Goal: Communication & Community: Answer question/provide support

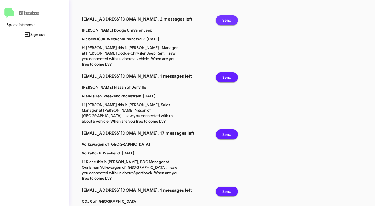
click at [220, 18] on button "Send" at bounding box center [227, 20] width 22 height 10
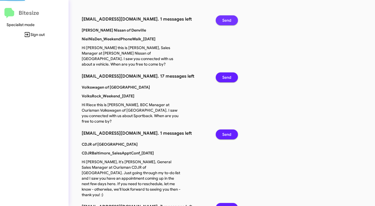
click at [220, 18] on button "Send" at bounding box center [227, 20] width 22 height 10
click at [220, 72] on button "Send" at bounding box center [227, 77] width 22 height 10
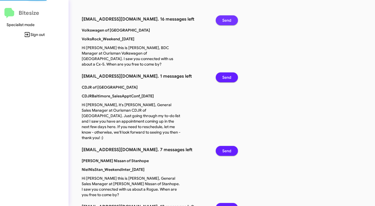
click at [220, 18] on button "Send" at bounding box center [227, 20] width 22 height 10
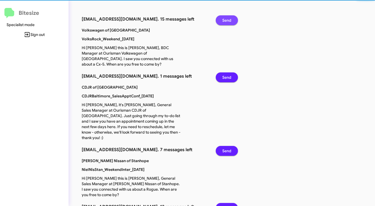
click at [220, 18] on button "Send" at bounding box center [227, 20] width 22 height 10
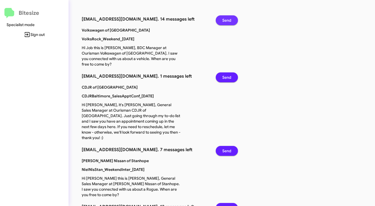
click at [220, 18] on button "Send" at bounding box center [227, 20] width 22 height 10
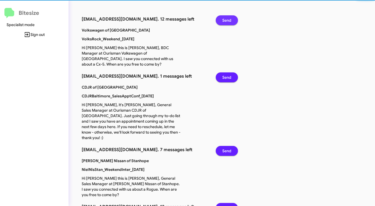
click at [220, 18] on button "Send" at bounding box center [227, 20] width 22 height 10
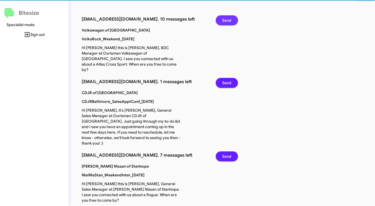
click at [220, 18] on button "Send" at bounding box center [227, 20] width 22 height 10
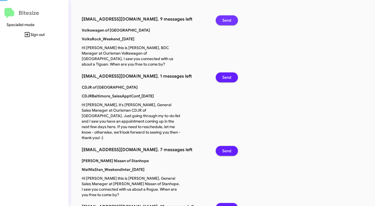
click at [220, 18] on button "Send" at bounding box center [227, 20] width 22 height 10
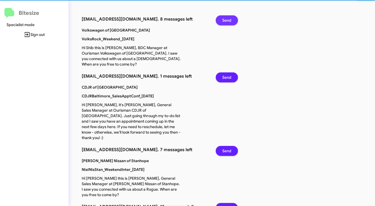
click at [220, 18] on button "Send" at bounding box center [227, 20] width 22 height 10
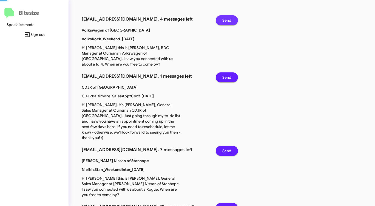
click at [220, 18] on button "Send" at bounding box center [227, 20] width 22 height 10
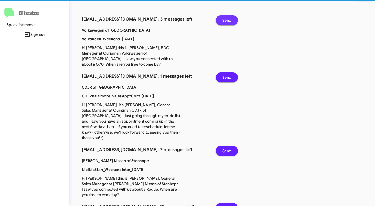
click at [220, 18] on button "Send" at bounding box center [227, 20] width 22 height 10
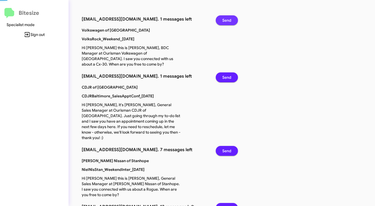
click at [220, 18] on button "Send" at bounding box center [227, 20] width 22 height 10
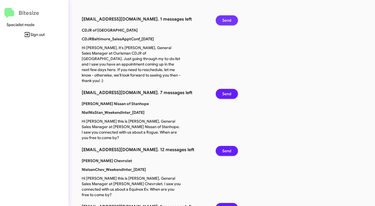
click at [220, 18] on button "Send" at bounding box center [227, 20] width 22 height 10
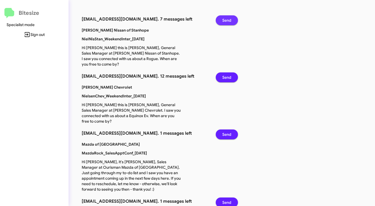
click at [220, 18] on button "Send" at bounding box center [227, 20] width 22 height 10
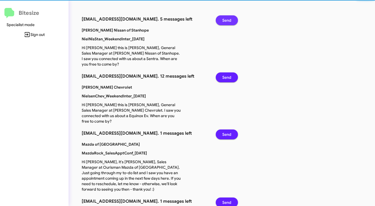
click at [220, 18] on button "Send" at bounding box center [227, 20] width 22 height 10
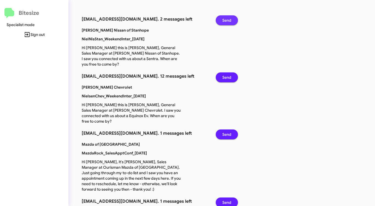
click at [220, 18] on button "Send" at bounding box center [227, 20] width 22 height 10
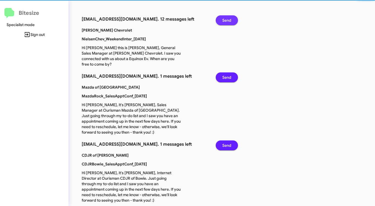
click at [220, 18] on button "Send" at bounding box center [227, 20] width 22 height 10
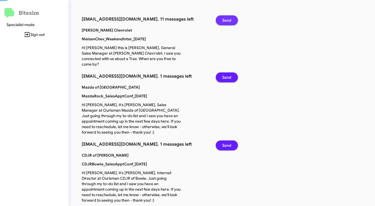
click at [220, 18] on button "Send" at bounding box center [227, 20] width 22 height 10
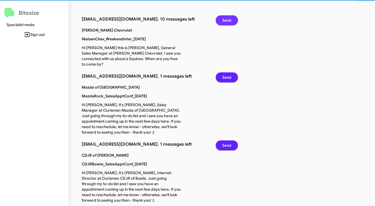
click at [220, 18] on button "Send" at bounding box center [227, 20] width 22 height 10
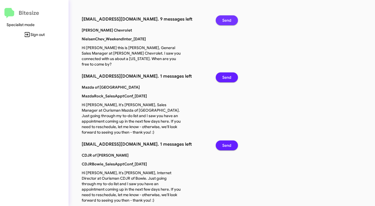
click at [220, 18] on button "Send" at bounding box center [227, 20] width 22 height 10
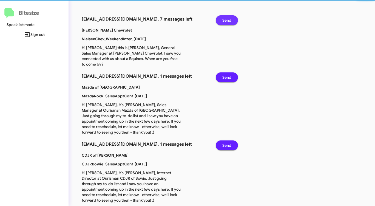
click at [220, 18] on button "Send" at bounding box center [227, 20] width 22 height 10
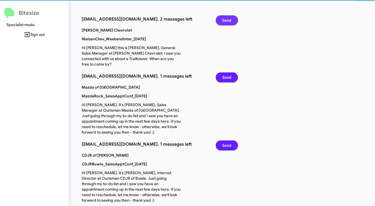
click at [220, 18] on button "Send" at bounding box center [227, 20] width 22 height 10
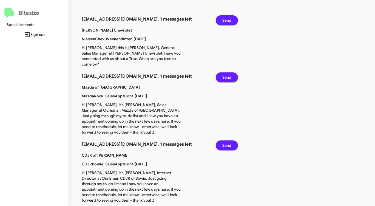
click at [220, 18] on button "Send" at bounding box center [227, 20] width 22 height 10
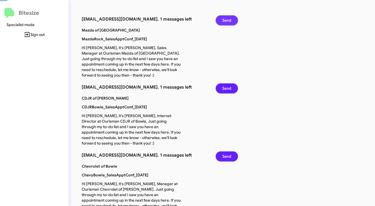
click at [220, 18] on button "Send" at bounding box center [227, 20] width 22 height 10
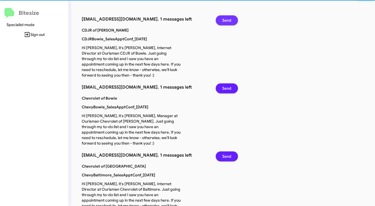
click at [220, 18] on button "Send" at bounding box center [227, 20] width 22 height 10
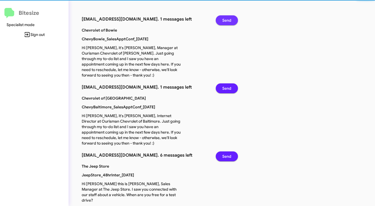
click at [220, 18] on button "Send" at bounding box center [227, 20] width 22 height 10
click at [220, 83] on button "Send" at bounding box center [227, 88] width 22 height 10
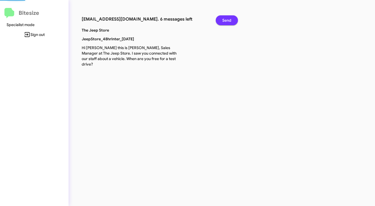
click at [220, 18] on button "Send" at bounding box center [227, 20] width 22 height 10
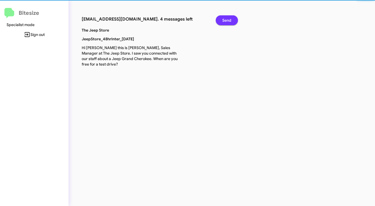
click at [220, 18] on button "Send" at bounding box center [227, 20] width 22 height 10
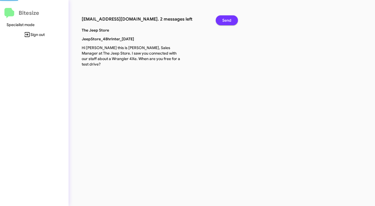
click at [220, 18] on button "Send" at bounding box center [227, 20] width 22 height 10
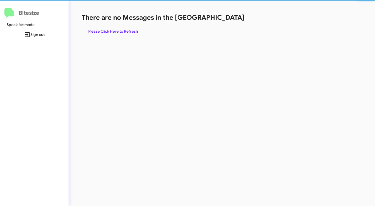
click at [220, 18] on h1 "There are no Messages in the [GEOGRAPHIC_DATA]" at bounding box center [196, 17] width 229 height 9
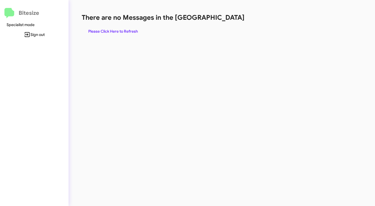
click at [220, 18] on h1 "There are no Messages in the [GEOGRAPHIC_DATA]" at bounding box center [196, 17] width 229 height 9
click at [120, 32] on span "Please Click Here to Refresh" at bounding box center [113, 31] width 50 height 10
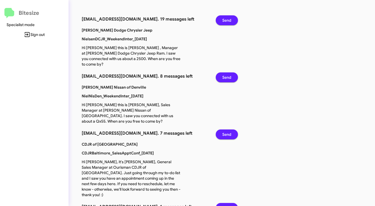
click at [224, 18] on span "Send" at bounding box center [226, 20] width 9 height 10
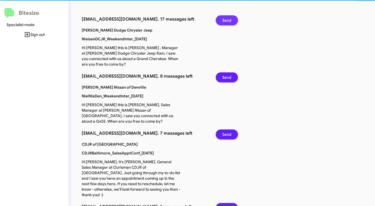
click at [224, 18] on span "Send" at bounding box center [226, 20] width 9 height 10
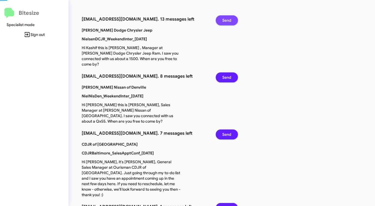
click at [224, 18] on span "Send" at bounding box center [226, 20] width 9 height 10
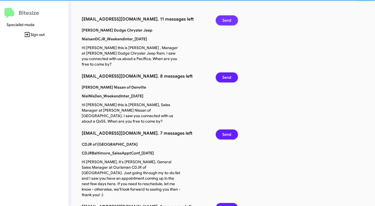
click at [224, 18] on span "Send" at bounding box center [226, 20] width 9 height 10
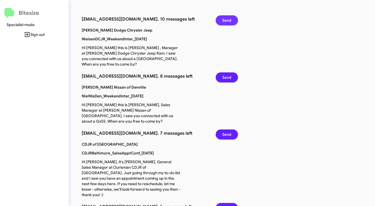
click at [224, 18] on span "Send" at bounding box center [226, 20] width 9 height 10
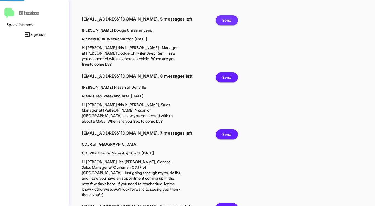
click at [224, 18] on span "Send" at bounding box center [226, 20] width 9 height 10
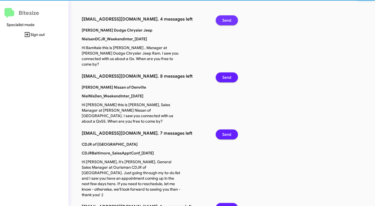
click at [224, 18] on span "Send" at bounding box center [226, 20] width 9 height 10
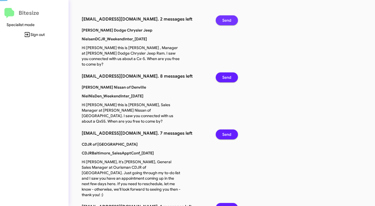
click at [224, 18] on span "Send" at bounding box center [226, 20] width 9 height 10
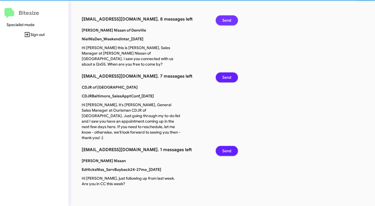
click at [224, 18] on span "Send" at bounding box center [226, 20] width 9 height 10
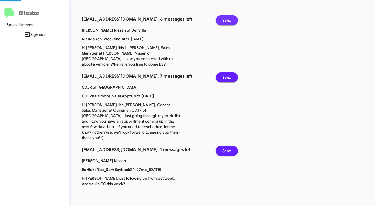
click at [224, 18] on span "Send" at bounding box center [226, 20] width 9 height 10
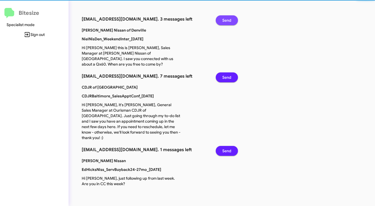
click at [224, 18] on span "Send" at bounding box center [226, 20] width 9 height 10
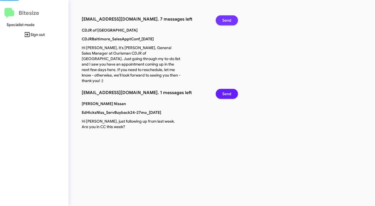
click at [224, 18] on span "Send" at bounding box center [226, 20] width 9 height 10
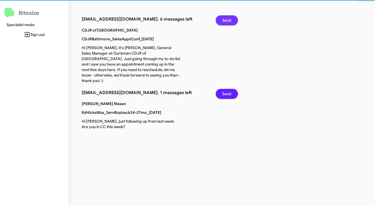
click at [224, 18] on span "Send" at bounding box center [226, 20] width 9 height 10
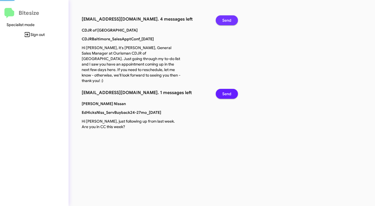
click at [224, 18] on span "Send" at bounding box center [226, 20] width 9 height 10
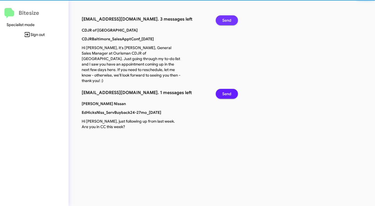
click at [224, 18] on span "Send" at bounding box center [226, 20] width 9 height 10
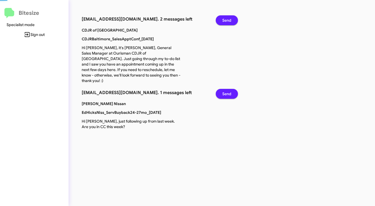
click at [224, 18] on span "Send" at bounding box center [226, 20] width 9 height 10
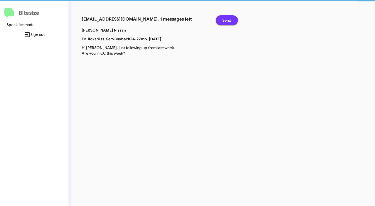
click at [224, 18] on span "Send" at bounding box center [226, 20] width 9 height 10
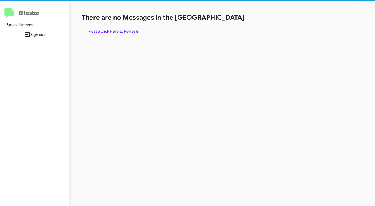
click at [224, 18] on h1 "There are no Messages in the [GEOGRAPHIC_DATA]" at bounding box center [196, 17] width 229 height 9
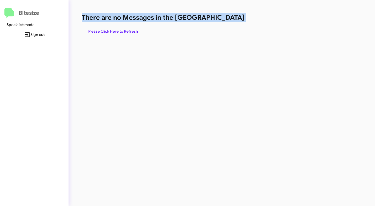
click at [224, 18] on h1 "There are no Messages in the [GEOGRAPHIC_DATA]" at bounding box center [196, 17] width 229 height 9
click at [130, 32] on span "Please Click Here to Refresh" at bounding box center [113, 31] width 50 height 10
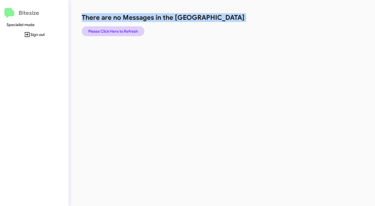
click at [127, 33] on span "Please Click Here to Refresh" at bounding box center [113, 31] width 50 height 10
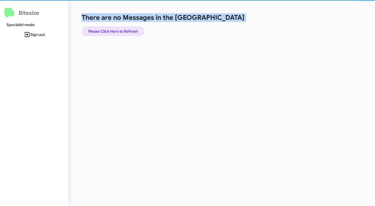
click at [127, 33] on span "Please Click Here to Refresh" at bounding box center [113, 31] width 50 height 10
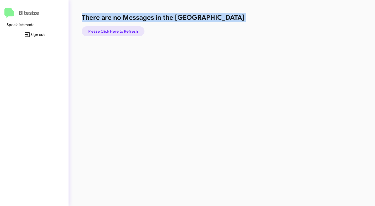
click at [127, 33] on span "Please Click Here to Refresh" at bounding box center [113, 31] width 50 height 10
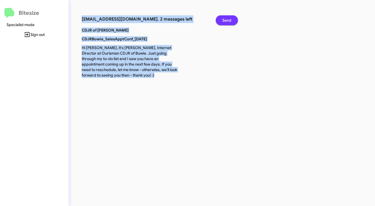
click at [227, 17] on span "Send" at bounding box center [226, 20] width 9 height 10
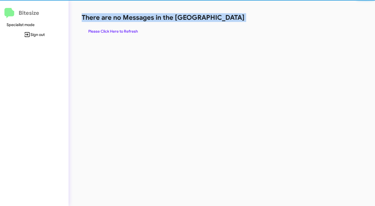
click at [227, 17] on h1 "There are no Messages in the [GEOGRAPHIC_DATA]" at bounding box center [196, 17] width 229 height 9
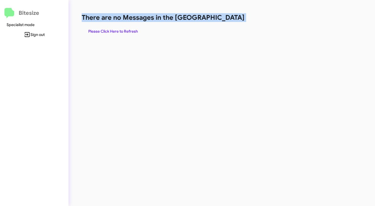
click at [227, 17] on h1 "There are no Messages in the [GEOGRAPHIC_DATA]" at bounding box center [196, 17] width 229 height 9
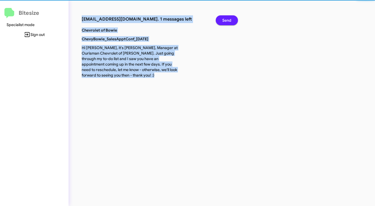
click at [131, 30] on p "Chevrolet of Bowie" at bounding box center [131, 29] width 107 height 5
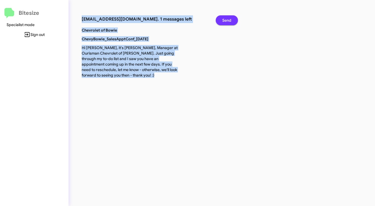
click at [228, 21] on span "Send" at bounding box center [226, 20] width 9 height 10
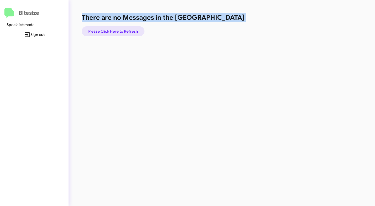
click at [128, 30] on span "Please Click Here to Refresh" at bounding box center [113, 31] width 50 height 10
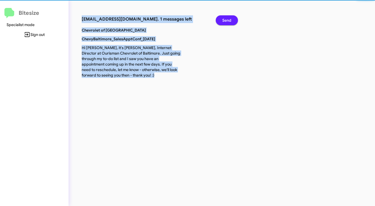
click at [128, 30] on p "Chevrolet of Baltimore" at bounding box center [131, 29] width 107 height 5
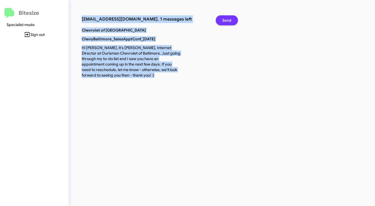
click at [230, 19] on span "Send" at bounding box center [226, 20] width 9 height 10
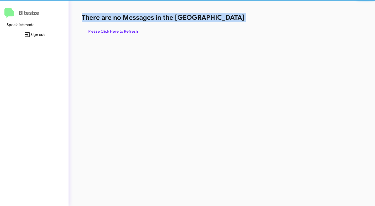
click at [230, 19] on h1 "There are no Messages in the [GEOGRAPHIC_DATA]" at bounding box center [196, 17] width 229 height 9
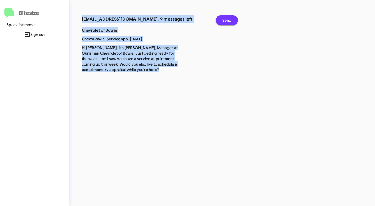
click at [227, 16] on span "Send" at bounding box center [226, 20] width 9 height 10
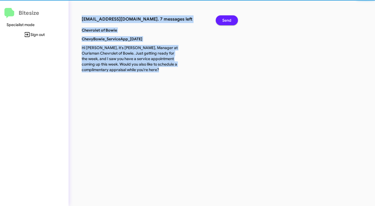
click at [227, 16] on span "Send" at bounding box center [226, 20] width 9 height 10
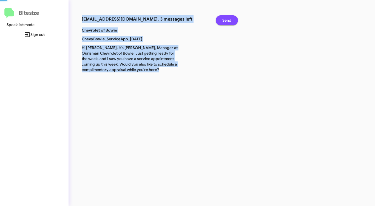
click at [227, 16] on span "Send" at bounding box center [226, 20] width 9 height 10
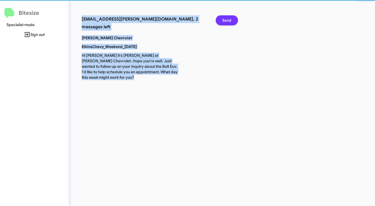
click at [227, 16] on span "Send" at bounding box center [226, 20] width 9 height 10
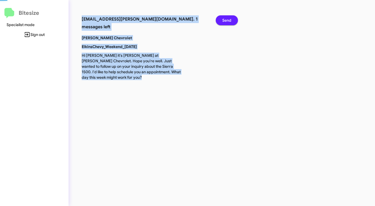
click at [227, 16] on span "Send" at bounding box center [226, 20] width 9 height 10
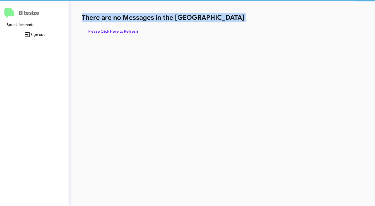
click at [227, 16] on h1 "There are no Messages in the [GEOGRAPHIC_DATA]" at bounding box center [196, 17] width 229 height 9
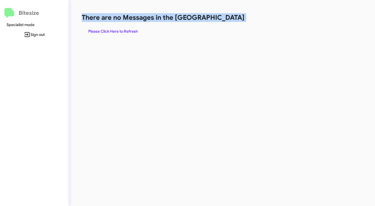
click at [227, 16] on h1 "There are no Messages in the [GEOGRAPHIC_DATA]" at bounding box center [196, 17] width 229 height 9
click at [129, 32] on span "Please Click Here to Refresh" at bounding box center [113, 31] width 50 height 10
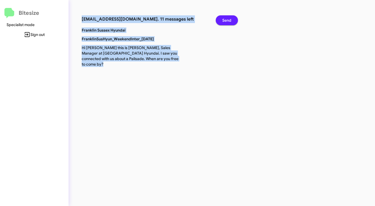
click at [226, 21] on span "Send" at bounding box center [226, 20] width 9 height 10
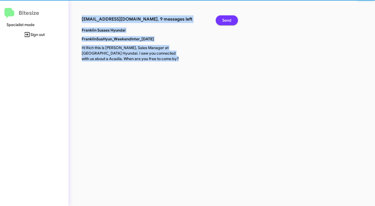
click at [226, 21] on span "Send" at bounding box center [226, 20] width 9 height 10
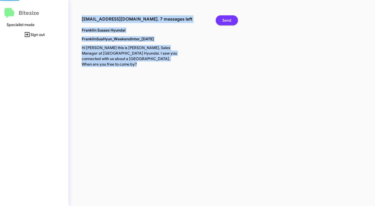
click at [226, 21] on span "Send" at bounding box center [226, 20] width 9 height 10
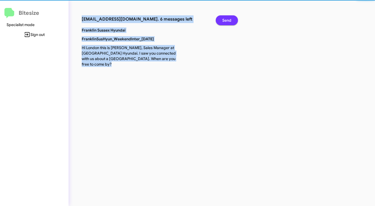
click at [226, 21] on span "Send" at bounding box center [226, 20] width 9 height 10
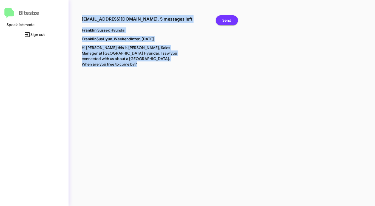
click at [226, 21] on span "Send" at bounding box center [226, 20] width 9 height 10
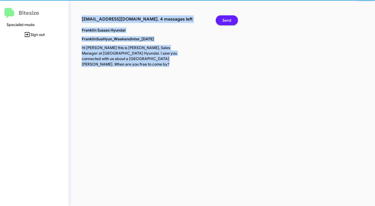
click at [226, 21] on span "Send" at bounding box center [226, 20] width 9 height 10
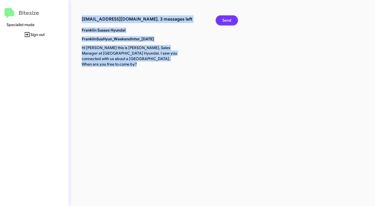
click at [226, 21] on span "Send" at bounding box center [226, 20] width 9 height 10
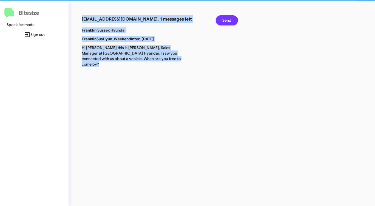
click at [226, 21] on span "Send" at bounding box center [226, 20] width 9 height 10
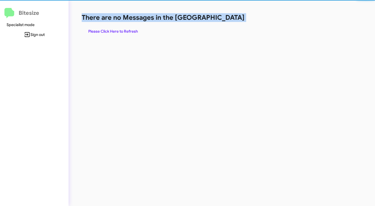
click at [226, 21] on h1 "There are no Messages in the [GEOGRAPHIC_DATA]" at bounding box center [196, 17] width 229 height 9
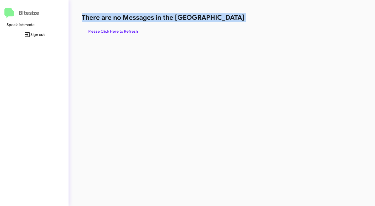
click at [226, 21] on h1 "There are no Messages in the [GEOGRAPHIC_DATA]" at bounding box center [196, 17] width 229 height 9
click at [126, 31] on span "Please Click Here to Refresh" at bounding box center [113, 31] width 50 height 10
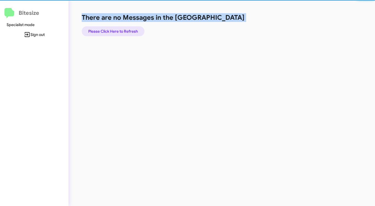
click at [126, 31] on span "Please Click Here to Refresh" at bounding box center [113, 31] width 50 height 10
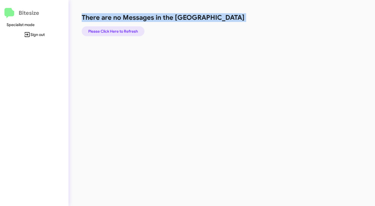
click at [126, 31] on span "Please Click Here to Refresh" at bounding box center [113, 31] width 50 height 10
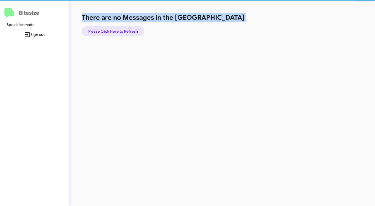
click at [126, 31] on span "Please Click Here to Refresh" at bounding box center [113, 31] width 50 height 10
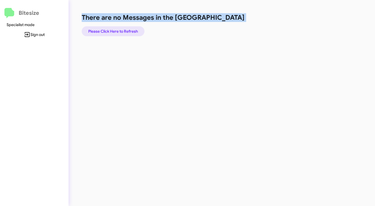
click at [126, 31] on span "Please Click Here to Refresh" at bounding box center [113, 31] width 50 height 10
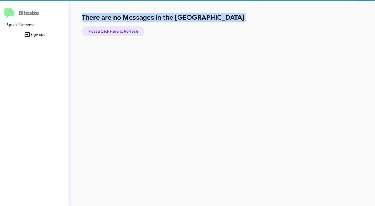
click at [126, 31] on span "Please Click Here to Refresh" at bounding box center [113, 31] width 50 height 10
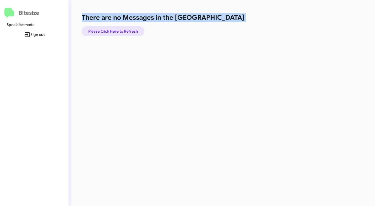
click at [126, 31] on span "Please Click Here to Refresh" at bounding box center [113, 31] width 50 height 10
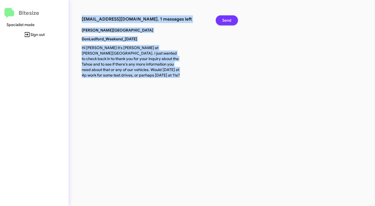
click at [231, 20] on span "Send" at bounding box center [226, 20] width 9 height 10
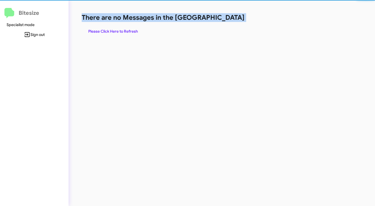
click at [230, 20] on h1 "There are no Messages in the [GEOGRAPHIC_DATA]" at bounding box center [196, 17] width 229 height 9
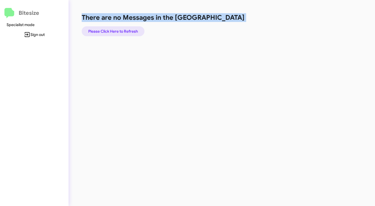
click at [123, 34] on span "Please Click Here to Refresh" at bounding box center [113, 31] width 50 height 10
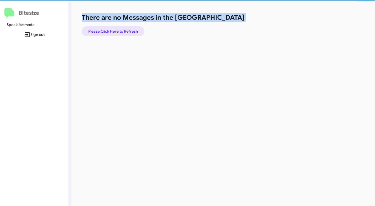
click at [123, 34] on span "Please Click Here to Refresh" at bounding box center [113, 31] width 50 height 10
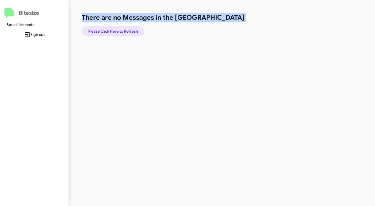
click at [123, 34] on span "Please Click Here to Refresh" at bounding box center [113, 31] width 50 height 10
click at [123, 29] on span "Please Click Here to Refresh" at bounding box center [113, 31] width 50 height 10
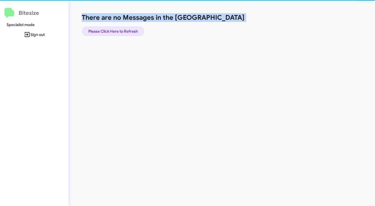
click at [123, 29] on span "Please Click Here to Refresh" at bounding box center [113, 31] width 50 height 10
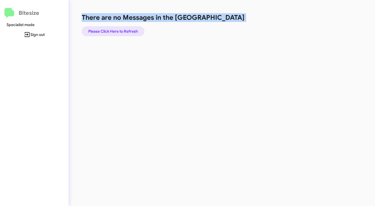
click at [123, 29] on span "Please Click Here to Refresh" at bounding box center [113, 31] width 50 height 10
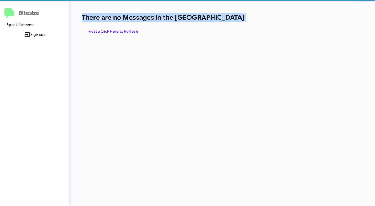
click at [123, 29] on span "Please Click Here to Refresh" at bounding box center [113, 31] width 50 height 10
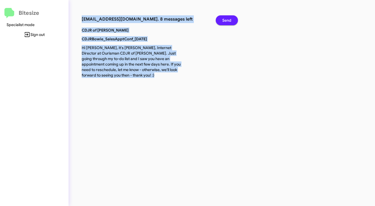
click at [232, 19] on button "Send" at bounding box center [227, 20] width 22 height 10
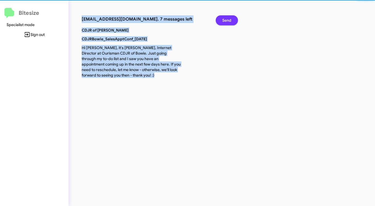
click at [232, 19] on button "Send" at bounding box center [227, 20] width 22 height 10
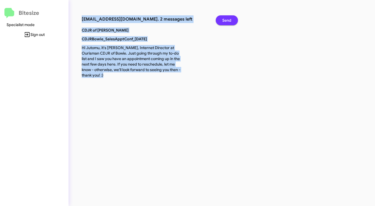
click at [232, 19] on button "Send" at bounding box center [227, 20] width 22 height 10
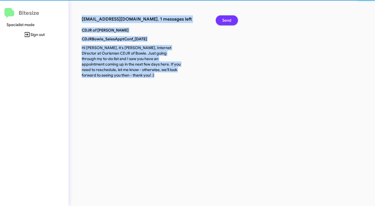
click at [232, 19] on button "Send" at bounding box center [227, 20] width 22 height 10
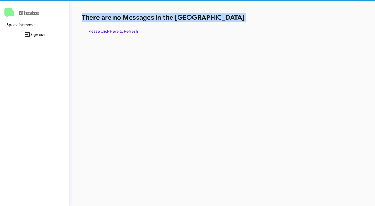
click at [232, 19] on h1 "There are no Messages in the [GEOGRAPHIC_DATA]" at bounding box center [196, 17] width 229 height 9
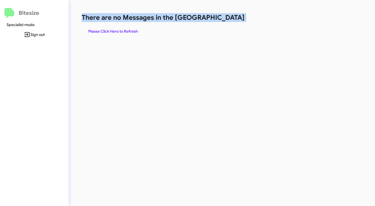
click at [232, 19] on h1 "There are no Messages in the [GEOGRAPHIC_DATA]" at bounding box center [196, 17] width 229 height 9
click at [120, 30] on span "Please Click Here to Refresh" at bounding box center [113, 31] width 50 height 10
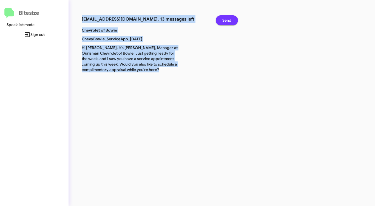
click at [229, 17] on span "Send" at bounding box center [226, 20] width 9 height 10
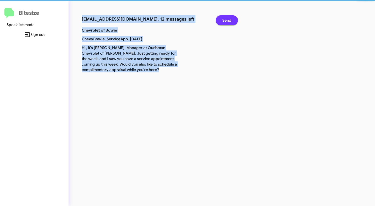
click at [229, 17] on span "Send" at bounding box center [226, 20] width 9 height 10
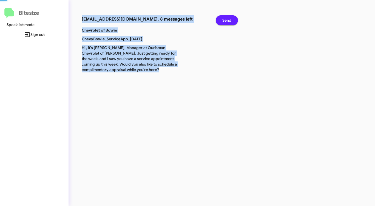
click at [229, 17] on span "Send" at bounding box center [226, 20] width 9 height 10
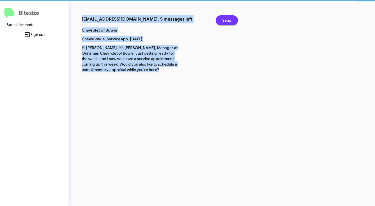
click at [229, 17] on span "Send" at bounding box center [226, 20] width 9 height 10
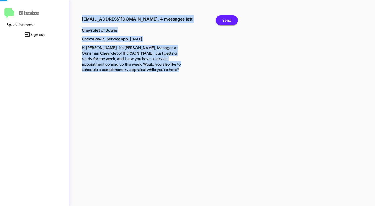
click at [229, 17] on span "Send" at bounding box center [226, 20] width 9 height 10
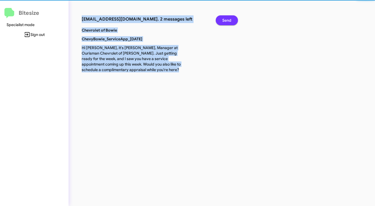
click at [229, 17] on span "Send" at bounding box center [226, 20] width 9 height 10
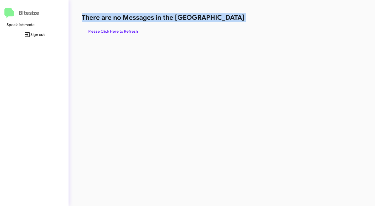
click at [229, 17] on h1 "There are no Messages in the [GEOGRAPHIC_DATA]" at bounding box center [196, 17] width 229 height 9
click at [126, 28] on span "Please Click Here to Refresh" at bounding box center [113, 31] width 50 height 10
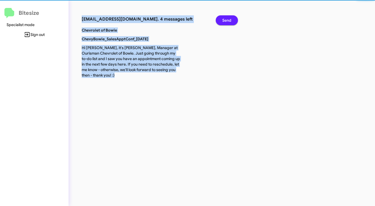
click at [126, 28] on p "Chevrolet of Bowie" at bounding box center [131, 29] width 107 height 5
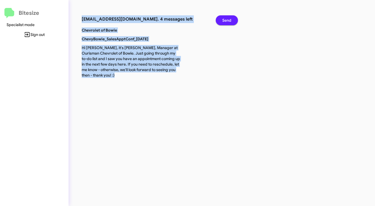
click at [231, 17] on button "Send" at bounding box center [227, 20] width 22 height 10
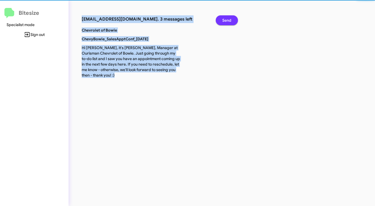
click at [231, 17] on button "Send" at bounding box center [227, 20] width 22 height 10
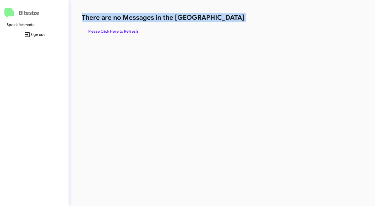
drag, startPoint x: 231, startPoint y: 17, endPoint x: 225, endPoint y: 19, distance: 5.8
click at [231, 17] on h1 "There are no Messages in the [GEOGRAPHIC_DATA]" at bounding box center [196, 17] width 229 height 9
click at [131, 30] on span "Please Click Here to Refresh" at bounding box center [113, 31] width 50 height 10
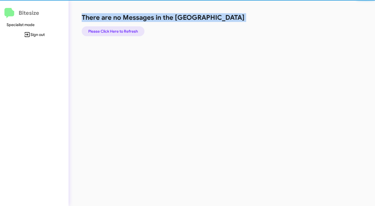
click at [131, 30] on span "Please Click Here to Refresh" at bounding box center [113, 31] width 50 height 10
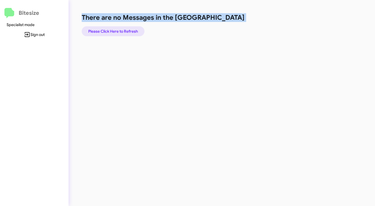
click at [131, 30] on span "Please Click Here to Refresh" at bounding box center [113, 31] width 50 height 10
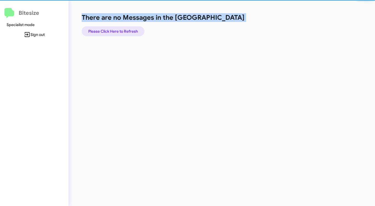
click at [131, 30] on span "Please Click Here to Refresh" at bounding box center [113, 31] width 50 height 10
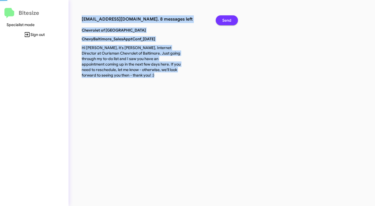
click at [223, 18] on span "Send" at bounding box center [226, 20] width 9 height 10
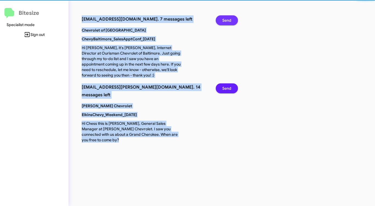
click at [223, 18] on span "Send" at bounding box center [226, 20] width 9 height 10
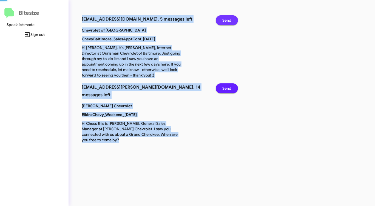
click at [223, 18] on span "Send" at bounding box center [226, 20] width 9 height 10
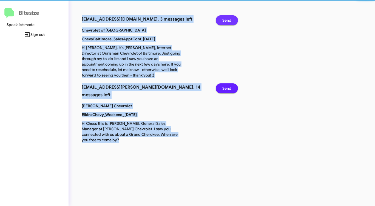
click at [223, 18] on span "Send" at bounding box center [226, 20] width 9 height 10
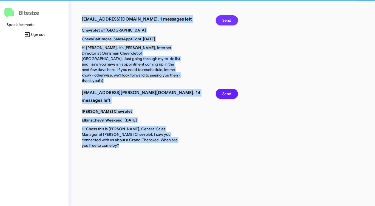
click at [223, 18] on span "Send" at bounding box center [226, 20] width 9 height 10
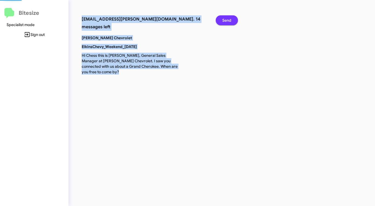
click at [223, 18] on span "Send" at bounding box center [226, 20] width 9 height 10
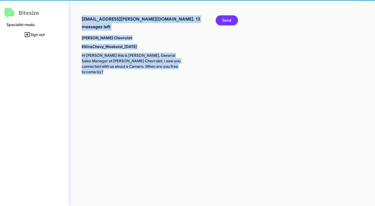
click at [223, 18] on span "Send" at bounding box center [226, 20] width 9 height 10
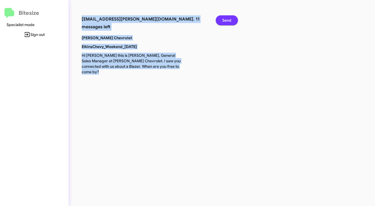
click at [223, 18] on span "Send" at bounding box center [226, 20] width 9 height 10
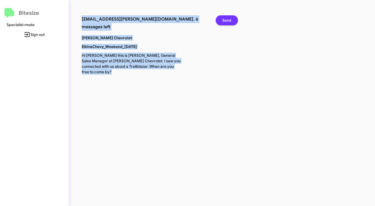
click at [223, 18] on span "Send" at bounding box center [226, 20] width 9 height 10
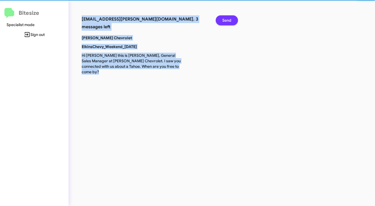
click at [223, 18] on span "Send" at bounding box center [226, 20] width 9 height 10
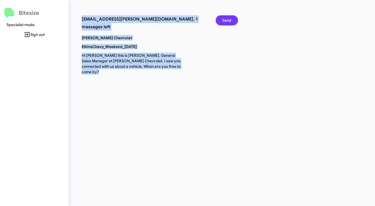
click at [223, 18] on span "Send" at bounding box center [226, 20] width 9 height 10
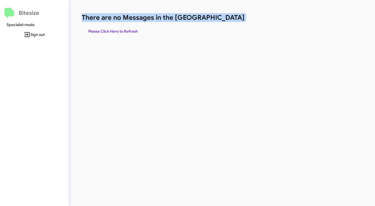
click at [223, 18] on h1 "There are no Messages in the [GEOGRAPHIC_DATA]" at bounding box center [196, 17] width 229 height 9
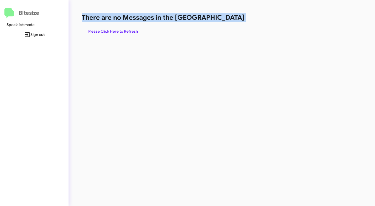
click at [223, 18] on h1 "There are no Messages in the [GEOGRAPHIC_DATA]" at bounding box center [196, 17] width 229 height 9
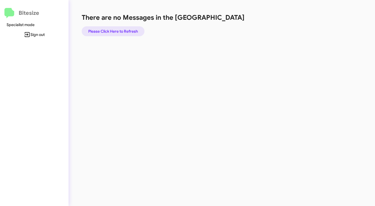
click at [128, 32] on span "Please Click Here to Refresh" at bounding box center [113, 31] width 50 height 10
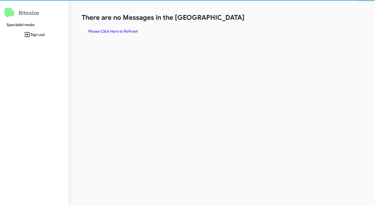
click at [128, 32] on span "Please Click Here to Refresh" at bounding box center [113, 31] width 50 height 10
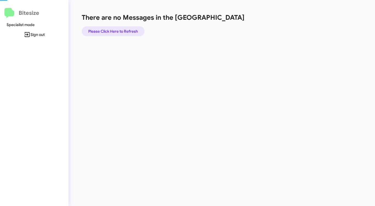
click at [128, 32] on span "Please Click Here to Refresh" at bounding box center [113, 31] width 50 height 10
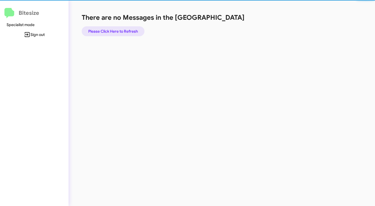
click at [128, 32] on span "Please Click Here to Refresh" at bounding box center [113, 31] width 50 height 10
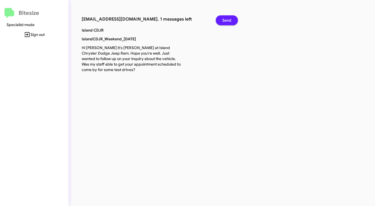
click at [128, 32] on p "Island CDJR" at bounding box center [131, 29] width 107 height 5
click at [227, 18] on span "Send" at bounding box center [226, 20] width 9 height 10
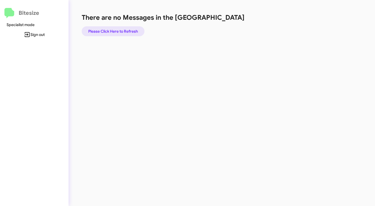
click at [123, 30] on span "Please Click Here to Refresh" at bounding box center [113, 31] width 50 height 10
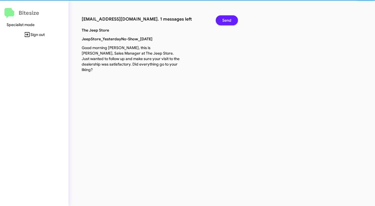
click at [123, 30] on p "The Jeep Store" at bounding box center [131, 29] width 107 height 5
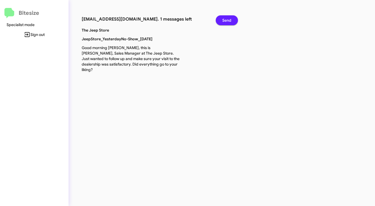
click at [228, 20] on span "Send" at bounding box center [226, 20] width 9 height 10
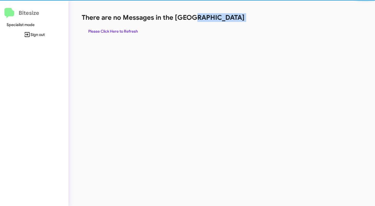
click at [228, 20] on h1 "There are no Messages in the [GEOGRAPHIC_DATA]" at bounding box center [196, 17] width 229 height 9
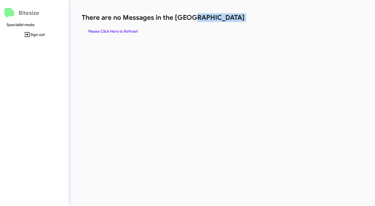
click at [129, 28] on span "Please Click Here to Refresh" at bounding box center [113, 31] width 50 height 10
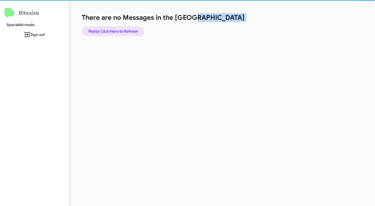
click at [129, 28] on span "Please Click Here to Refresh" at bounding box center [113, 31] width 50 height 10
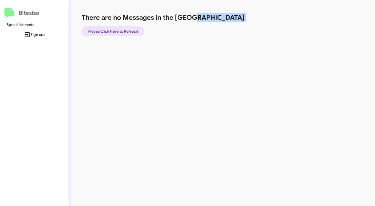
click at [129, 28] on span "Please Click Here to Refresh" at bounding box center [113, 31] width 50 height 10
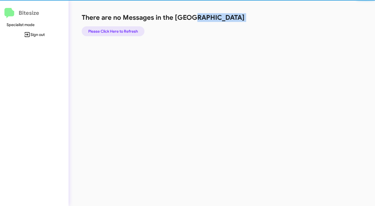
click at [129, 28] on span "Please Click Here to Refresh" at bounding box center [113, 31] width 50 height 10
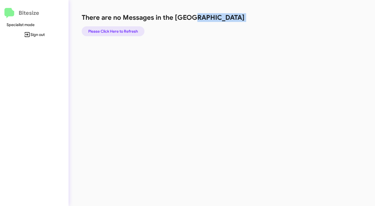
click at [129, 28] on span "Please Click Here to Refresh" at bounding box center [113, 31] width 50 height 10
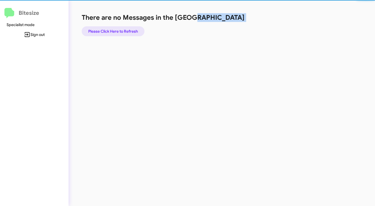
click at [129, 28] on span "Please Click Here to Refresh" at bounding box center [113, 31] width 50 height 10
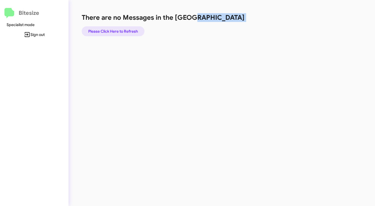
click at [129, 28] on span "Please Click Here to Refresh" at bounding box center [113, 31] width 50 height 10
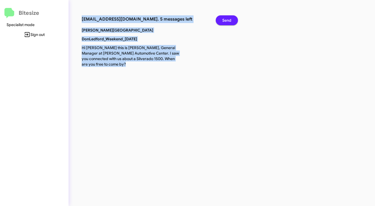
click at [225, 22] on span "Send" at bounding box center [226, 20] width 9 height 10
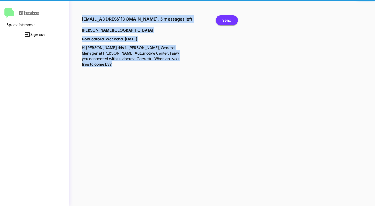
click at [225, 22] on span "Send" at bounding box center [226, 20] width 9 height 10
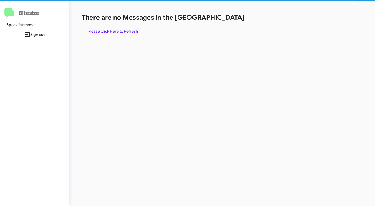
click at [225, 22] on div "There are no Messages in the Queue Please Click Here to Refresh" at bounding box center [196, 24] width 229 height 23
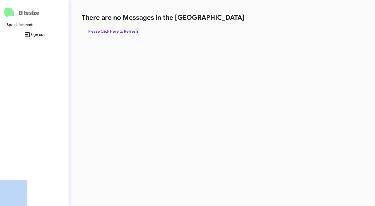
click at [225, 22] on div "There are no Messages in the Queue Please Click Here to Refresh" at bounding box center [196, 24] width 229 height 23
click at [128, 28] on span "Please Click Here to Refresh" at bounding box center [113, 31] width 50 height 10
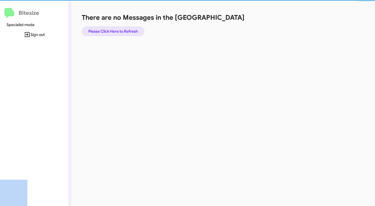
click at [128, 28] on span "Please Click Here to Refresh" at bounding box center [113, 31] width 50 height 10
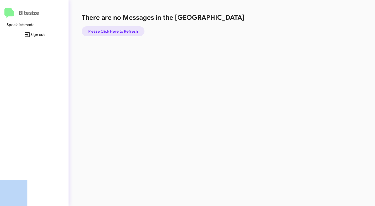
click at [128, 28] on span "Please Click Here to Refresh" at bounding box center [113, 31] width 50 height 10
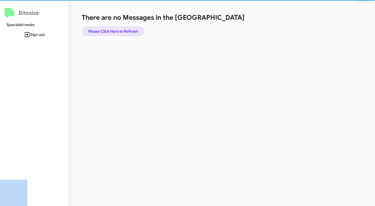
click at [128, 28] on span "Please Click Here to Refresh" at bounding box center [113, 31] width 50 height 10
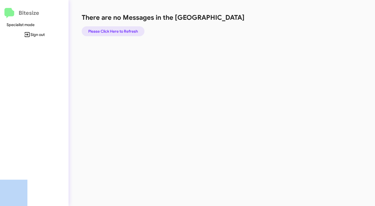
click at [128, 28] on span "Please Click Here to Refresh" at bounding box center [113, 31] width 50 height 10
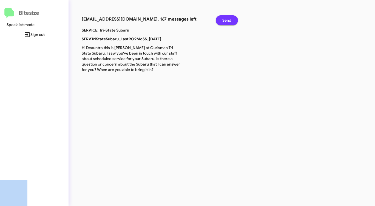
click at [222, 20] on button "Send" at bounding box center [227, 20] width 22 height 10
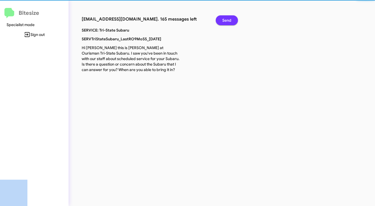
click at [222, 20] on button "Send" at bounding box center [227, 20] width 22 height 10
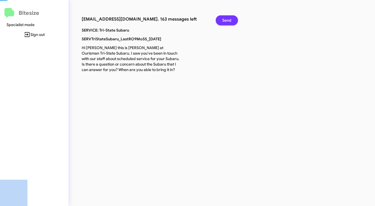
click at [222, 20] on button "Send" at bounding box center [227, 20] width 22 height 10
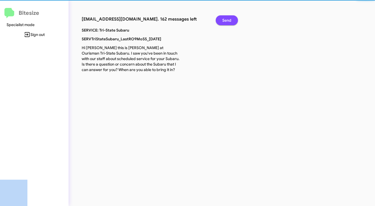
click at [222, 20] on button "Send" at bounding box center [227, 20] width 22 height 10
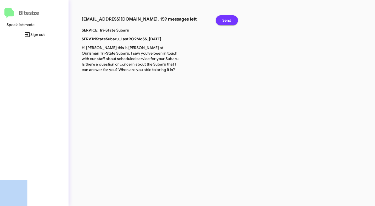
click at [222, 20] on button "Send" at bounding box center [227, 20] width 22 height 10
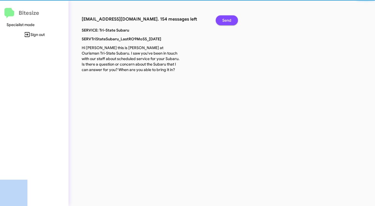
click at [222, 20] on button "Send" at bounding box center [227, 20] width 22 height 10
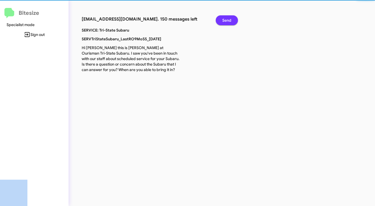
click at [222, 20] on button "Send" at bounding box center [227, 20] width 22 height 10
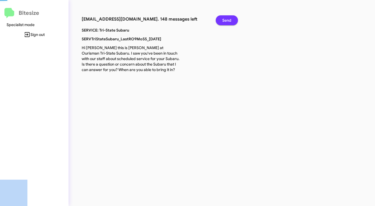
click at [222, 20] on button "Send" at bounding box center [227, 20] width 22 height 10
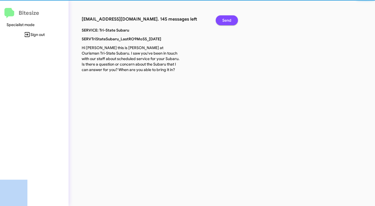
click at [222, 20] on button "Send" at bounding box center [227, 20] width 22 height 10
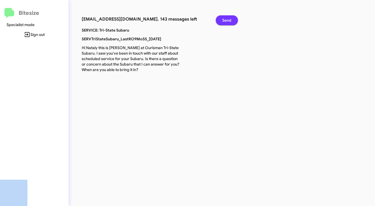
click at [222, 20] on button "Send" at bounding box center [227, 20] width 22 height 10
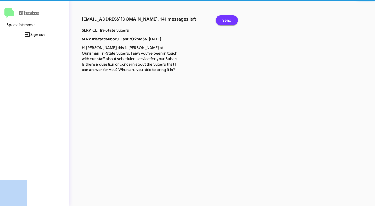
click at [222, 20] on button "Send" at bounding box center [227, 20] width 22 height 10
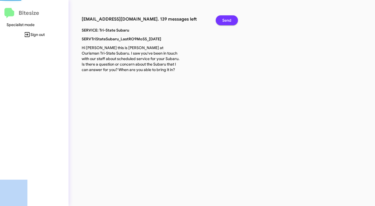
click at [222, 20] on button "Send" at bounding box center [227, 20] width 22 height 10
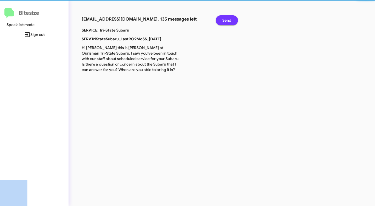
click at [222, 20] on button "Send" at bounding box center [227, 20] width 22 height 10
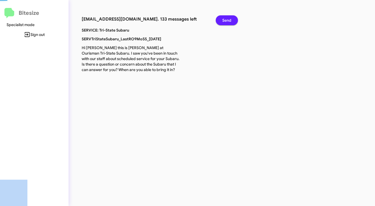
click at [222, 20] on button "Send" at bounding box center [227, 20] width 22 height 10
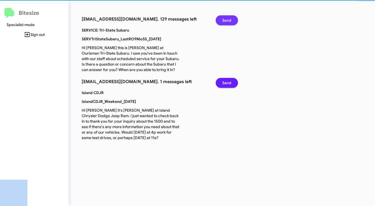
click at [222, 20] on button "Send" at bounding box center [227, 20] width 22 height 10
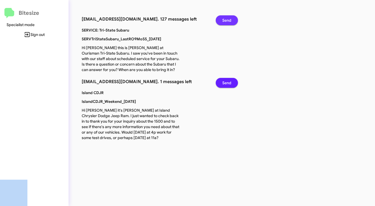
click at [222, 20] on button "Send" at bounding box center [227, 20] width 22 height 10
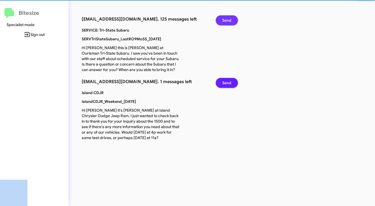
click at [222, 20] on button "Send" at bounding box center [227, 20] width 22 height 10
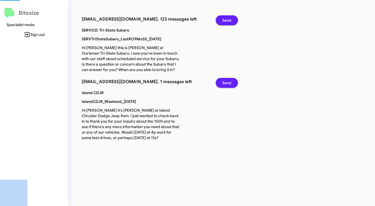
click at [222, 20] on button "Send" at bounding box center [227, 20] width 22 height 10
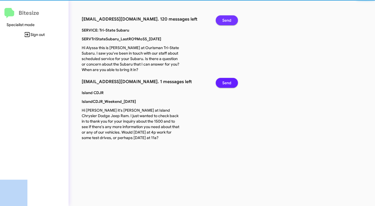
click at [222, 20] on button "Send" at bounding box center [227, 20] width 22 height 10
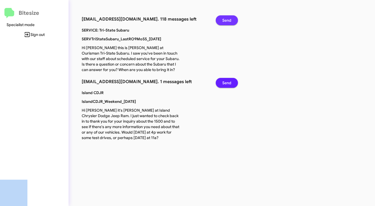
click at [222, 20] on button "Send" at bounding box center [227, 20] width 22 height 10
click at [231, 88] on button "Send" at bounding box center [227, 83] width 22 height 10
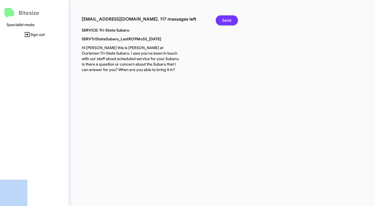
click at [230, 21] on span "Send" at bounding box center [226, 20] width 9 height 10
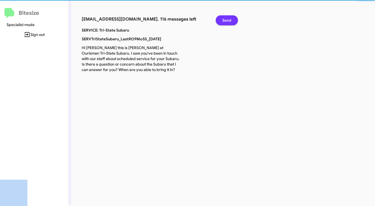
click at [230, 21] on span "Send" at bounding box center [226, 20] width 9 height 10
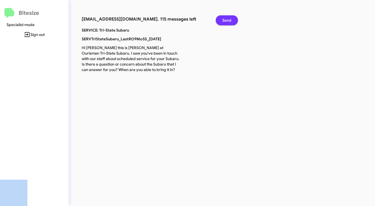
click at [230, 21] on span "Send" at bounding box center [226, 20] width 9 height 10
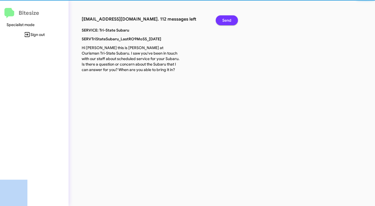
click at [230, 21] on span "Send" at bounding box center [226, 20] width 9 height 10
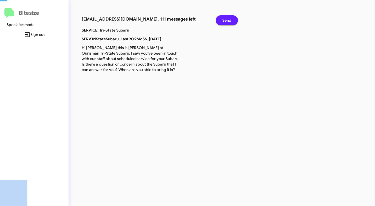
click at [230, 21] on span "Send" at bounding box center [226, 20] width 9 height 10
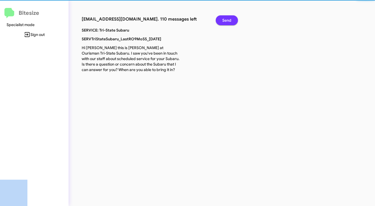
click at [230, 21] on span "Send" at bounding box center [226, 20] width 9 height 10
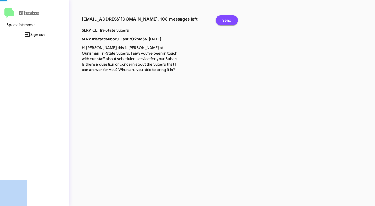
click at [230, 21] on span "Send" at bounding box center [226, 20] width 9 height 10
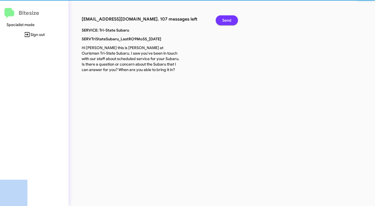
click at [230, 21] on span "Send" at bounding box center [226, 20] width 9 height 10
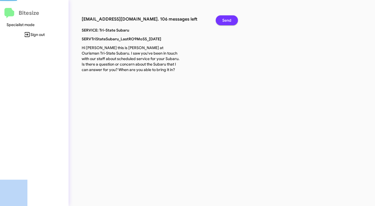
click at [230, 21] on span "Send" at bounding box center [226, 20] width 9 height 10
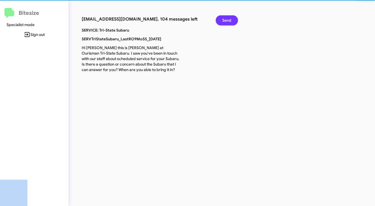
click at [230, 21] on span "Send" at bounding box center [226, 20] width 9 height 10
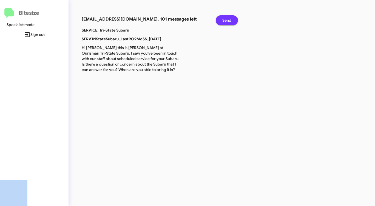
click at [230, 21] on span "Send" at bounding box center [226, 20] width 9 height 10
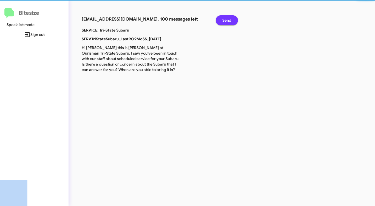
click at [230, 21] on span "Send" at bounding box center [226, 20] width 9 height 10
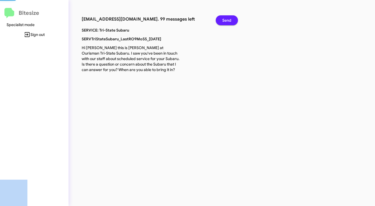
click at [230, 21] on span "Send" at bounding box center [226, 20] width 9 height 10
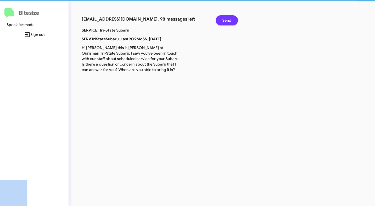
click at [230, 21] on span "Send" at bounding box center [226, 20] width 9 height 10
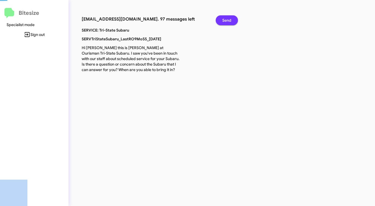
click at [230, 21] on span "Send" at bounding box center [226, 20] width 9 height 10
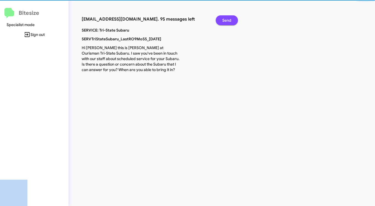
click at [230, 21] on span "Send" at bounding box center [226, 20] width 9 height 10
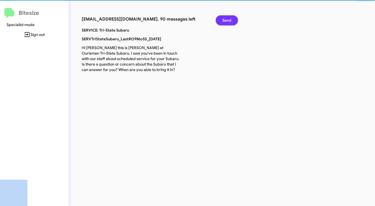
click at [230, 21] on span "Send" at bounding box center [226, 20] width 9 height 10
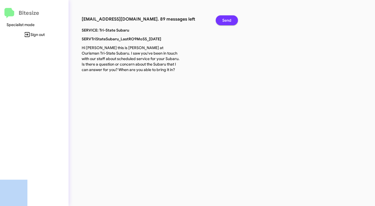
click at [230, 21] on span "Send" at bounding box center [226, 20] width 9 height 10
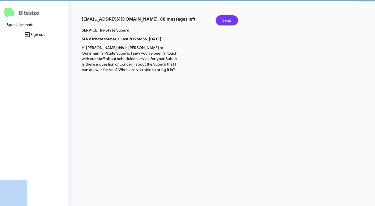
click at [230, 21] on span "Send" at bounding box center [226, 20] width 9 height 10
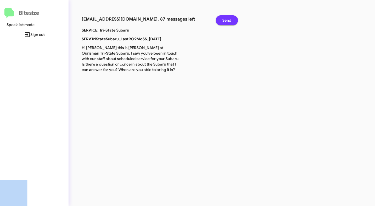
click at [230, 21] on span "Send" at bounding box center [226, 20] width 9 height 10
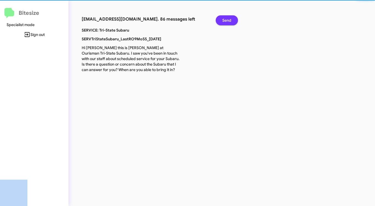
click at [230, 21] on span "Send" at bounding box center [226, 20] width 9 height 10
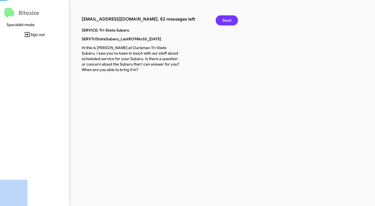
click at [230, 21] on span "Send" at bounding box center [226, 20] width 9 height 10
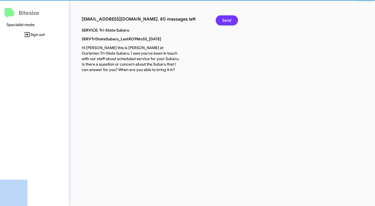
click at [230, 21] on span "Send" at bounding box center [226, 20] width 9 height 10
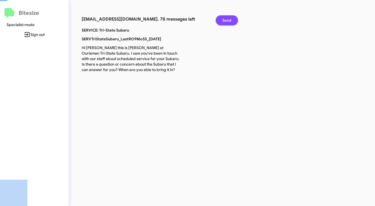
click at [230, 21] on span "Send" at bounding box center [226, 20] width 9 height 10
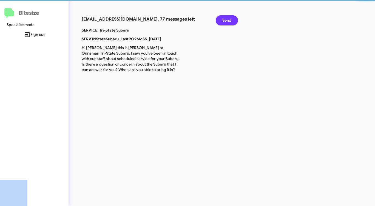
click at [230, 21] on span "Send" at bounding box center [226, 20] width 9 height 10
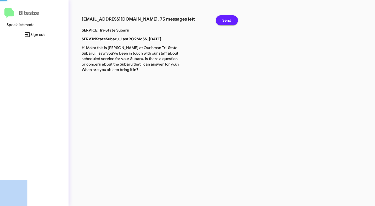
click at [230, 21] on span "Send" at bounding box center [226, 20] width 9 height 10
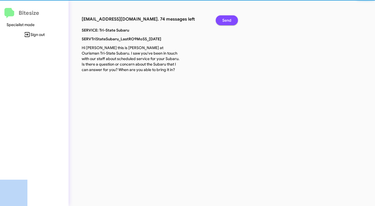
click at [230, 21] on span "Send" at bounding box center [226, 20] width 9 height 10
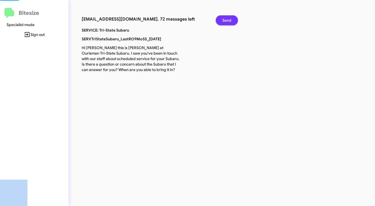
click at [230, 21] on span "Send" at bounding box center [226, 20] width 9 height 10
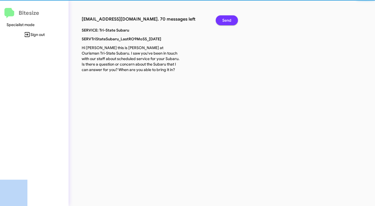
click at [230, 21] on span "Send" at bounding box center [226, 20] width 9 height 10
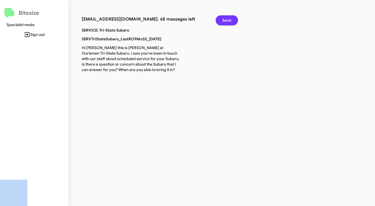
click at [230, 21] on span "Send" at bounding box center [226, 20] width 9 height 10
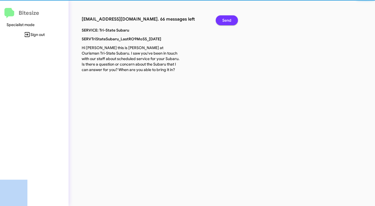
click at [230, 21] on span "Send" at bounding box center [226, 20] width 9 height 10
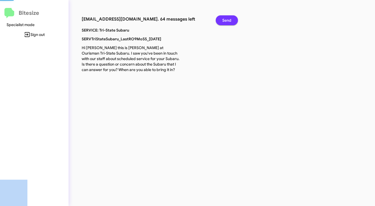
click at [230, 21] on span "Send" at bounding box center [226, 20] width 9 height 10
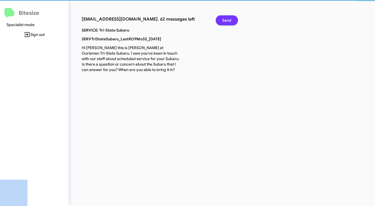
click at [230, 21] on span "Send" at bounding box center [226, 20] width 9 height 10
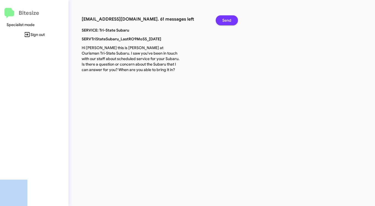
click at [230, 21] on span "Send" at bounding box center [226, 20] width 9 height 10
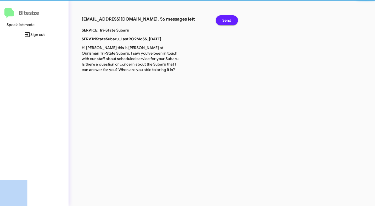
click at [230, 21] on span "Send" at bounding box center [226, 20] width 9 height 10
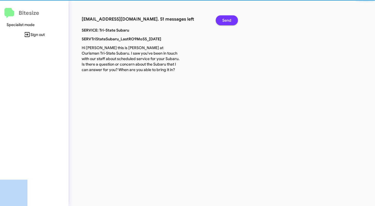
click at [230, 21] on span "Send" at bounding box center [226, 20] width 9 height 10
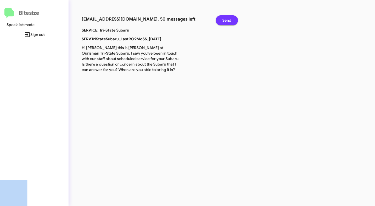
click at [230, 21] on span "Send" at bounding box center [226, 20] width 9 height 10
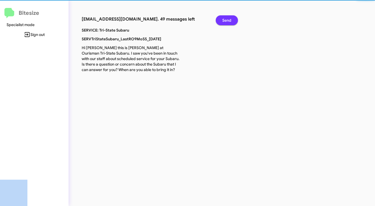
click at [230, 21] on span "Send" at bounding box center [226, 20] width 9 height 10
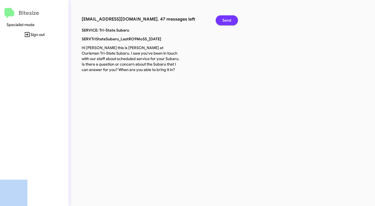
click at [230, 21] on span "Send" at bounding box center [226, 20] width 9 height 10
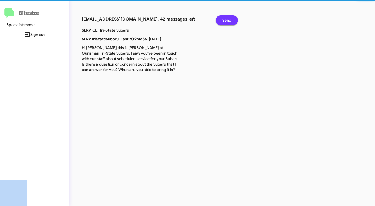
click at [230, 21] on span "Send" at bounding box center [226, 20] width 9 height 10
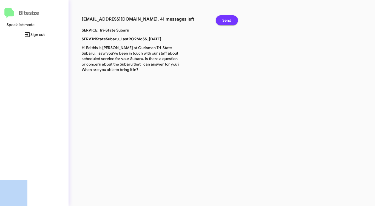
click at [230, 21] on span "Send" at bounding box center [226, 20] width 9 height 10
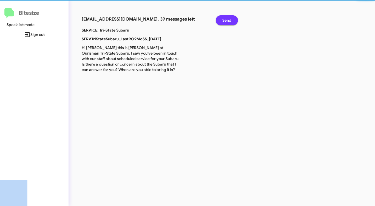
click at [230, 21] on span "Send" at bounding box center [226, 20] width 9 height 10
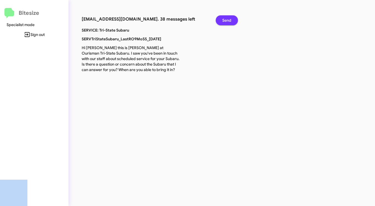
click at [230, 21] on span "Send" at bounding box center [226, 20] width 9 height 10
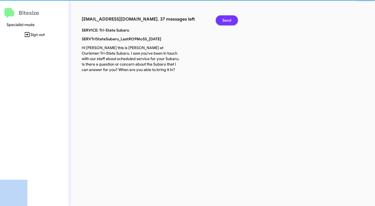
click at [230, 21] on span "Send" at bounding box center [226, 20] width 9 height 10
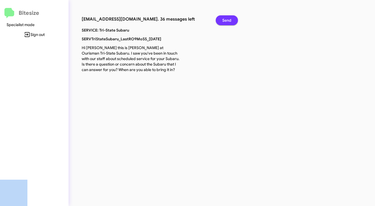
click at [230, 21] on span "Send" at bounding box center [226, 20] width 9 height 10
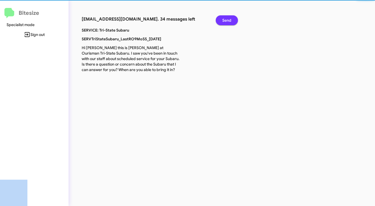
click at [230, 21] on span "Send" at bounding box center [226, 20] width 9 height 10
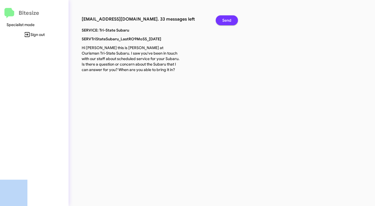
click at [230, 21] on span "Send" at bounding box center [226, 20] width 9 height 10
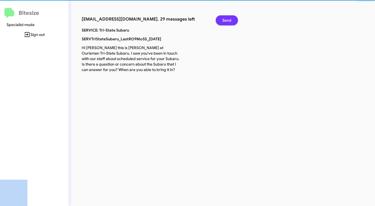
click at [230, 21] on span "Send" at bounding box center [226, 20] width 9 height 10
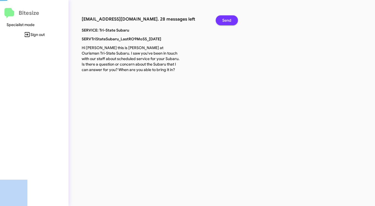
click at [230, 21] on span "Send" at bounding box center [226, 20] width 9 height 10
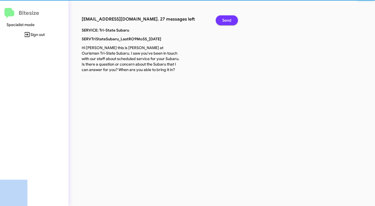
click at [230, 21] on span "Send" at bounding box center [226, 20] width 9 height 10
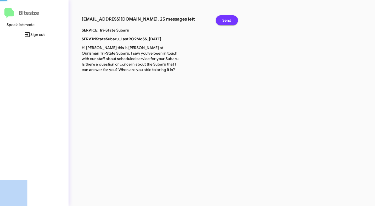
click at [230, 21] on span "Send" at bounding box center [226, 20] width 9 height 10
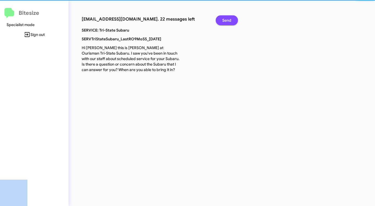
click at [230, 21] on span "Send" at bounding box center [226, 20] width 9 height 10
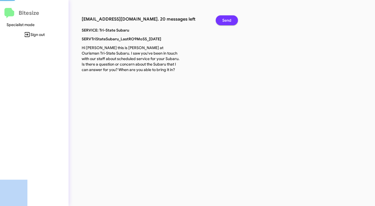
click at [230, 21] on span "Send" at bounding box center [226, 20] width 9 height 10
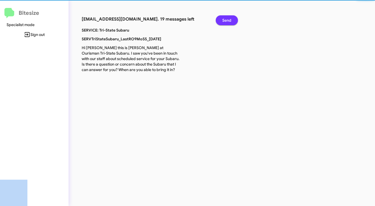
click at [230, 21] on span "Send" at bounding box center [226, 20] width 9 height 10
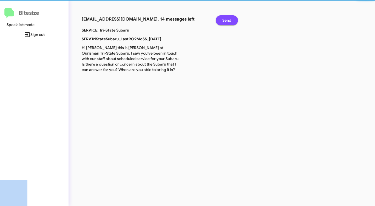
click at [230, 21] on span "Send" at bounding box center [226, 20] width 9 height 10
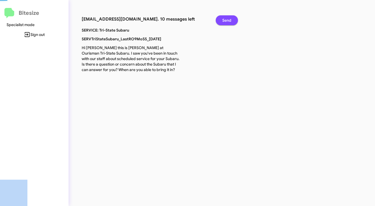
click at [230, 21] on span "Send" at bounding box center [226, 20] width 9 height 10
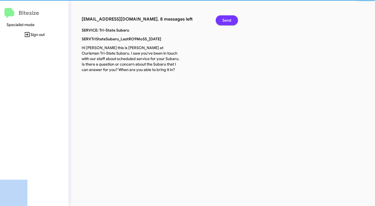
click at [230, 21] on span "Send" at bounding box center [226, 20] width 9 height 10
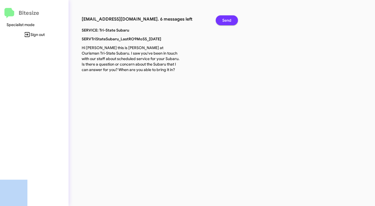
click at [230, 21] on span "Send" at bounding box center [226, 20] width 9 height 10
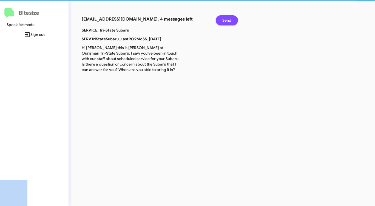
click at [230, 21] on span "Send" at bounding box center [226, 20] width 9 height 10
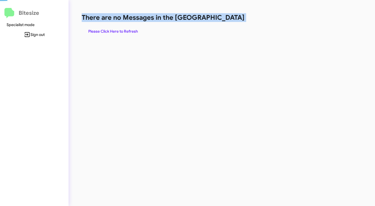
click at [230, 21] on h1 "There are no Messages in the [GEOGRAPHIC_DATA]" at bounding box center [196, 17] width 229 height 9
click at [134, 33] on span "Please Click Here to Refresh" at bounding box center [113, 31] width 50 height 10
click at [127, 30] on span "Please Click Here to Refresh" at bounding box center [113, 31] width 50 height 10
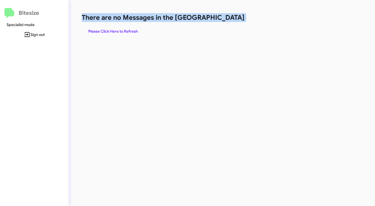
click at [224, 36] on div "There are no Messages in the Queue Please Click Here to Refresh" at bounding box center [195, 103] width 255 height 206
click at [224, 28] on div "There are no Messages in the Queue Please Click Here to Refresh" at bounding box center [196, 24] width 229 height 23
click at [225, 19] on h1 "There are no Messages in the [GEOGRAPHIC_DATA]" at bounding box center [196, 17] width 229 height 9
click at [184, 29] on div "There are no Messages in the Queue Please Click Here to Refresh" at bounding box center [196, 24] width 229 height 23
click at [231, 21] on h1 "There are no Messages in the [GEOGRAPHIC_DATA]" at bounding box center [196, 17] width 229 height 9
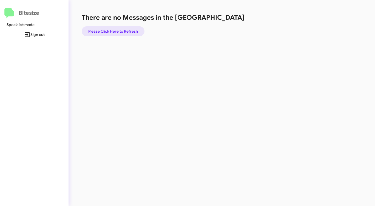
click at [120, 30] on span "Please Click Here to Refresh" at bounding box center [113, 31] width 50 height 10
click at [231, 19] on h1 "There are no Messages in the [GEOGRAPHIC_DATA]" at bounding box center [196, 17] width 229 height 9
click at [121, 32] on span "Please Click Here to Refresh" at bounding box center [113, 31] width 50 height 10
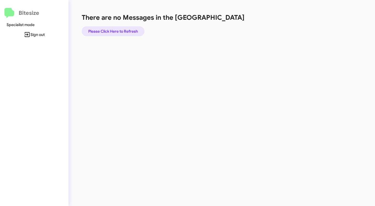
click at [121, 32] on span "Please Click Here to Refresh" at bounding box center [113, 31] width 50 height 10
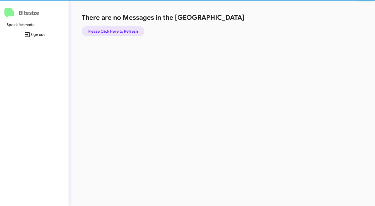
click at [121, 32] on span "Please Click Here to Refresh" at bounding box center [113, 31] width 50 height 10
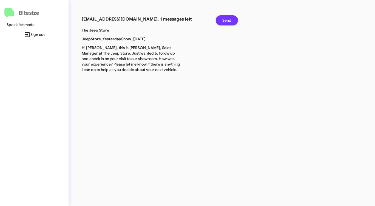
click at [226, 21] on span "Send" at bounding box center [226, 20] width 9 height 10
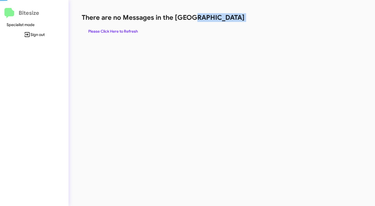
click at [226, 21] on h1 "There are no Messages in the [GEOGRAPHIC_DATA]" at bounding box center [196, 17] width 229 height 9
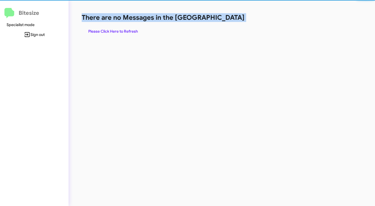
click at [226, 21] on h1 "There are no Messages in the [GEOGRAPHIC_DATA]" at bounding box center [196, 17] width 229 height 9
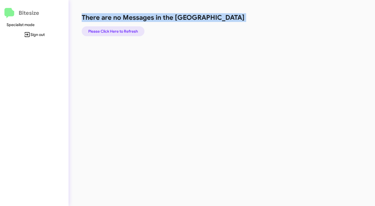
click at [121, 28] on span "Please Click Here to Refresh" at bounding box center [113, 31] width 50 height 10
click at [231, 30] on div "There are no Messages in the Queue Please Click Here to Refresh" at bounding box center [196, 24] width 229 height 23
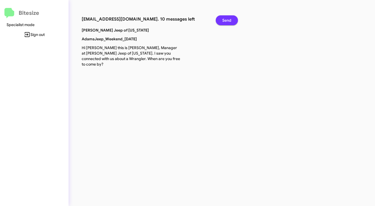
click at [230, 19] on span "Send" at bounding box center [226, 20] width 9 height 10
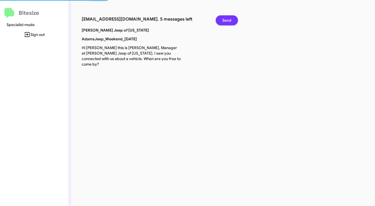
click at [230, 19] on span "Send" at bounding box center [226, 20] width 9 height 10
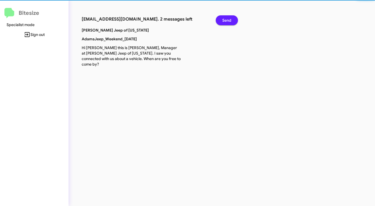
click at [230, 19] on span "Send" at bounding box center [226, 20] width 9 height 10
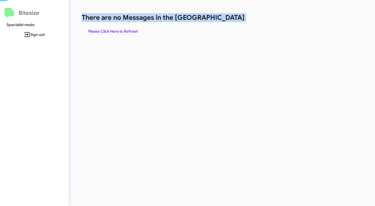
click at [230, 19] on h1 "There are no Messages in the [GEOGRAPHIC_DATA]" at bounding box center [196, 17] width 229 height 9
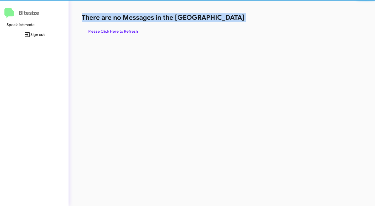
click at [230, 19] on h1 "There are no Messages in the [GEOGRAPHIC_DATA]" at bounding box center [196, 17] width 229 height 9
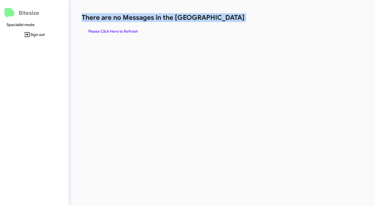
click at [230, 19] on h1 "There are no Messages in the [GEOGRAPHIC_DATA]" at bounding box center [196, 17] width 229 height 9
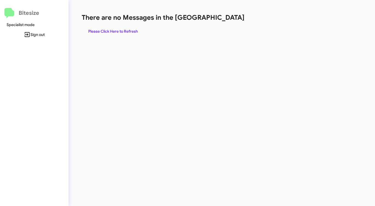
click at [122, 29] on span "Please Click Here to Refresh" at bounding box center [113, 31] width 50 height 10
click at [183, 32] on div "There are no Messages in the Queue Please Click Here to Refresh" at bounding box center [196, 24] width 229 height 23
click at [119, 31] on span "Please Click Here to Refresh" at bounding box center [113, 31] width 50 height 10
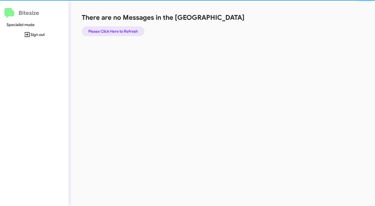
click at [119, 31] on span "Please Click Here to Refresh" at bounding box center [113, 31] width 50 height 10
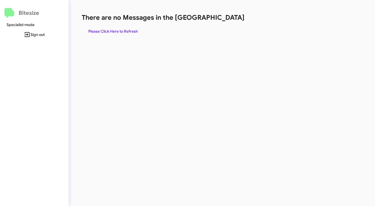
click at [212, 34] on div "There are no Messages in the Queue Please Click Here to Refresh" at bounding box center [196, 24] width 229 height 23
click at [124, 32] on span "Please Click Here to Refresh" at bounding box center [113, 31] width 50 height 10
click at [129, 33] on span "Please Click Here to Refresh" at bounding box center [113, 31] width 50 height 10
click at [127, 32] on span "Please Click Here to Refresh" at bounding box center [113, 31] width 50 height 10
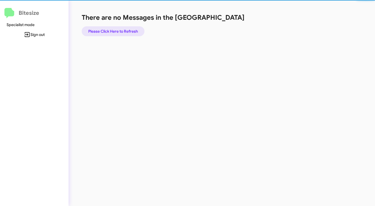
click at [127, 32] on span "Please Click Here to Refresh" at bounding box center [113, 31] width 50 height 10
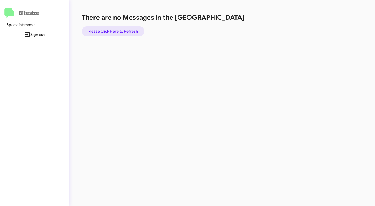
click at [127, 32] on span "Please Click Here to Refresh" at bounding box center [113, 31] width 50 height 10
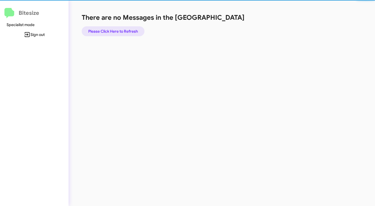
click at [127, 32] on span "Please Click Here to Refresh" at bounding box center [113, 31] width 50 height 10
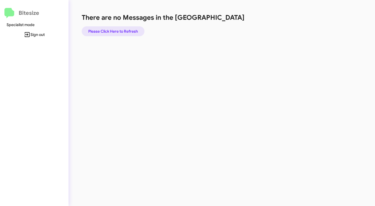
click at [127, 32] on span "Please Click Here to Refresh" at bounding box center [113, 31] width 50 height 10
click at [125, 32] on span "Please Click Here to Refresh" at bounding box center [113, 31] width 50 height 10
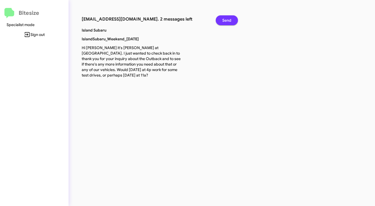
click at [222, 18] on button "Send" at bounding box center [227, 20] width 22 height 10
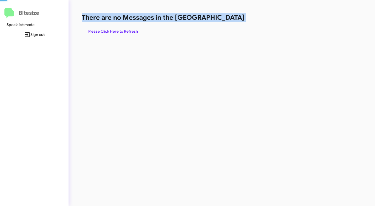
click at [222, 18] on h1 "There are no Messages in the [GEOGRAPHIC_DATA]" at bounding box center [196, 17] width 229 height 9
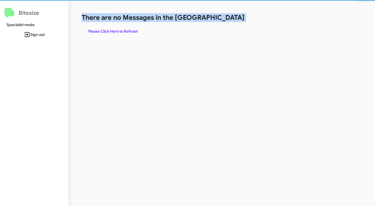
click at [222, 18] on h1 "There are no Messages in the [GEOGRAPHIC_DATA]" at bounding box center [196, 17] width 229 height 9
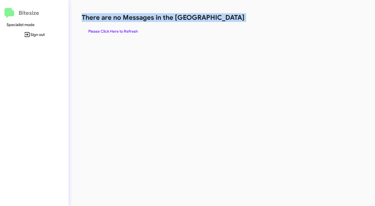
click at [222, 18] on h1 "There are no Messages in the [GEOGRAPHIC_DATA]" at bounding box center [196, 17] width 229 height 9
click at [135, 31] on span "Please Click Here to Refresh" at bounding box center [113, 31] width 50 height 10
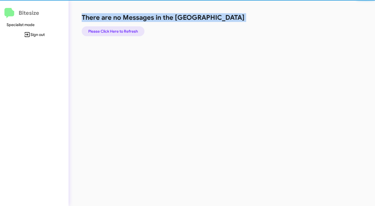
click at [135, 31] on span "Please Click Here to Refresh" at bounding box center [113, 31] width 50 height 10
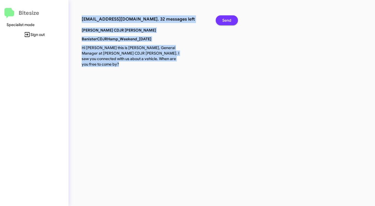
click at [226, 17] on span "Send" at bounding box center [226, 20] width 9 height 10
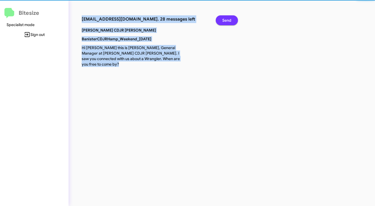
click at [226, 17] on span "Send" at bounding box center [226, 20] width 9 height 10
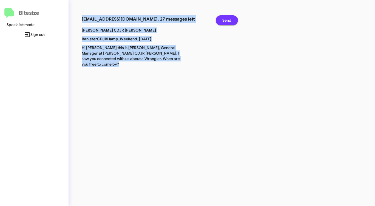
click at [226, 17] on span "Send" at bounding box center [226, 20] width 9 height 10
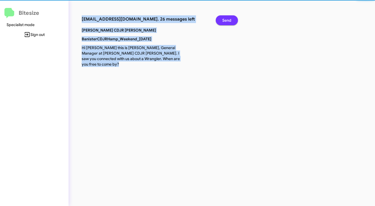
click at [226, 17] on span "Send" at bounding box center [226, 20] width 9 height 10
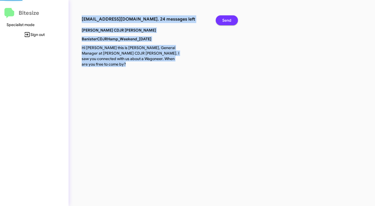
click at [226, 17] on span "Send" at bounding box center [226, 20] width 9 height 10
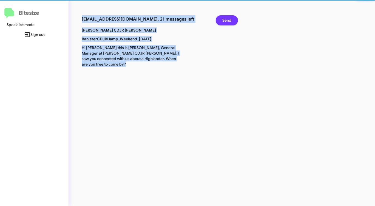
click at [226, 17] on span "Send" at bounding box center [226, 20] width 9 height 10
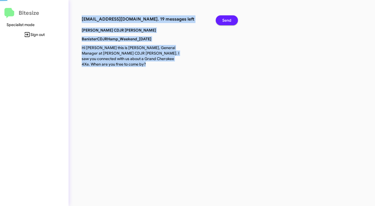
click at [226, 17] on span "Send" at bounding box center [226, 20] width 9 height 10
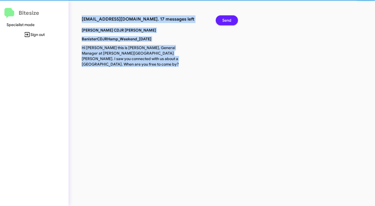
click at [226, 17] on span "Send" at bounding box center [226, 20] width 9 height 10
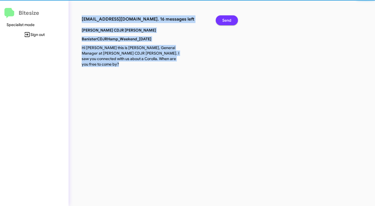
click at [226, 17] on span "Send" at bounding box center [226, 20] width 9 height 10
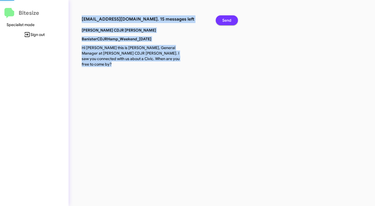
click at [226, 17] on span "Send" at bounding box center [226, 20] width 9 height 10
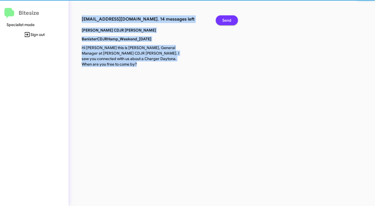
click at [226, 17] on span "Send" at bounding box center [226, 20] width 9 height 10
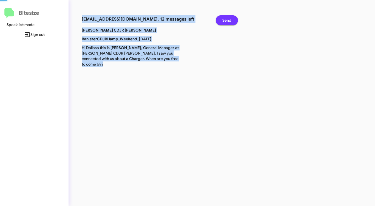
click at [226, 17] on span "Send" at bounding box center [226, 20] width 9 height 10
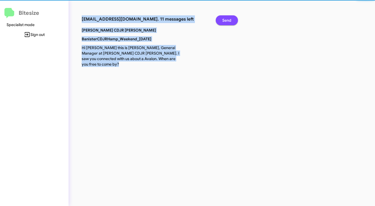
click at [226, 17] on span "Send" at bounding box center [226, 20] width 9 height 10
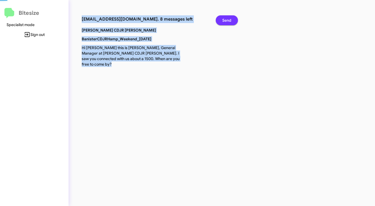
click at [226, 17] on span "Send" at bounding box center [226, 20] width 9 height 10
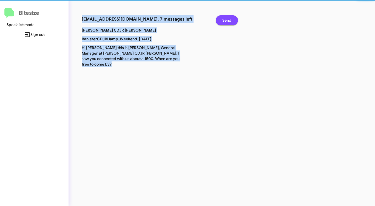
click at [226, 17] on span "Send" at bounding box center [226, 20] width 9 height 10
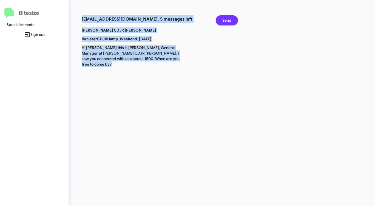
click at [226, 17] on span "Send" at bounding box center [226, 20] width 9 height 10
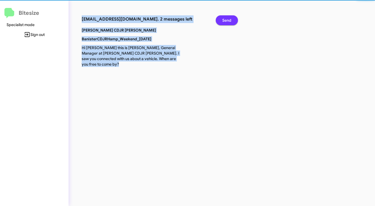
click at [226, 17] on span "Send" at bounding box center [226, 20] width 9 height 10
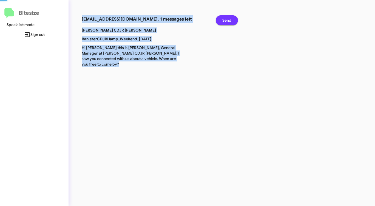
click at [226, 17] on span "Send" at bounding box center [226, 20] width 9 height 10
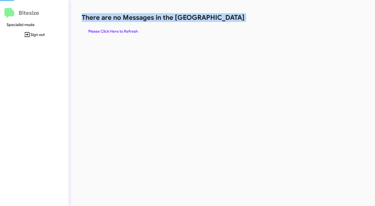
click at [226, 17] on h1 "There are no Messages in the [GEOGRAPHIC_DATA]" at bounding box center [196, 17] width 229 height 9
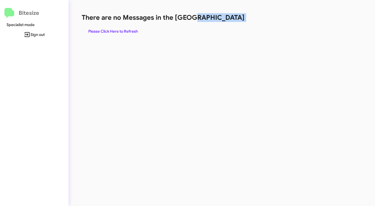
click at [226, 17] on h1 "There are no Messages in the [GEOGRAPHIC_DATA]" at bounding box center [196, 17] width 229 height 9
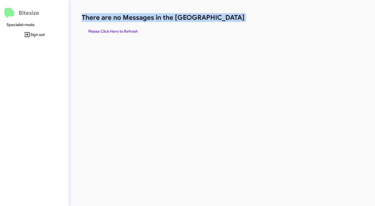
click at [226, 17] on h1 "There are no Messages in the [GEOGRAPHIC_DATA]" at bounding box center [196, 17] width 229 height 9
click at [127, 31] on span "Please Click Here to Refresh" at bounding box center [113, 31] width 50 height 10
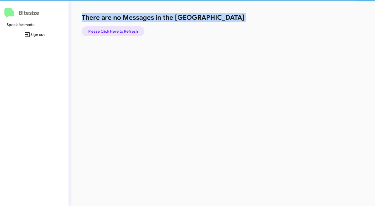
click at [127, 31] on span "Please Click Here to Refresh" at bounding box center [113, 31] width 50 height 10
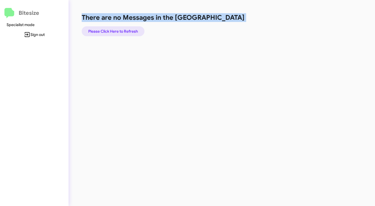
click at [127, 31] on span "Please Click Here to Refresh" at bounding box center [113, 31] width 50 height 10
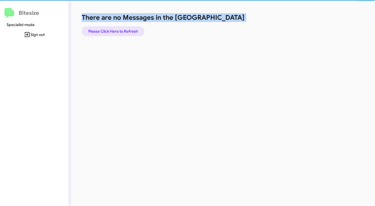
click at [127, 31] on span "Please Click Here to Refresh" at bounding box center [113, 31] width 50 height 10
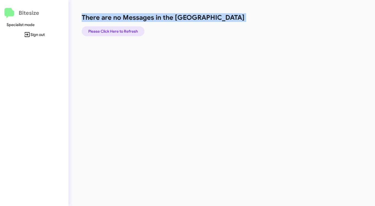
click at [127, 31] on span "Please Click Here to Refresh" at bounding box center [113, 31] width 50 height 10
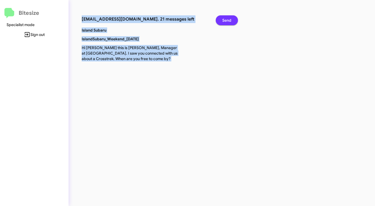
click at [225, 17] on span "Send" at bounding box center [226, 20] width 9 height 10
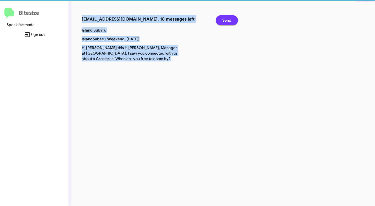
click at [225, 17] on span "Send" at bounding box center [226, 20] width 9 height 10
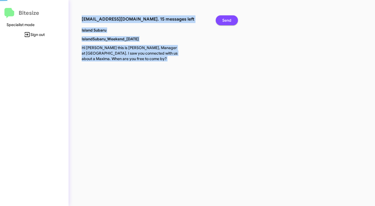
click at [225, 17] on span "Send" at bounding box center [226, 20] width 9 height 10
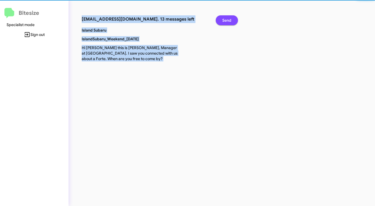
click at [225, 17] on span "Send" at bounding box center [226, 20] width 9 height 10
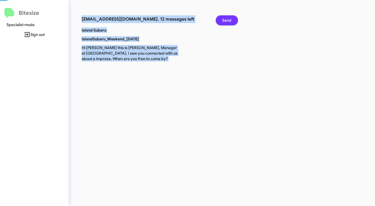
click at [225, 17] on span "Send" at bounding box center [226, 20] width 9 height 10
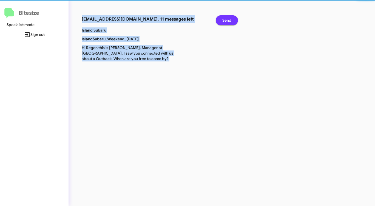
click at [225, 17] on span "Send" at bounding box center [226, 20] width 9 height 10
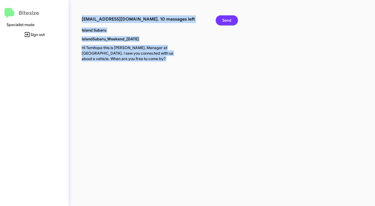
click at [225, 17] on span "Send" at bounding box center [226, 20] width 9 height 10
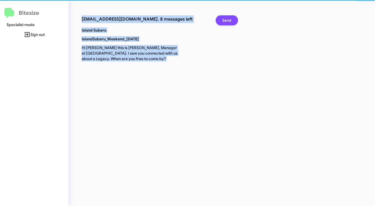
click at [225, 17] on span "Send" at bounding box center [226, 20] width 9 height 10
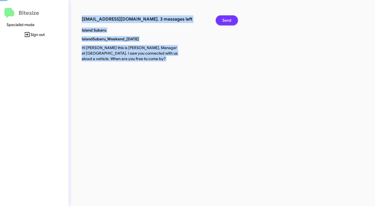
click at [225, 17] on span "Send" at bounding box center [226, 20] width 9 height 10
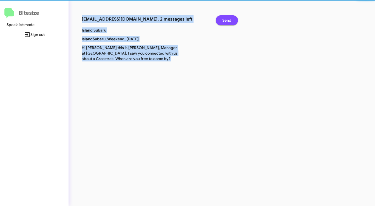
click at [225, 17] on span "Send" at bounding box center [226, 20] width 9 height 10
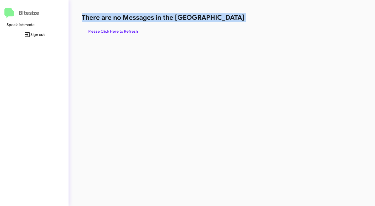
click at [225, 17] on h1 "There are no Messages in the [GEOGRAPHIC_DATA]" at bounding box center [196, 17] width 229 height 9
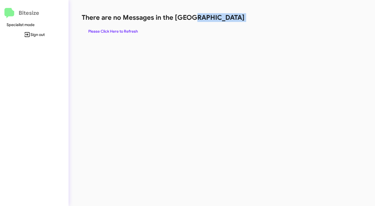
click at [225, 17] on h1 "There are no Messages in the [GEOGRAPHIC_DATA]" at bounding box center [196, 17] width 229 height 9
click at [129, 32] on span "Please Click Here to Refresh" at bounding box center [113, 31] width 50 height 10
click at [130, 31] on span "Please Click Here to Refresh" at bounding box center [113, 31] width 50 height 10
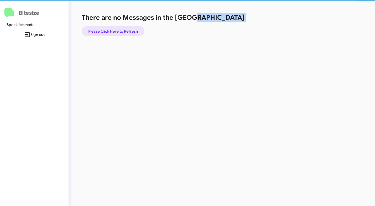
click at [130, 31] on span "Please Click Here to Refresh" at bounding box center [113, 31] width 50 height 10
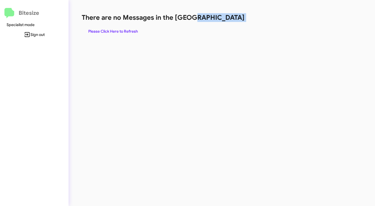
click at [213, 33] on div "There are no Messages in the Queue Please Click Here to Refresh" at bounding box center [196, 24] width 229 height 23
click at [212, 32] on div "There are no Messages in the Queue Please Click Here to Refresh" at bounding box center [196, 24] width 229 height 23
click at [199, 29] on div "There are no Messages in the Queue Please Click Here to Refresh" at bounding box center [196, 24] width 229 height 23
click at [116, 31] on span "Please Click Here to Refresh" at bounding box center [113, 31] width 50 height 10
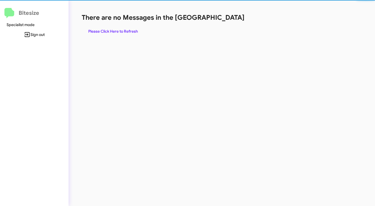
click at [196, 26] on div "There are no Messages in the Queue Please Click Here to Refresh" at bounding box center [196, 24] width 229 height 23
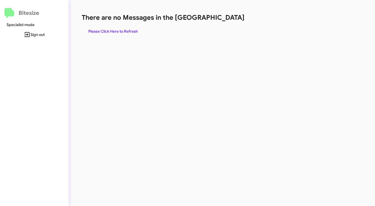
click at [196, 26] on div "There are no Messages in the Queue Please Click Here to Refresh" at bounding box center [196, 24] width 229 height 23
click at [132, 28] on span "Please Click Here to Refresh" at bounding box center [113, 31] width 50 height 10
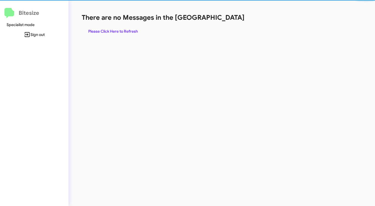
click at [132, 28] on span "Please Click Here to Refresh" at bounding box center [113, 31] width 50 height 10
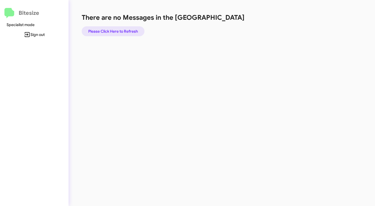
click at [132, 28] on span "Please Click Here to Refresh" at bounding box center [113, 31] width 50 height 10
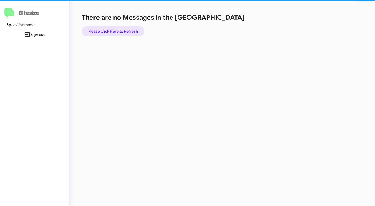
click at [132, 28] on span "Please Click Here to Refresh" at bounding box center [113, 31] width 50 height 10
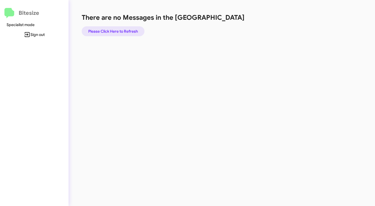
click at [132, 28] on span "Please Click Here to Refresh" at bounding box center [113, 31] width 50 height 10
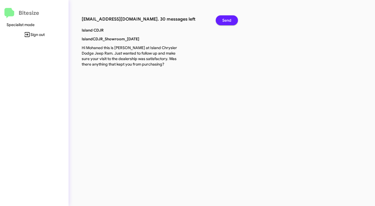
click at [222, 19] on span "Send" at bounding box center [226, 20] width 9 height 10
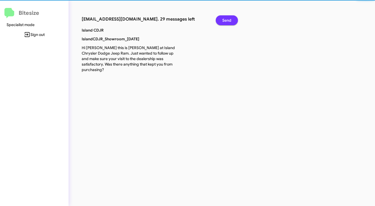
click at [222, 19] on span "Send" at bounding box center [226, 20] width 9 height 10
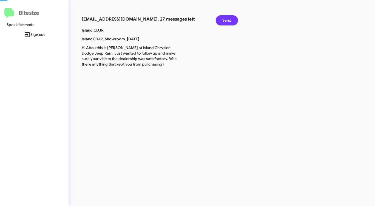
click at [222, 19] on span "Send" at bounding box center [226, 20] width 9 height 10
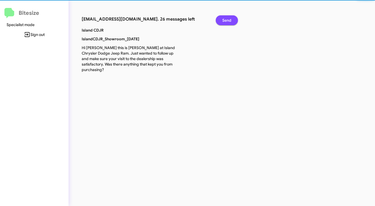
click at [222, 19] on span "Send" at bounding box center [226, 20] width 9 height 10
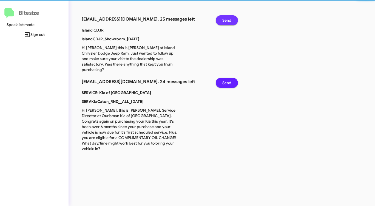
click at [222, 19] on span "Send" at bounding box center [226, 20] width 9 height 10
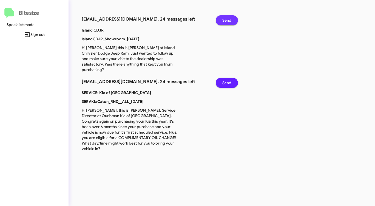
click at [222, 19] on span "Send" at bounding box center [226, 20] width 9 height 10
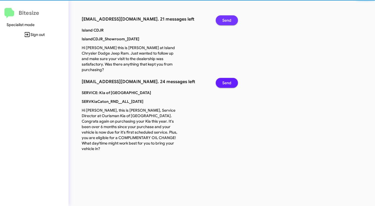
click at [222, 19] on span "Send" at bounding box center [226, 20] width 9 height 10
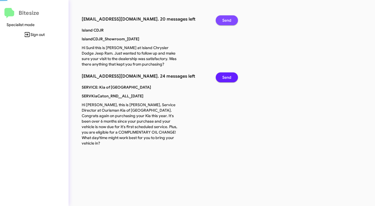
click at [222, 19] on span "Send" at bounding box center [226, 20] width 9 height 10
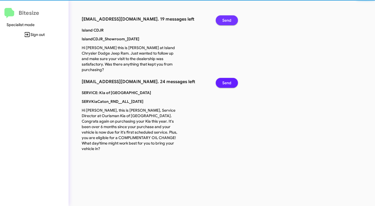
click at [222, 19] on span "Send" at bounding box center [226, 20] width 9 height 10
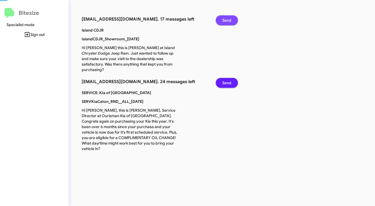
click at [222, 19] on span "Send" at bounding box center [226, 20] width 9 height 10
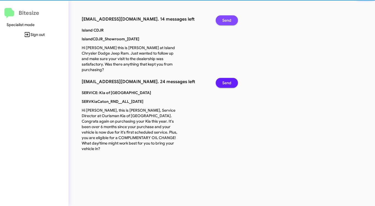
click at [222, 19] on span "Send" at bounding box center [226, 20] width 9 height 10
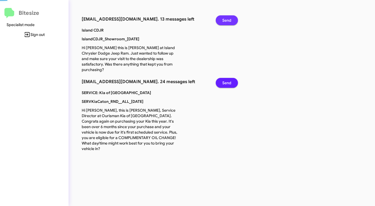
click at [222, 19] on span "Send" at bounding box center [226, 20] width 9 height 10
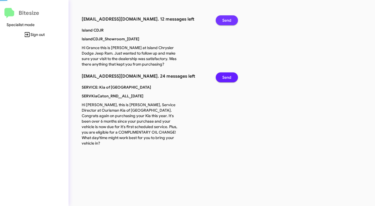
click at [222, 19] on span "Send" at bounding box center [226, 20] width 9 height 10
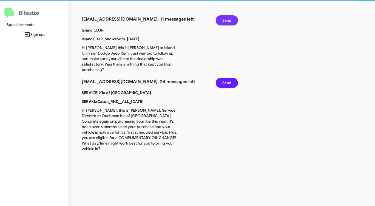
click at [222, 19] on span "Send" at bounding box center [226, 20] width 9 height 10
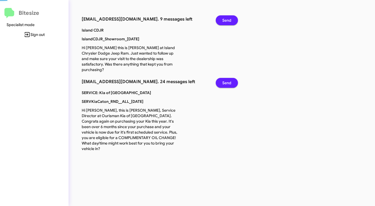
click at [222, 19] on span "Send" at bounding box center [226, 20] width 9 height 10
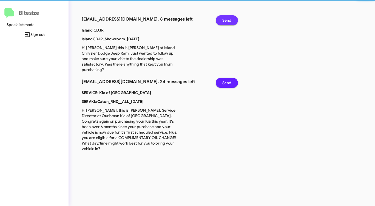
click at [222, 19] on span "Send" at bounding box center [226, 20] width 9 height 10
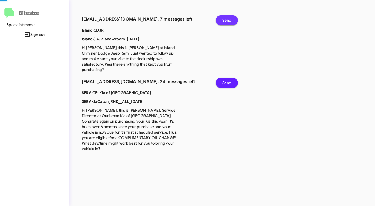
click at [222, 19] on span "Send" at bounding box center [226, 20] width 9 height 10
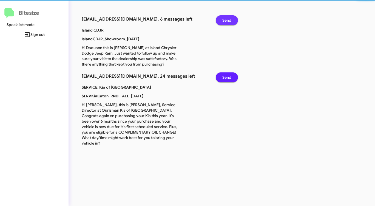
click at [222, 19] on span "Send" at bounding box center [226, 20] width 9 height 10
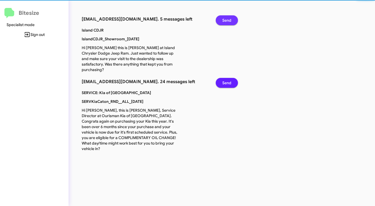
click at [222, 19] on span "Send" at bounding box center [226, 20] width 9 height 10
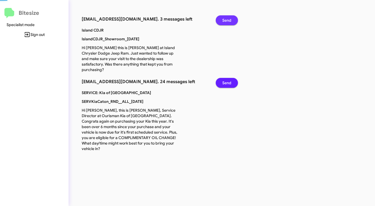
click at [222, 19] on span "Send" at bounding box center [226, 20] width 9 height 10
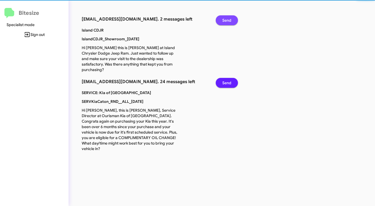
click at [222, 19] on span "Send" at bounding box center [226, 20] width 9 height 10
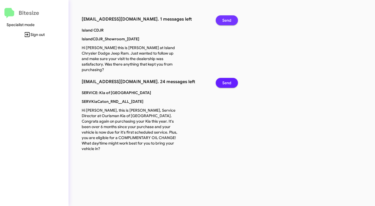
click at [222, 19] on span "Send" at bounding box center [226, 20] width 9 height 10
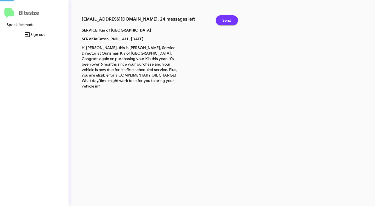
click at [222, 19] on span "Send" at bounding box center [226, 20] width 9 height 10
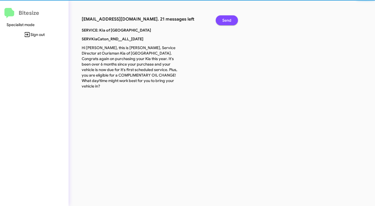
click at [222, 19] on span "Send" at bounding box center [226, 20] width 9 height 10
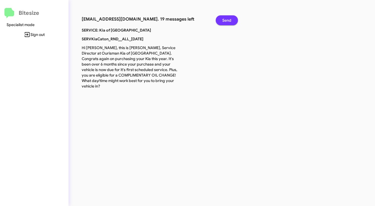
click at [222, 19] on span "Send" at bounding box center [226, 20] width 9 height 10
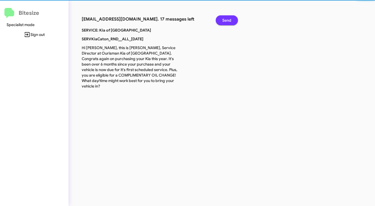
click at [222, 19] on span "Send" at bounding box center [226, 20] width 9 height 10
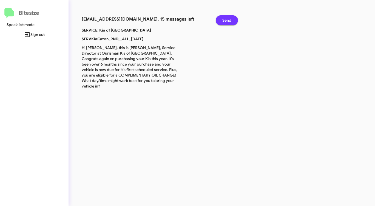
click at [222, 19] on span "Send" at bounding box center [226, 20] width 9 height 10
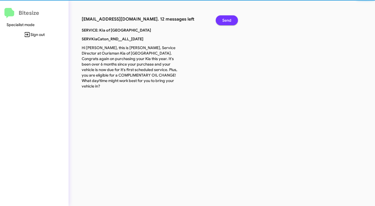
click at [222, 19] on span "Send" at bounding box center [226, 20] width 9 height 10
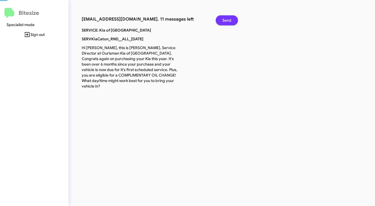
click at [222, 19] on span "Send" at bounding box center [226, 20] width 9 height 10
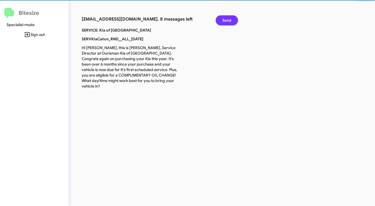
click at [222, 19] on span "Send" at bounding box center [226, 20] width 9 height 10
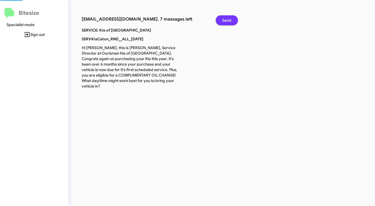
click at [222, 19] on span "Send" at bounding box center [226, 20] width 9 height 10
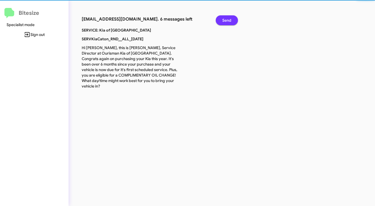
click at [222, 19] on span "Send" at bounding box center [226, 20] width 9 height 10
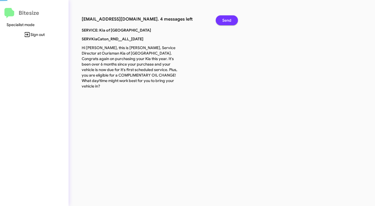
click at [222, 19] on span "Send" at bounding box center [226, 20] width 9 height 10
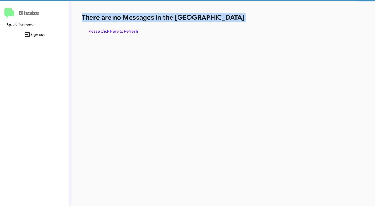
click at [222, 19] on h1 "There are no Messages in the [GEOGRAPHIC_DATA]" at bounding box center [196, 17] width 229 height 9
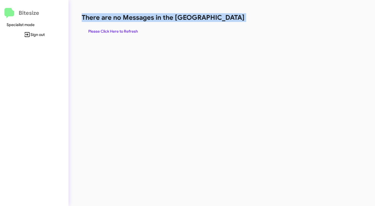
click at [222, 19] on h1 "There are no Messages in the [GEOGRAPHIC_DATA]" at bounding box center [196, 17] width 229 height 9
click at [118, 30] on span "Please Click Here to Refresh" at bounding box center [113, 31] width 50 height 10
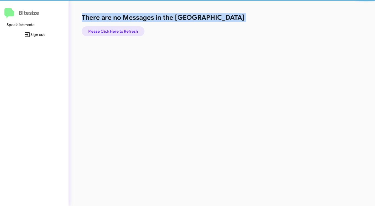
click at [118, 30] on span "Please Click Here to Refresh" at bounding box center [113, 31] width 50 height 10
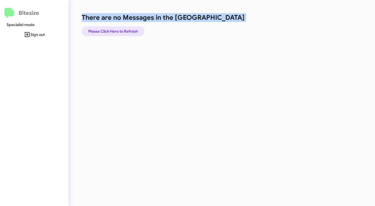
click at [118, 30] on span "Please Click Here to Refresh" at bounding box center [113, 31] width 50 height 10
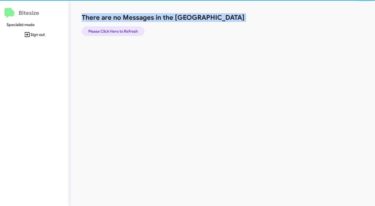
click at [119, 30] on span "Please Click Here to Refresh" at bounding box center [113, 31] width 50 height 10
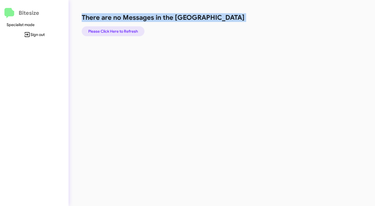
click at [119, 30] on span "Please Click Here to Refresh" at bounding box center [113, 31] width 50 height 10
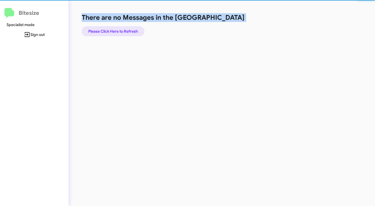
click at [119, 30] on span "Please Click Here to Refresh" at bounding box center [113, 31] width 50 height 10
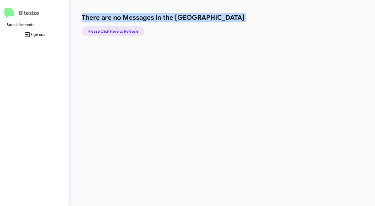
click at [119, 30] on span "Please Click Here to Refresh" at bounding box center [113, 31] width 50 height 10
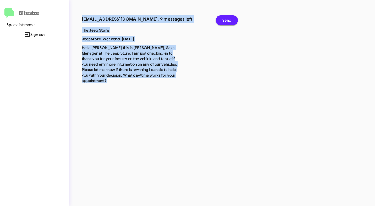
click at [235, 20] on button "Send" at bounding box center [227, 20] width 22 height 10
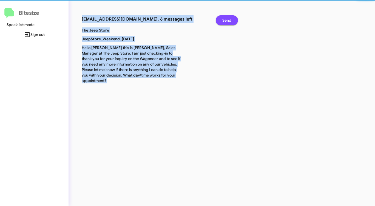
click at [235, 20] on button "Send" at bounding box center [227, 20] width 22 height 10
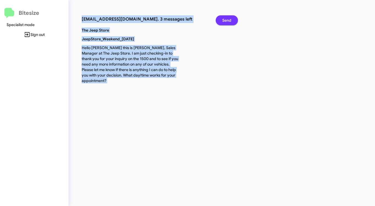
click at [235, 20] on button "Send" at bounding box center [227, 20] width 22 height 10
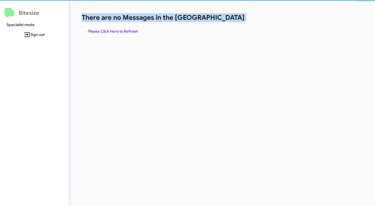
click at [235, 20] on h1 "There are no Messages in the [GEOGRAPHIC_DATA]" at bounding box center [196, 17] width 229 height 9
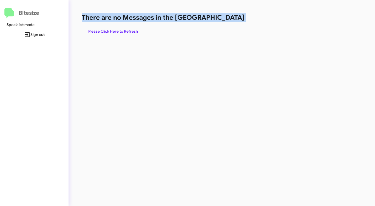
click at [235, 20] on h1 "There are no Messages in the [GEOGRAPHIC_DATA]" at bounding box center [196, 17] width 229 height 9
click at [127, 33] on span "Please Click Here to Refresh" at bounding box center [113, 31] width 50 height 10
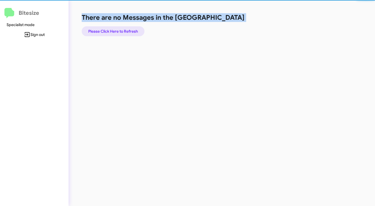
click at [128, 33] on span "Please Click Here to Refresh" at bounding box center [113, 31] width 50 height 10
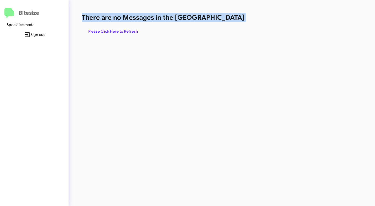
click at [195, 31] on div "There are no Messages in the Queue Please Click Here to Refresh" at bounding box center [196, 24] width 229 height 23
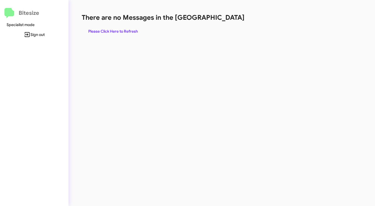
click at [122, 28] on span "Please Click Here to Refresh" at bounding box center [113, 31] width 50 height 10
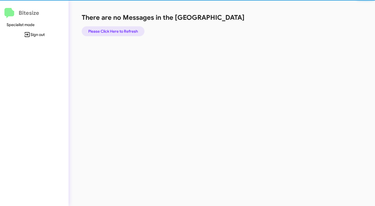
click at [122, 28] on span "Please Click Here to Refresh" at bounding box center [113, 31] width 50 height 10
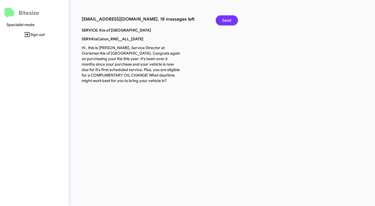
click at [229, 18] on span "Send" at bounding box center [226, 20] width 9 height 10
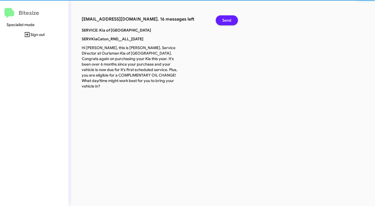
click at [229, 18] on span "Send" at bounding box center [226, 20] width 9 height 10
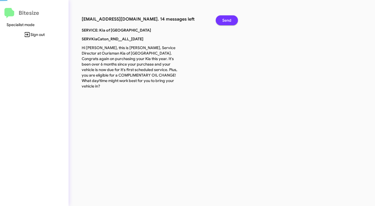
click at [229, 18] on span "Send" at bounding box center [226, 20] width 9 height 10
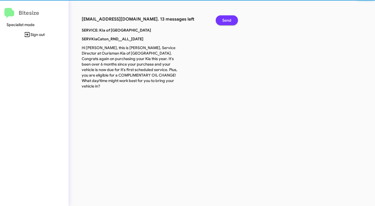
click at [229, 18] on span "Send" at bounding box center [226, 20] width 9 height 10
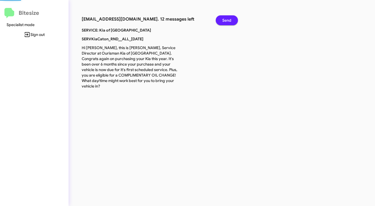
click at [229, 18] on span "Send" at bounding box center [226, 20] width 9 height 10
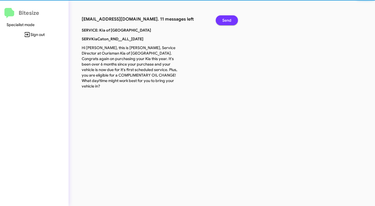
click at [229, 18] on span "Send" at bounding box center [226, 20] width 9 height 10
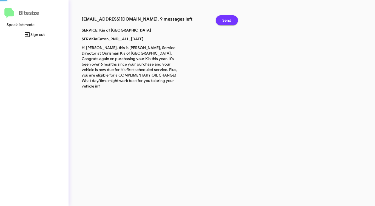
click at [229, 18] on span "Send" at bounding box center [226, 20] width 9 height 10
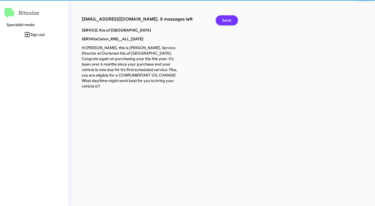
click at [229, 18] on span "Send" at bounding box center [226, 20] width 9 height 10
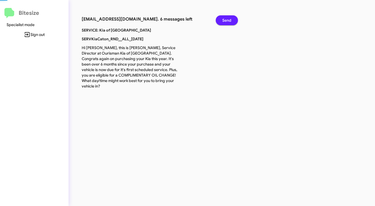
click at [229, 18] on span "Send" at bounding box center [226, 20] width 9 height 10
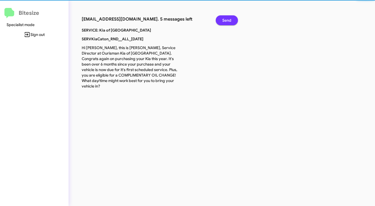
click at [229, 18] on span "Send" at bounding box center [226, 20] width 9 height 10
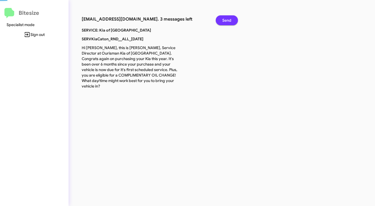
click at [229, 18] on span "Send" at bounding box center [226, 20] width 9 height 10
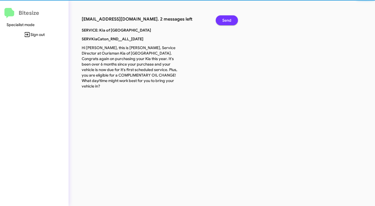
click at [229, 18] on span "Send" at bounding box center [226, 20] width 9 height 10
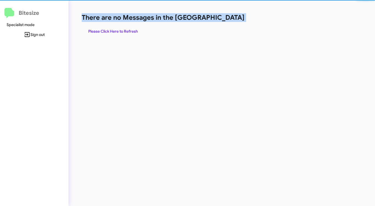
click at [229, 18] on h1 "There are no Messages in the [GEOGRAPHIC_DATA]" at bounding box center [196, 17] width 229 height 9
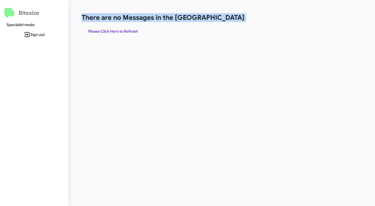
click at [229, 18] on h1 "There are no Messages in the [GEOGRAPHIC_DATA]" at bounding box center [196, 17] width 229 height 9
click at [124, 33] on span "Please Click Here to Refresh" at bounding box center [113, 31] width 50 height 10
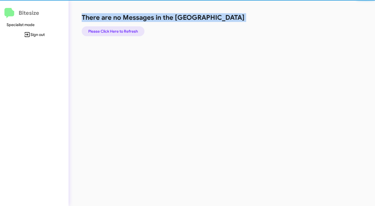
click at [124, 33] on span "Please Click Here to Refresh" at bounding box center [113, 31] width 50 height 10
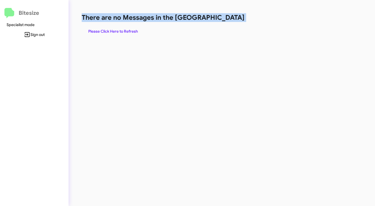
click at [225, 29] on div "There are no Messages in the Queue Please Click Here to Refresh" at bounding box center [196, 24] width 229 height 23
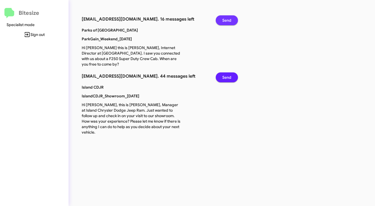
click at [224, 20] on span "Send" at bounding box center [226, 20] width 9 height 10
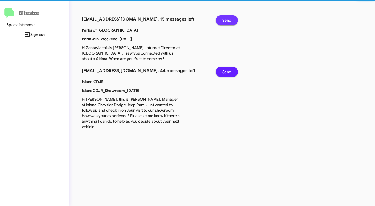
click at [224, 20] on span "Send" at bounding box center [226, 20] width 9 height 10
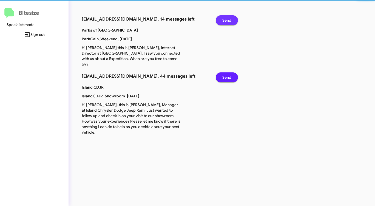
click at [224, 20] on span "Send" at bounding box center [226, 20] width 9 height 10
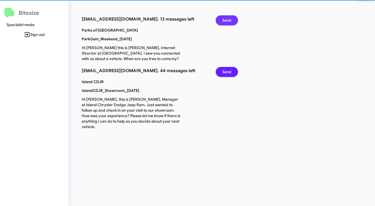
click at [224, 20] on span "Send" at bounding box center [226, 20] width 9 height 10
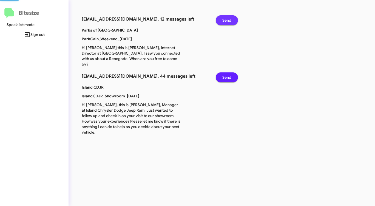
click at [224, 20] on span "Send" at bounding box center [226, 20] width 9 height 10
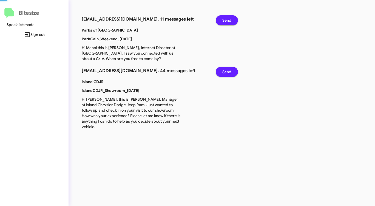
click at [224, 20] on span "Send" at bounding box center [226, 20] width 9 height 10
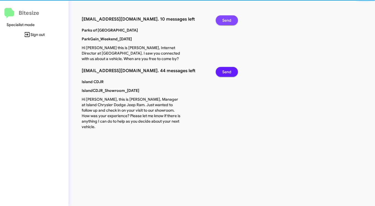
click at [224, 20] on span "Send" at bounding box center [226, 20] width 9 height 10
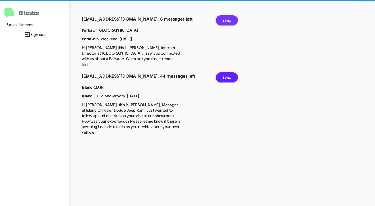
click at [224, 20] on span "Send" at bounding box center [226, 20] width 9 height 10
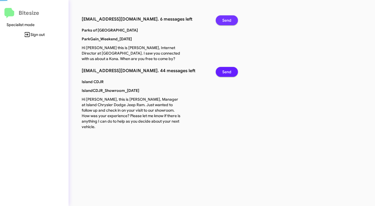
click at [224, 20] on span "Send" at bounding box center [226, 20] width 9 height 10
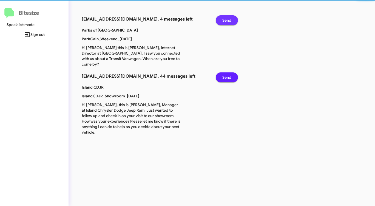
click at [224, 20] on span "Send" at bounding box center [226, 20] width 9 height 10
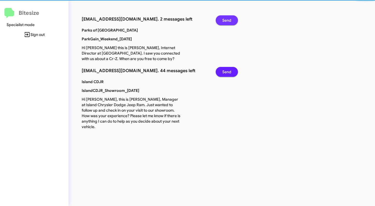
click at [224, 20] on span "Send" at bounding box center [226, 20] width 9 height 10
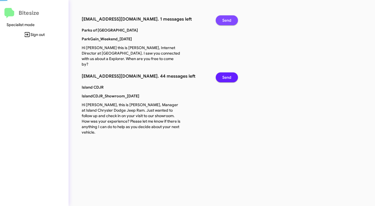
click at [224, 20] on span "Send" at bounding box center [226, 20] width 9 height 10
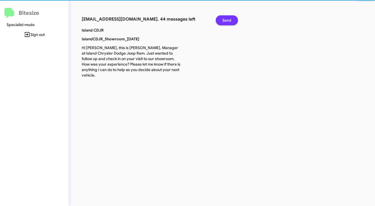
click at [224, 20] on span "Send" at bounding box center [226, 20] width 9 height 10
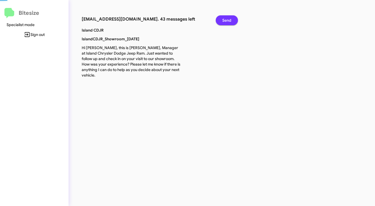
click at [224, 20] on span "Send" at bounding box center [226, 20] width 9 height 10
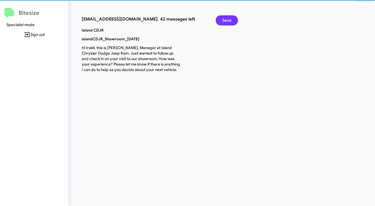
click at [224, 20] on span "Send" at bounding box center [226, 20] width 9 height 10
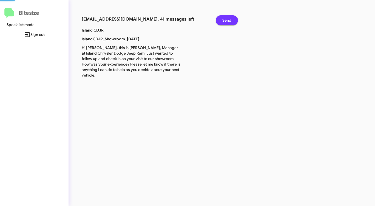
click at [224, 20] on span "Send" at bounding box center [226, 20] width 9 height 10
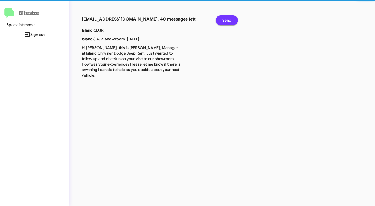
click at [224, 20] on span "Send" at bounding box center [226, 20] width 9 height 10
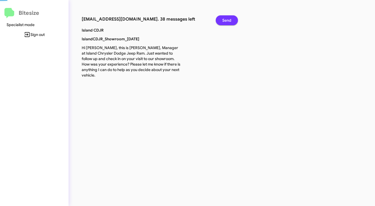
click at [224, 20] on span "Send" at bounding box center [226, 20] width 9 height 10
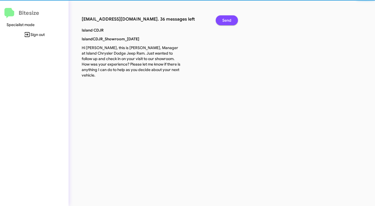
click at [224, 20] on span "Send" at bounding box center [226, 20] width 9 height 10
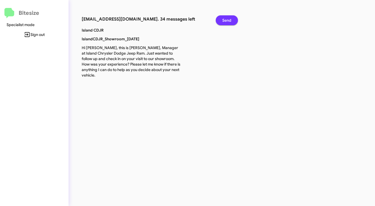
click at [224, 20] on span "Send" at bounding box center [226, 20] width 9 height 10
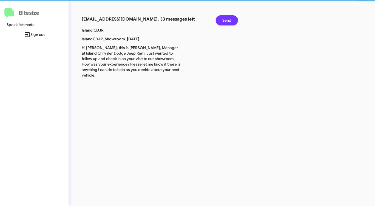
click at [224, 20] on span "Send" at bounding box center [226, 20] width 9 height 10
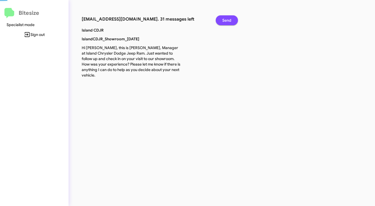
click at [224, 20] on span "Send" at bounding box center [226, 20] width 9 height 10
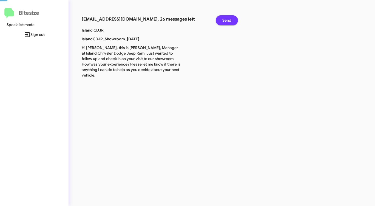
click at [224, 20] on span "Send" at bounding box center [226, 20] width 9 height 10
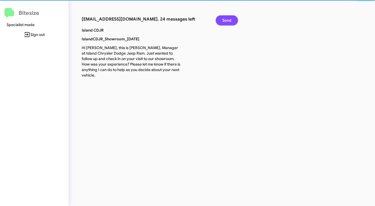
click at [224, 20] on span "Send" at bounding box center [226, 20] width 9 height 10
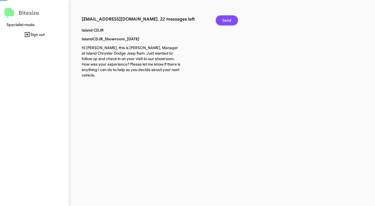
click at [224, 20] on span "Send" at bounding box center [226, 20] width 9 height 10
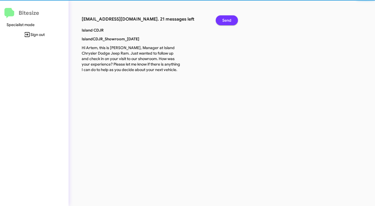
click at [224, 20] on span "Send" at bounding box center [226, 20] width 9 height 10
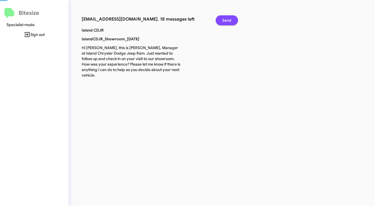
click at [224, 20] on span "Send" at bounding box center [226, 20] width 9 height 10
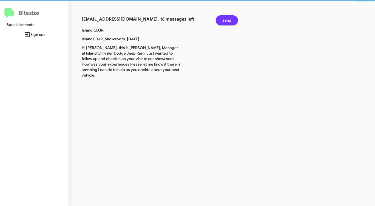
click at [224, 20] on span "Send" at bounding box center [226, 20] width 9 height 10
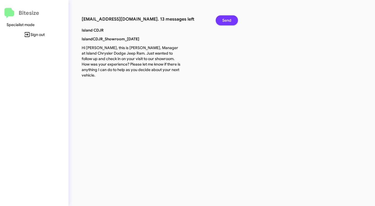
click at [224, 20] on span "Send" at bounding box center [226, 20] width 9 height 10
click
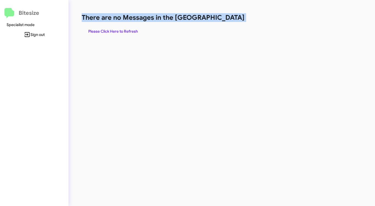
drag, startPoint x: 231, startPoint y: 21, endPoint x: 223, endPoint y: 22, distance: 7.8
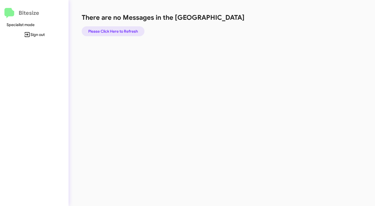
click at [121, 31] on span "Please Click Here to Refresh" at bounding box center [113, 31] width 50 height 10
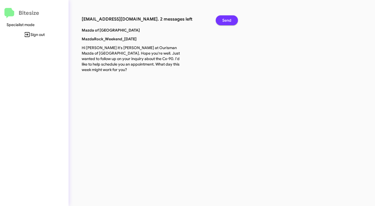
click at [225, 22] on span "Send" at bounding box center [226, 20] width 9 height 10
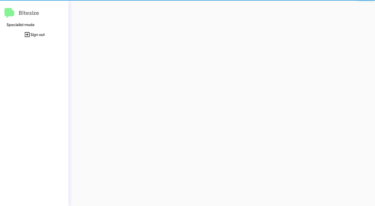
click at [225, 22] on div at bounding box center [195, 103] width 255 height 206
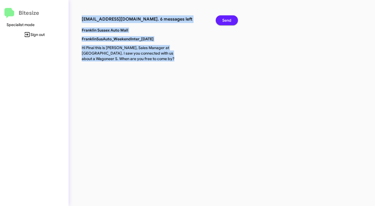
click at [227, 21] on span "Send" at bounding box center [226, 20] width 9 height 10
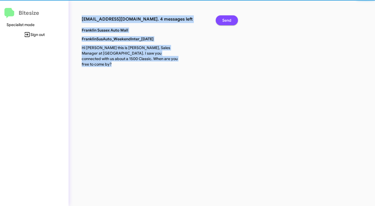
click at [227, 21] on span "Send" at bounding box center [226, 20] width 9 height 10
click at [227, 20] on span "Send" at bounding box center [226, 20] width 9 height 10
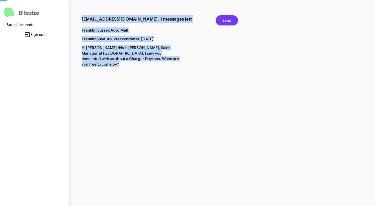
click at [227, 20] on span "Send" at bounding box center [226, 20] width 9 height 10
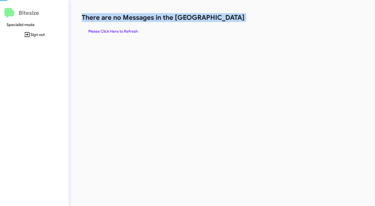
click at [227, 20] on h1 "There are no Messages in the [GEOGRAPHIC_DATA]" at bounding box center [196, 17] width 229 height 9
click at [221, 30] on div "There are no Messages in the Queue Please Click Here to Refresh" at bounding box center [196, 24] width 229 height 23
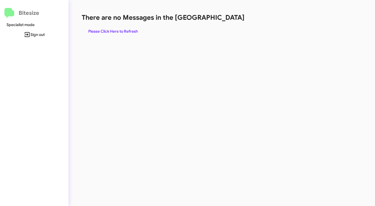
click at [228, 17] on h1 "There are no Messages in the [GEOGRAPHIC_DATA]" at bounding box center [196, 17] width 229 height 9
click at [125, 32] on span "Please Click Here to Refresh" at bounding box center [113, 31] width 50 height 10
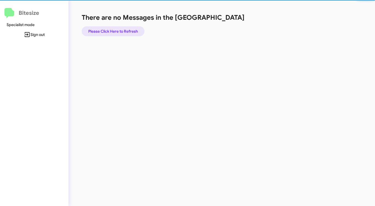
drag, startPoint x: 125, startPoint y: 32, endPoint x: 167, endPoint y: 28, distance: 42.1
click at [128, 31] on span "Please Click Here to Refresh" at bounding box center [113, 31] width 50 height 10
click at [219, 25] on div "There are no Messages in the Queue Please Click Here to Refresh" at bounding box center [196, 24] width 229 height 23
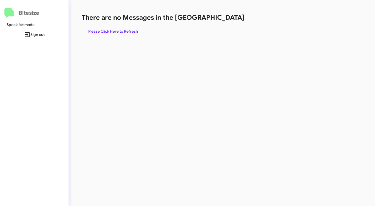
click at [219, 25] on div "There are no Messages in the Queue Please Click Here to Refresh" at bounding box center [196, 24] width 229 height 23
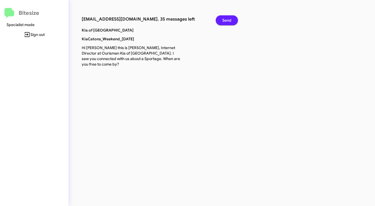
click at [230, 19] on span "Send" at bounding box center [226, 20] width 9 height 10
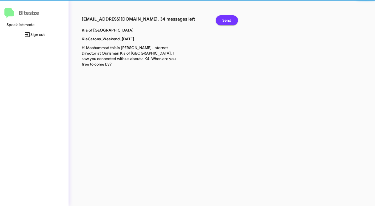
click at [230, 19] on span "Send" at bounding box center [226, 20] width 9 height 10
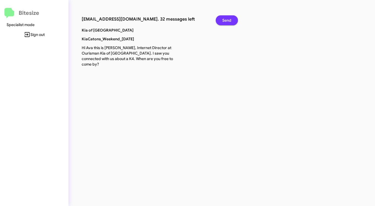
click at [230, 19] on span "Send" at bounding box center [226, 20] width 9 height 10
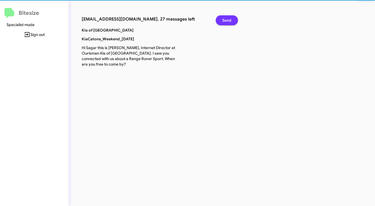
click at [230, 19] on span "Send" at bounding box center [226, 20] width 9 height 10
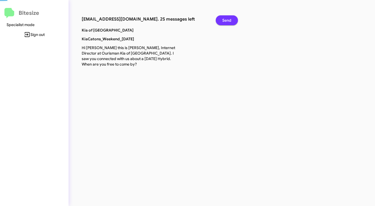
click at [230, 19] on span "Send" at bounding box center [226, 20] width 9 height 10
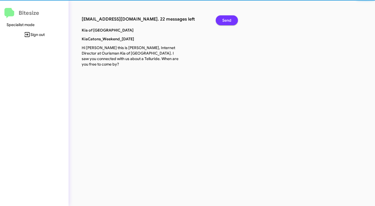
click at [230, 19] on span "Send" at bounding box center [226, 20] width 9 height 10
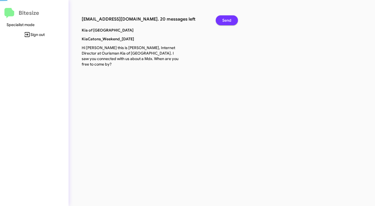
click at [230, 19] on span "Send" at bounding box center [226, 20] width 9 height 10
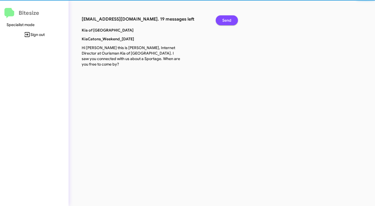
click at [230, 19] on span "Send" at bounding box center [226, 20] width 9 height 10
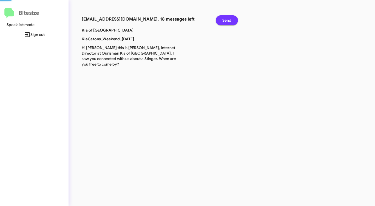
click at [230, 19] on span "Send" at bounding box center [226, 20] width 9 height 10
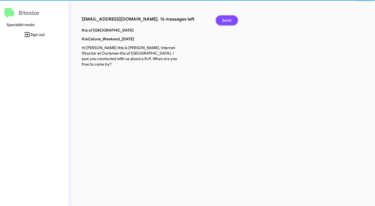
click at [230, 19] on span "Send" at bounding box center [226, 20] width 9 height 10
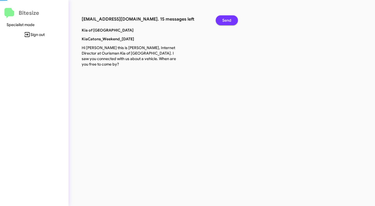
click at [230, 19] on span "Send" at bounding box center [226, 20] width 9 height 10
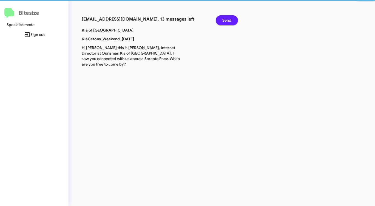
click at [230, 19] on span "Send" at bounding box center [226, 20] width 9 height 10
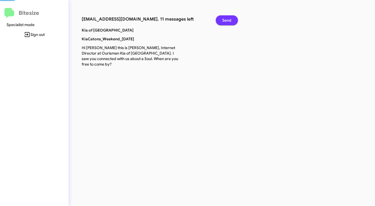
click at [230, 19] on span "Send" at bounding box center [226, 20] width 9 height 10
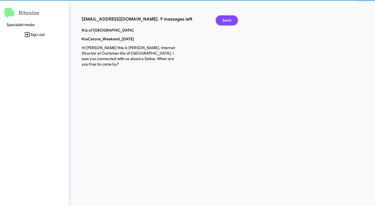
click at [230, 19] on span "Send" at bounding box center [226, 20] width 9 height 10
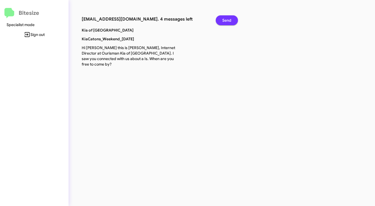
click at [230, 19] on span "Send" at bounding box center [226, 20] width 9 height 10
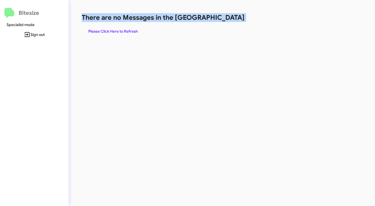
click at [134, 31] on span "Please Click Here to Refresh" at bounding box center [113, 31] width 50 height 10
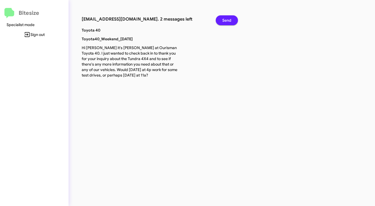
click at [225, 20] on span "Send" at bounding box center [226, 20] width 9 height 10
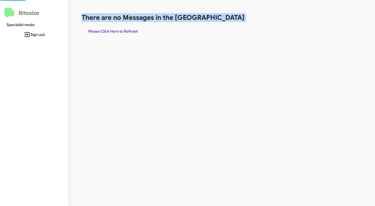
click at [225, 20] on h1 "There are no Messages in the [GEOGRAPHIC_DATA]" at bounding box center [196, 17] width 229 height 9
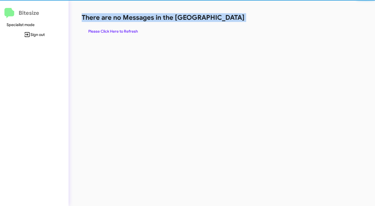
drag, startPoint x: 225, startPoint y: 20, endPoint x: 216, endPoint y: 26, distance: 10.3
click at [225, 20] on h1 "There are no Messages in the [GEOGRAPHIC_DATA]" at bounding box center [196, 17] width 229 height 9
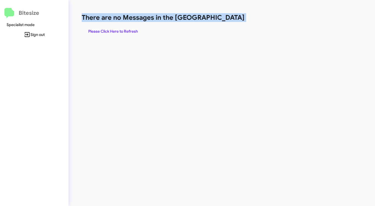
click at [174, 44] on div "There are no Messages in the Queue Please Click Here to Refresh" at bounding box center [195, 103] width 255 height 206
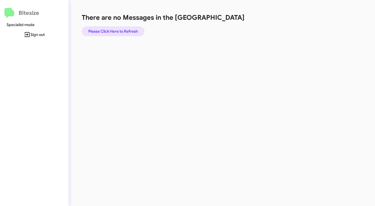
click at [131, 29] on span "Please Click Here to Refresh" at bounding box center [113, 31] width 50 height 10
click at [257, 25] on div "There are no Messages in the Queue Please Click Here to Refresh" at bounding box center [196, 24] width 229 height 23
click at [244, 21] on h1 "There are no Messages in the [GEOGRAPHIC_DATA]" at bounding box center [196, 17] width 229 height 9
click at [225, 16] on h1 "There are no Messages in the [GEOGRAPHIC_DATA]" at bounding box center [196, 17] width 229 height 9
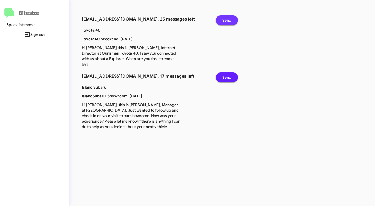
click at [228, 20] on span "Send" at bounding box center [226, 20] width 9 height 10
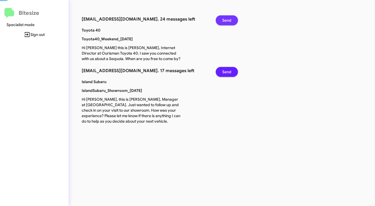
click at [228, 20] on span "Send" at bounding box center [226, 20] width 9 height 10
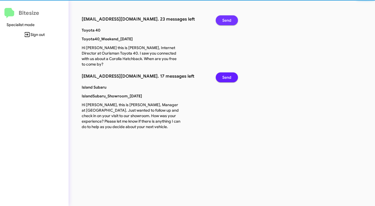
click at [228, 20] on span "Send" at bounding box center [226, 20] width 9 height 10
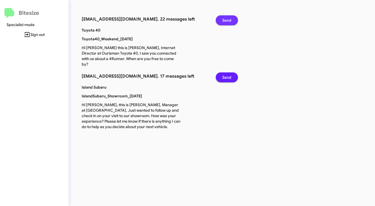
click at [228, 20] on span "Send" at bounding box center [226, 20] width 9 height 10
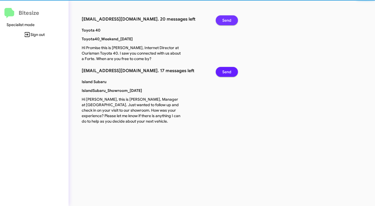
click at [228, 20] on span "Send" at bounding box center [226, 20] width 9 height 10
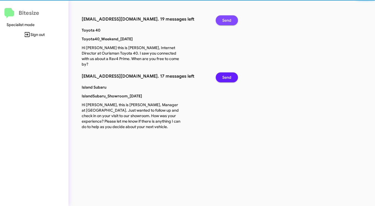
click at [228, 20] on span "Send" at bounding box center [226, 20] width 9 height 10
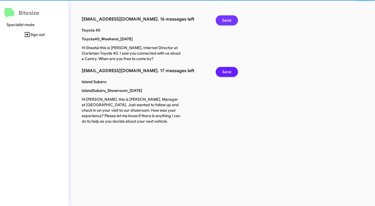
click at [228, 20] on span "Send" at bounding box center [226, 20] width 9 height 10
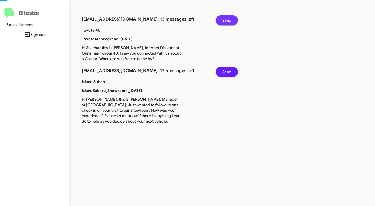
click at [228, 20] on span "Send" at bounding box center [226, 20] width 9 height 10
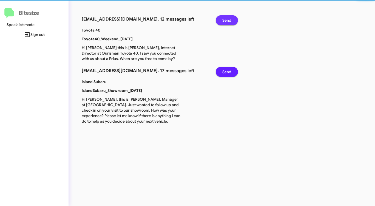
click at [228, 20] on span "Send" at bounding box center [226, 20] width 9 height 10
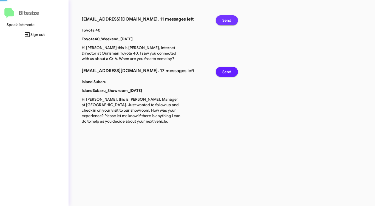
click at [228, 20] on span "Send" at bounding box center [226, 20] width 9 height 10
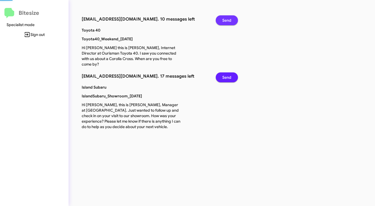
click at [228, 20] on span "Send" at bounding box center [226, 20] width 9 height 10
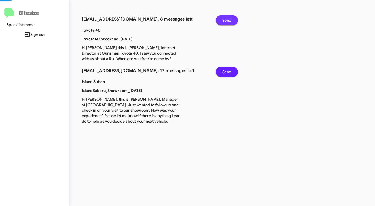
click at [228, 20] on span "Send" at bounding box center [226, 20] width 9 height 10
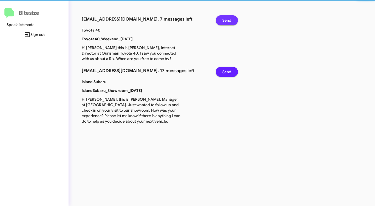
click at [228, 20] on span "Send" at bounding box center [226, 20] width 9 height 10
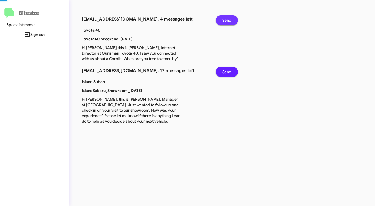
click at [228, 20] on span "Send" at bounding box center [226, 20] width 9 height 10
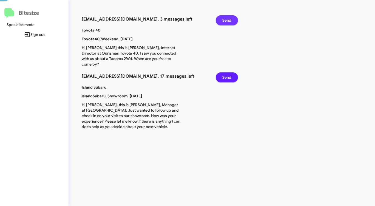
click at [228, 20] on span "Send" at bounding box center [226, 20] width 9 height 10
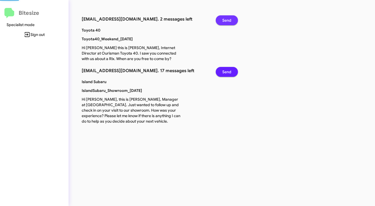
click at [228, 20] on span "Send" at bounding box center [226, 20] width 9 height 10
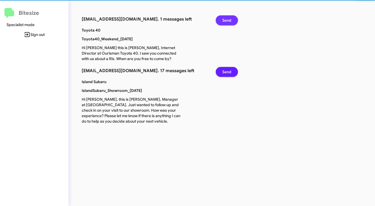
click at [228, 20] on span "Send" at bounding box center [226, 20] width 9 height 10
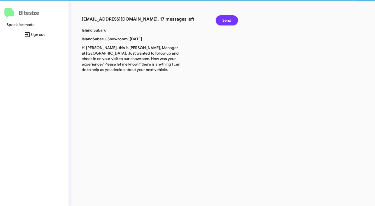
click at [228, 20] on span "Send" at bounding box center [226, 20] width 9 height 10
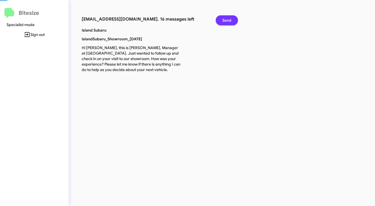
click at [228, 20] on span "Send" at bounding box center [226, 20] width 9 height 10
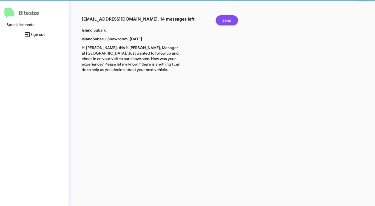
click at [228, 20] on span "Send" at bounding box center [226, 20] width 9 height 10
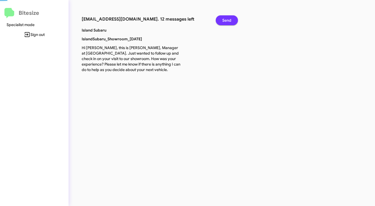
click at [228, 20] on span "Send" at bounding box center [226, 20] width 9 height 10
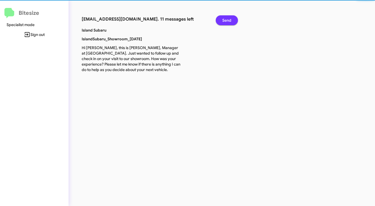
click at [228, 20] on span "Send" at bounding box center [226, 20] width 9 height 10
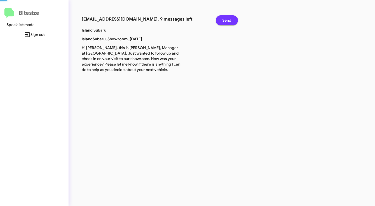
click at [228, 20] on span "Send" at bounding box center [226, 20] width 9 height 10
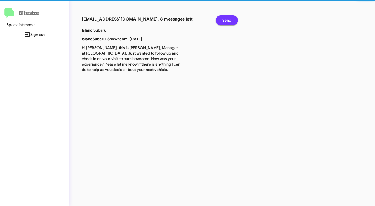
click at [228, 20] on span "Send" at bounding box center [226, 20] width 9 height 10
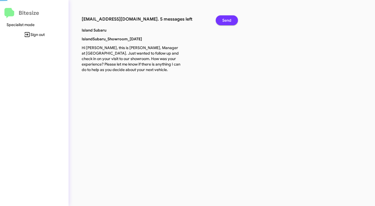
click at [228, 20] on span "Send" at bounding box center [226, 20] width 9 height 10
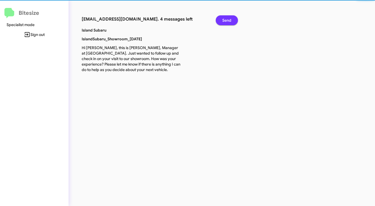
click at [228, 20] on span "Send" at bounding box center [226, 20] width 9 height 10
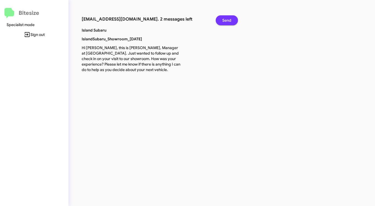
click at [228, 20] on span "Send" at bounding box center [226, 20] width 9 height 10
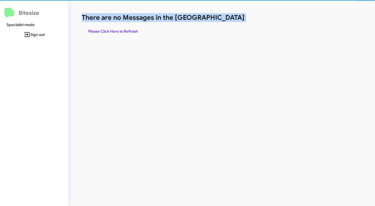
click at [228, 20] on h1 "There are no Messages in the [GEOGRAPHIC_DATA]" at bounding box center [196, 17] width 229 height 9
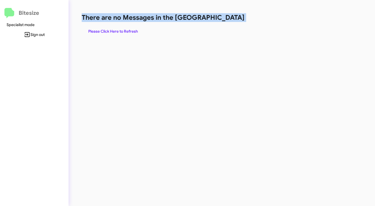
click at [228, 20] on h1 "There are no Messages in the [GEOGRAPHIC_DATA]" at bounding box center [196, 17] width 229 height 9
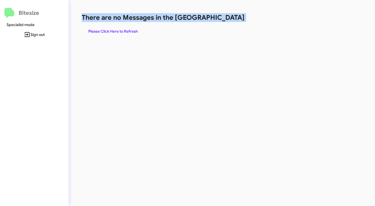
click at [228, 20] on h1 "There are no Messages in the [GEOGRAPHIC_DATA]" at bounding box center [196, 17] width 229 height 9
click at [104, 28] on span "Please Click Here to Refresh" at bounding box center [113, 31] width 50 height 10
click at [130, 33] on span "Please Click Here to Refresh" at bounding box center [113, 31] width 50 height 10
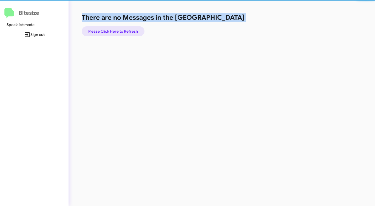
click at [130, 33] on span "Please Click Here to Refresh" at bounding box center [113, 31] width 50 height 10
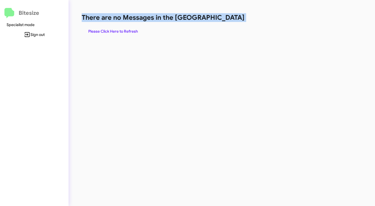
click at [228, 23] on div "There are no Messages in the Queue Please Click Here to Refresh" at bounding box center [196, 24] width 229 height 23
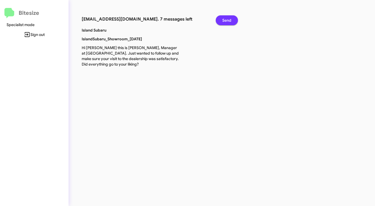
click at [228, 23] on span "Send" at bounding box center [226, 20] width 9 height 10
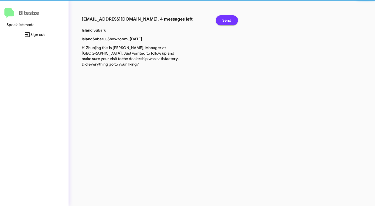
click at [228, 23] on span "Send" at bounding box center [226, 20] width 9 height 10
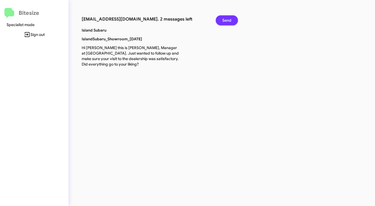
click at [228, 23] on span "Send" at bounding box center [226, 20] width 9 height 10
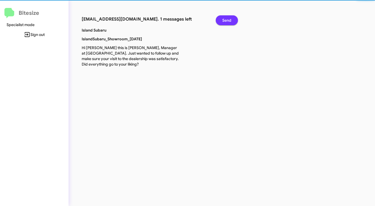
click at [228, 23] on span "Send" at bounding box center [226, 20] width 9 height 10
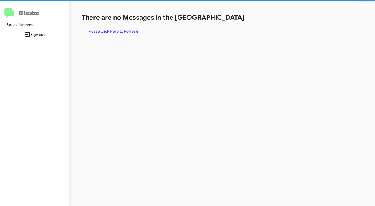
click at [228, 23] on div "There are no Messages in the Queue Please Click Here to Refresh" at bounding box center [196, 24] width 229 height 23
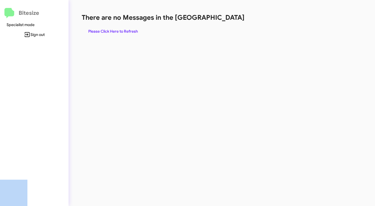
click at [228, 23] on div "There are no Messages in the Queue Please Click Here to Refresh" at bounding box center [196, 24] width 229 height 23
click at [121, 26] on div "There are no Messages in the Queue Please Click Here to Refresh" at bounding box center [196, 24] width 229 height 23
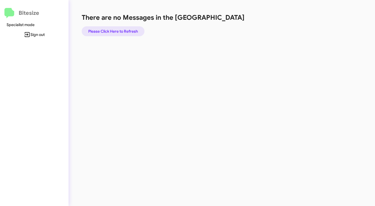
click at [123, 31] on span "Please Click Here to Refresh" at bounding box center [113, 31] width 50 height 10
click at [228, 24] on div "There are no Messages in the Queue Please Click Here to Refresh" at bounding box center [196, 24] width 229 height 23
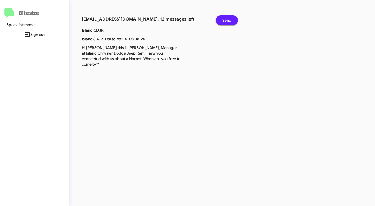
click at [228, 21] on span "Send" at bounding box center [226, 20] width 9 height 10
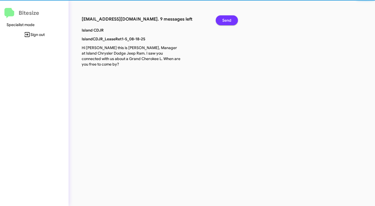
click at [227, 21] on span "Send" at bounding box center [226, 20] width 9 height 10
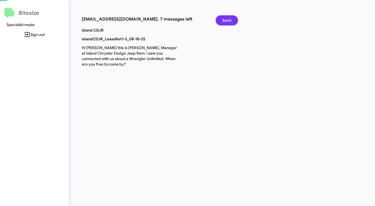
click at [227, 21] on span "Send" at bounding box center [226, 20] width 9 height 10
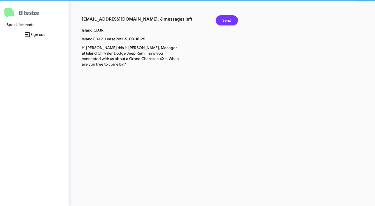
click at [227, 21] on span "Send" at bounding box center [226, 20] width 9 height 10
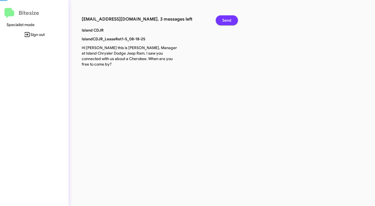
click at [226, 21] on span "Send" at bounding box center [226, 20] width 9 height 10
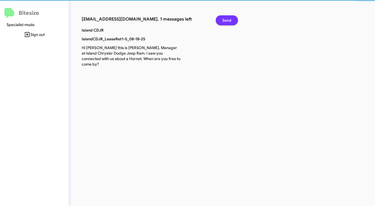
click at [226, 21] on span "Send" at bounding box center [226, 20] width 9 height 10
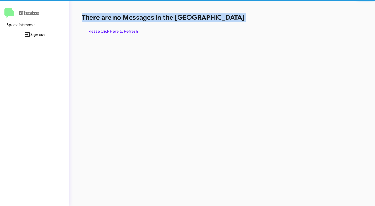
click at [226, 21] on h1 "There are no Messages in the [GEOGRAPHIC_DATA]" at bounding box center [196, 17] width 229 height 9
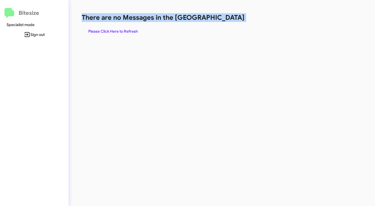
click at [226, 21] on h1 "There are no Messages in the [GEOGRAPHIC_DATA]" at bounding box center [196, 17] width 229 height 9
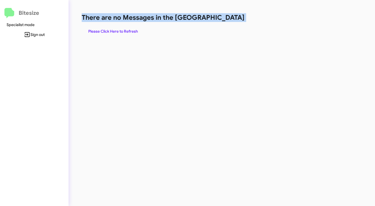
click at [226, 21] on h1 "There are no Messages in the [GEOGRAPHIC_DATA]" at bounding box center [196, 17] width 229 height 9
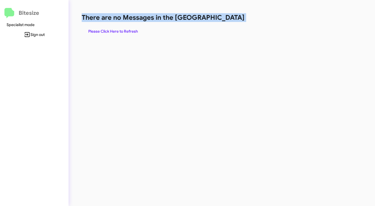
click at [226, 21] on h1 "There are no Messages in the [GEOGRAPHIC_DATA]" at bounding box center [196, 17] width 229 height 9
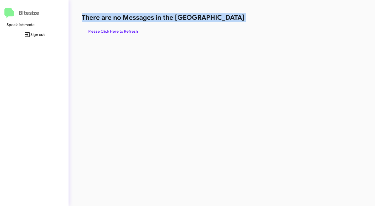
click at [226, 21] on h1 "There are no Messages in the [GEOGRAPHIC_DATA]" at bounding box center [196, 17] width 229 height 9
click at [132, 28] on span "Please Click Here to Refresh" at bounding box center [113, 31] width 50 height 10
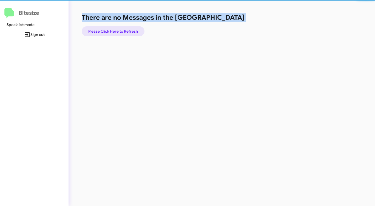
click at [132, 28] on span "Please Click Here to Refresh" at bounding box center [113, 31] width 50 height 10
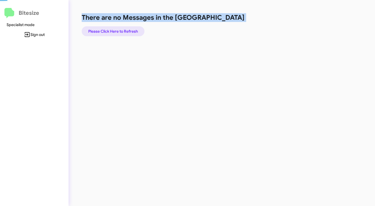
click at [132, 28] on span "Please Click Here to Refresh" at bounding box center [113, 31] width 50 height 10
click at [133, 28] on span "Please Click Here to Refresh" at bounding box center [113, 31] width 50 height 10
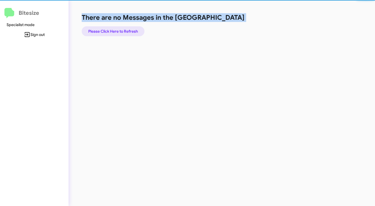
click at [133, 28] on span "Please Click Here to Refresh" at bounding box center [113, 31] width 50 height 10
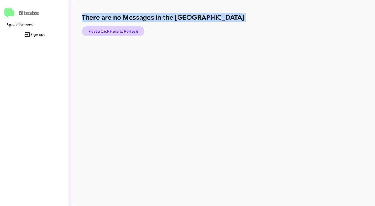
click at [130, 30] on span "Please Click Here to Refresh" at bounding box center [113, 31] width 50 height 10
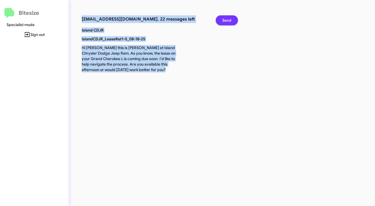
click at [226, 17] on span "Send" at bounding box center [226, 20] width 9 height 10
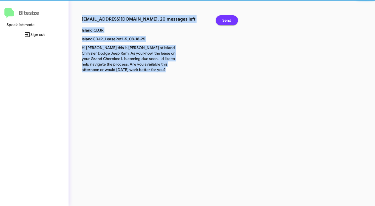
click at [226, 17] on span "Send" at bounding box center [226, 20] width 9 height 10
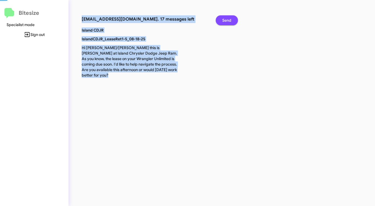
click at [226, 17] on span "Send" at bounding box center [226, 20] width 9 height 10
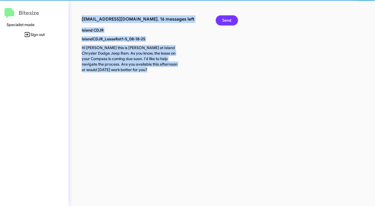
click at [226, 17] on span "Send" at bounding box center [226, 20] width 9 height 10
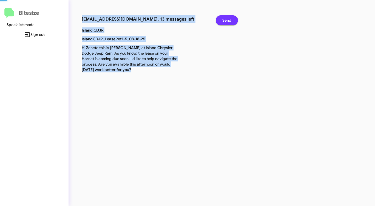
click at [226, 17] on span "Send" at bounding box center [226, 20] width 9 height 10
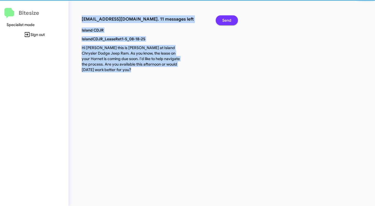
click at [226, 17] on span "Send" at bounding box center [226, 20] width 9 height 10
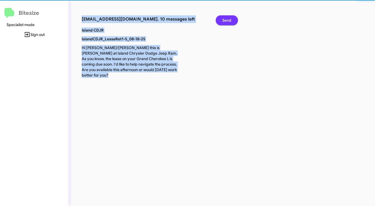
click at [226, 17] on span "Send" at bounding box center [226, 20] width 9 height 10
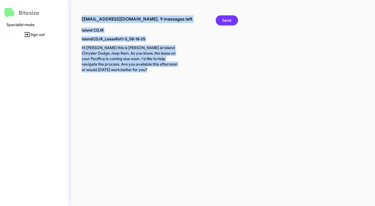
click at [226, 17] on span "Send" at bounding box center [226, 20] width 9 height 10
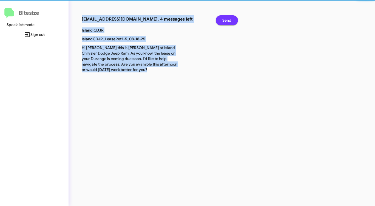
click at [226, 17] on span "Send" at bounding box center [226, 20] width 9 height 10
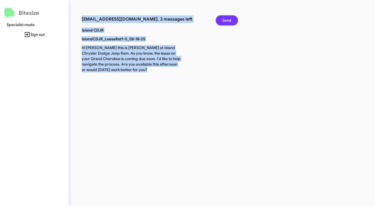
click at [226, 17] on span "Send" at bounding box center [226, 20] width 9 height 10
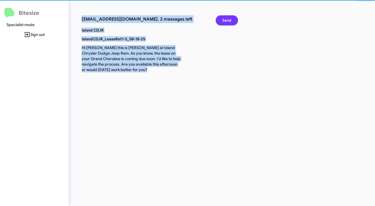
click at [226, 17] on span "Send" at bounding box center [226, 20] width 9 height 10
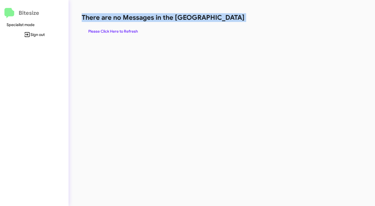
click at [226, 17] on h1 "There are no Messages in the [GEOGRAPHIC_DATA]" at bounding box center [196, 17] width 229 height 9
click at [122, 31] on span "Please Click Here to Refresh" at bounding box center [113, 31] width 50 height 10
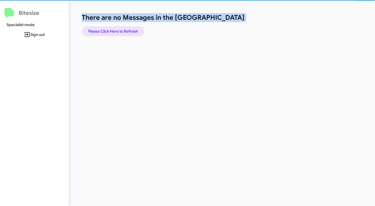
click at [122, 31] on span "Please Click Here to Refresh" at bounding box center [113, 31] width 50 height 10
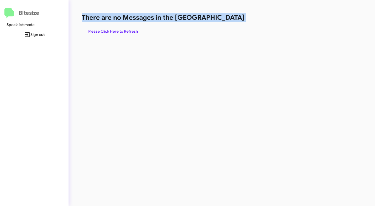
click at [122, 31] on span "Please Click Here to Refresh" at bounding box center [113, 31] width 50 height 10
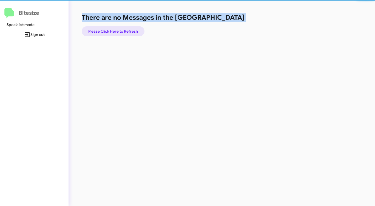
click at [122, 31] on span "Please Click Here to Refresh" at bounding box center [113, 31] width 50 height 10
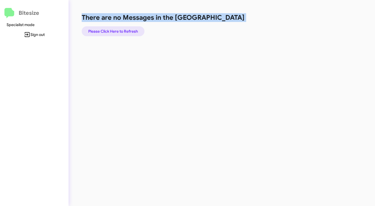
click at [122, 31] on span "Please Click Here to Refresh" at bounding box center [113, 31] width 50 height 10
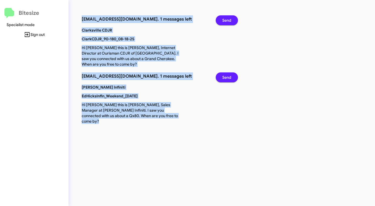
click at [230, 16] on span "Send" at bounding box center [226, 20] width 9 height 10
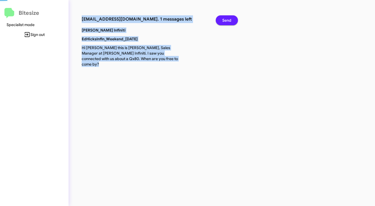
click at [230, 16] on span "Send" at bounding box center [226, 20] width 9 height 10
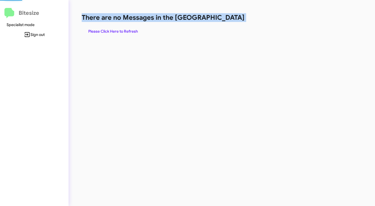
click at [230, 16] on h1 "There are no Messages in the [GEOGRAPHIC_DATA]" at bounding box center [196, 17] width 229 height 9
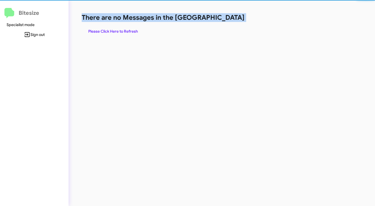
click at [230, 16] on h1 "There are no Messages in the [GEOGRAPHIC_DATA]" at bounding box center [196, 17] width 229 height 9
drag, startPoint x: 230, startPoint y: 16, endPoint x: 222, endPoint y: 18, distance: 8.3
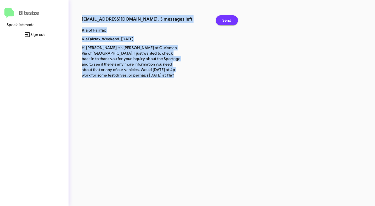
click at [225, 22] on span "Send" at bounding box center [226, 20] width 9 height 10
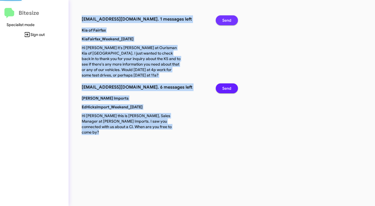
click at [225, 22] on span "Send" at bounding box center [226, 20] width 9 height 10
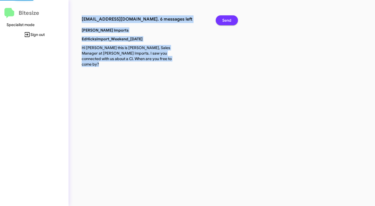
click at [225, 22] on span "Send" at bounding box center [226, 20] width 9 height 10
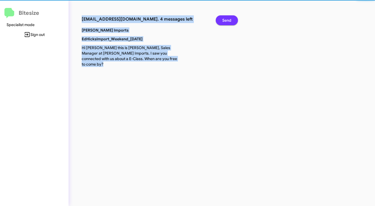
click at [225, 22] on span "Send" at bounding box center [226, 20] width 9 height 10
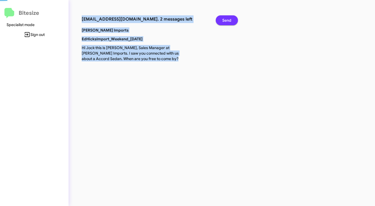
click at [225, 22] on span "Send" at bounding box center [226, 20] width 9 height 10
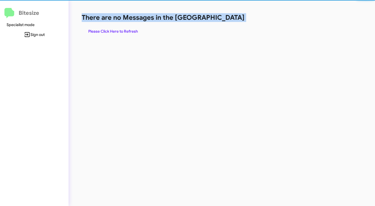
click at [225, 22] on h1 "There are no Messages in the [GEOGRAPHIC_DATA]" at bounding box center [196, 17] width 229 height 9
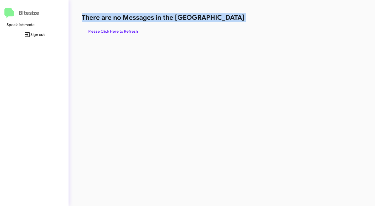
click at [225, 22] on h1 "There are no Messages in the [GEOGRAPHIC_DATA]" at bounding box center [196, 17] width 229 height 9
drag, startPoint x: 225, startPoint y: 22, endPoint x: 222, endPoint y: 22, distance: 2.8
click at [225, 22] on h1 "There are no Messages in the [GEOGRAPHIC_DATA]" at bounding box center [196, 17] width 229 height 9
click at [121, 30] on span "Please Click Here to Refresh" at bounding box center [113, 31] width 50 height 10
click at [222, 14] on h1 "There are no Messages in the [GEOGRAPHIC_DATA]" at bounding box center [196, 17] width 229 height 9
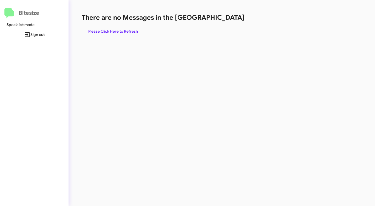
click at [222, 14] on h1 "There are no Messages in the [GEOGRAPHIC_DATA]" at bounding box center [196, 17] width 229 height 9
click at [114, 30] on span "Please Click Here to Refresh" at bounding box center [113, 31] width 50 height 10
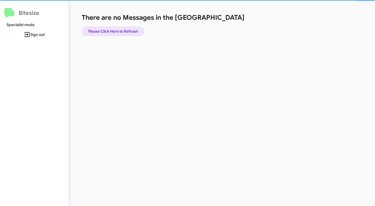
click at [114, 30] on span "Please Click Here to Refresh" at bounding box center [113, 31] width 50 height 10
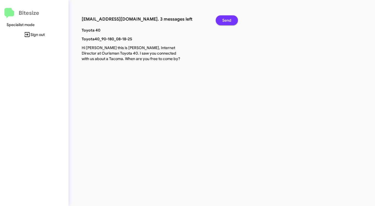
click at [230, 20] on span "Send" at bounding box center [226, 20] width 9 height 10
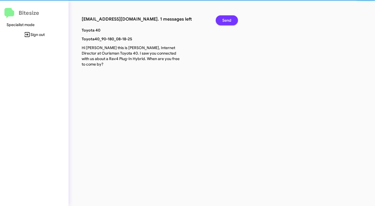
click at [230, 20] on span "Send" at bounding box center [226, 20] width 9 height 10
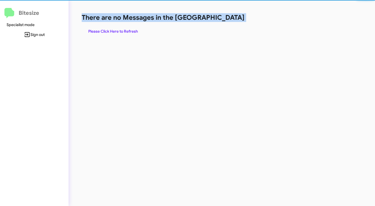
click at [230, 20] on h1 "There are no Messages in the [GEOGRAPHIC_DATA]" at bounding box center [196, 17] width 229 height 9
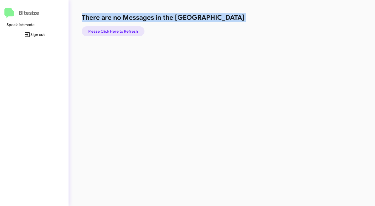
click at [113, 30] on span "Please Click Here to Refresh" at bounding box center [113, 31] width 50 height 10
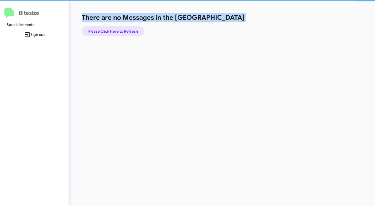
click at [113, 30] on span "Please Click Here to Refresh" at bounding box center [113, 31] width 50 height 10
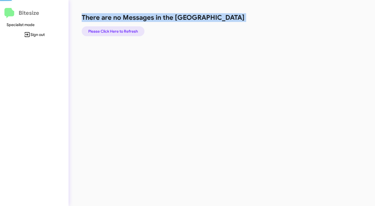
click at [113, 30] on span "Please Click Here to Refresh" at bounding box center [113, 31] width 50 height 10
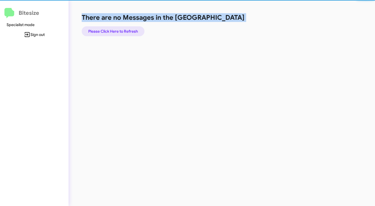
click at [113, 30] on span "Please Click Here to Refresh" at bounding box center [113, 31] width 50 height 10
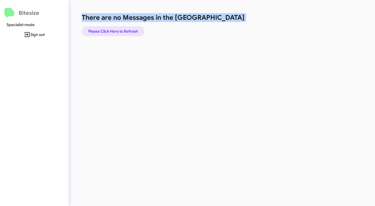
click at [111, 30] on span "Please Click Here to Refresh" at bounding box center [113, 31] width 50 height 10
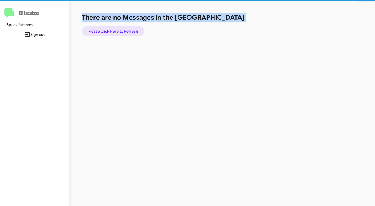
click at [111, 30] on span "Please Click Here to Refresh" at bounding box center [113, 31] width 50 height 10
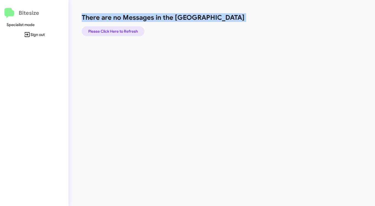
click at [111, 30] on span "Please Click Here to Refresh" at bounding box center [113, 31] width 50 height 10
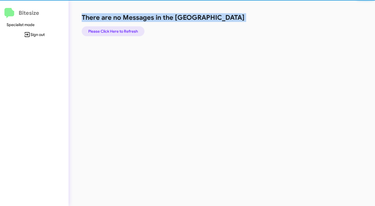
click at [111, 30] on span "Please Click Here to Refresh" at bounding box center [113, 31] width 50 height 10
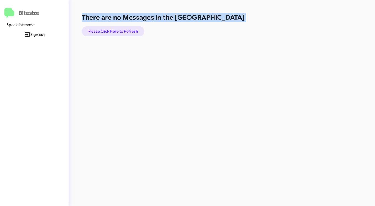
click at [111, 30] on span "Please Click Here to Refresh" at bounding box center [113, 31] width 50 height 10
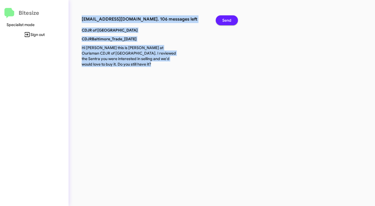
click at [220, 17] on button "Send" at bounding box center [227, 20] width 22 height 10
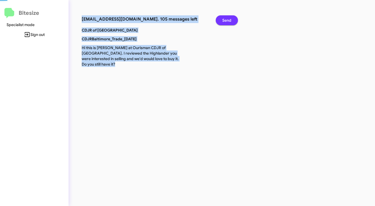
click at [220, 17] on button "Send" at bounding box center [227, 20] width 22 height 10
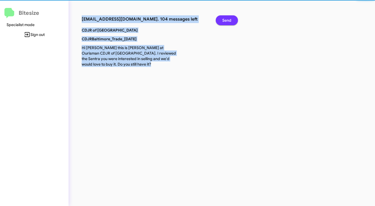
click at [220, 17] on button "Send" at bounding box center [227, 20] width 22 height 10
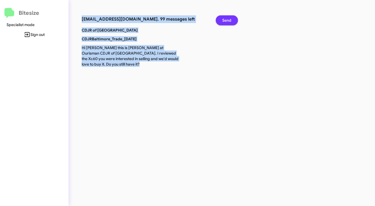
click at [220, 17] on button "Send" at bounding box center [227, 20] width 22 height 10
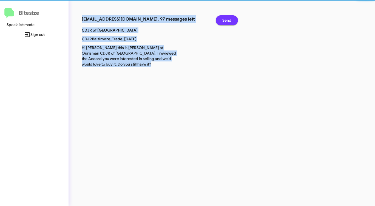
click at [220, 17] on button "Send" at bounding box center [227, 20] width 22 height 10
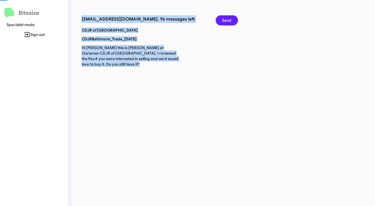
click at [220, 17] on button "Send" at bounding box center [227, 20] width 22 height 10
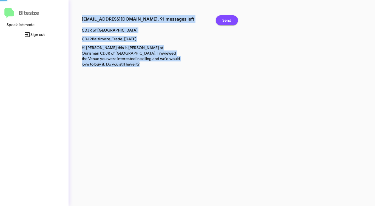
click at [220, 17] on button "Send" at bounding box center [227, 20] width 22 height 10
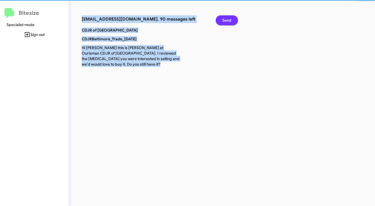
click at [220, 17] on button "Send" at bounding box center [227, 20] width 22 height 10
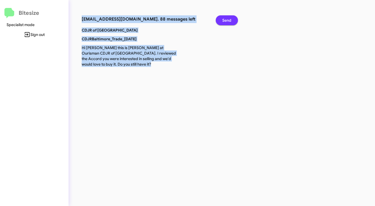
click at [220, 17] on button "Send" at bounding box center [227, 20] width 22 height 10
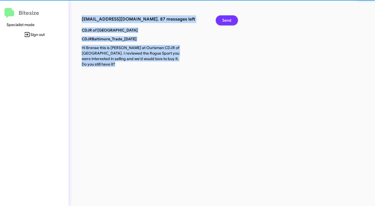
click at [220, 17] on button "Send" at bounding box center [227, 20] width 22 height 10
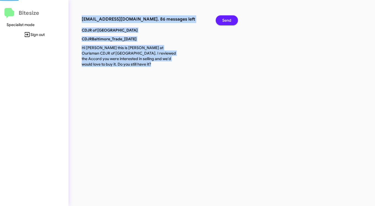
click at [220, 17] on button "Send" at bounding box center [227, 20] width 22 height 10
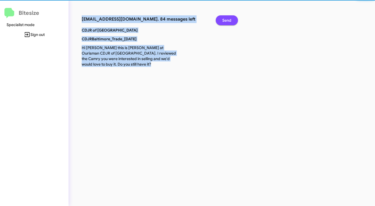
click at [220, 17] on button "Send" at bounding box center [227, 20] width 22 height 10
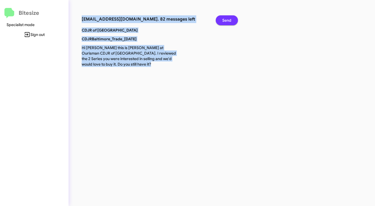
click at [220, 17] on button "Send" at bounding box center [227, 20] width 22 height 10
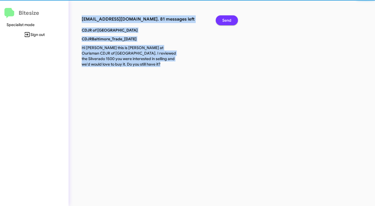
click at [220, 17] on button "Send" at bounding box center [227, 20] width 22 height 10
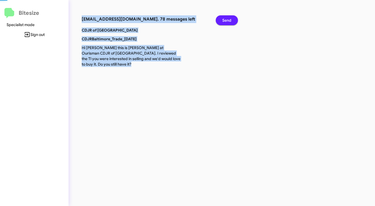
click at [220, 17] on button "Send" at bounding box center [227, 20] width 22 height 10
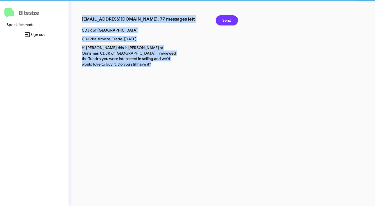
click at [220, 17] on button "Send" at bounding box center [227, 20] width 22 height 10
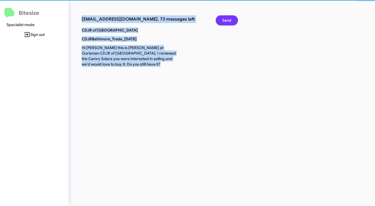
click at [220, 17] on button "Send" at bounding box center [227, 20] width 22 height 10
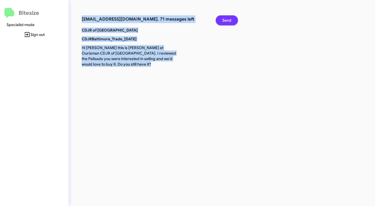
click at [220, 17] on button "Send" at bounding box center [227, 20] width 22 height 10
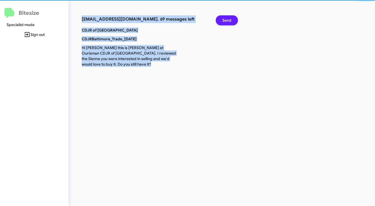
click at [220, 17] on button "Send" at bounding box center [227, 20] width 22 height 10
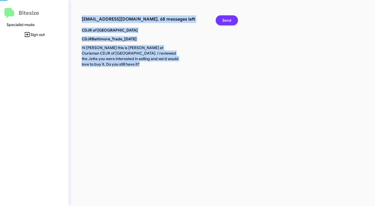
click at [220, 17] on button "Send" at bounding box center [227, 20] width 22 height 10
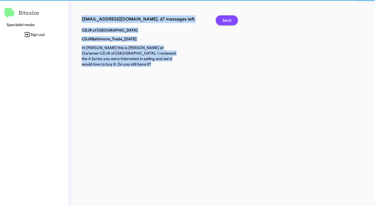
click at [220, 17] on button "Send" at bounding box center [227, 20] width 22 height 10
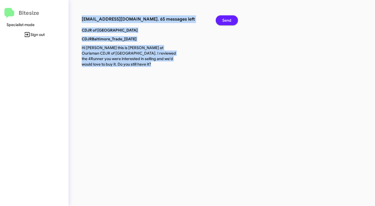
click at [220, 17] on button "Send" at bounding box center [227, 20] width 22 height 10
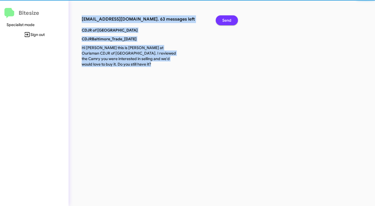
click at [220, 17] on button "Send" at bounding box center [227, 20] width 22 height 10
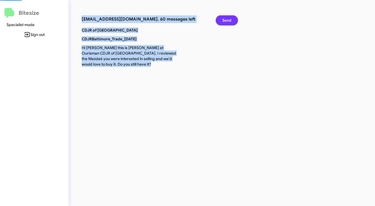
click at [220, 17] on button "Send" at bounding box center [227, 20] width 22 height 10
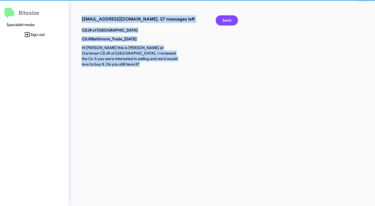
click at [220, 17] on button "Send" at bounding box center [227, 20] width 22 height 10
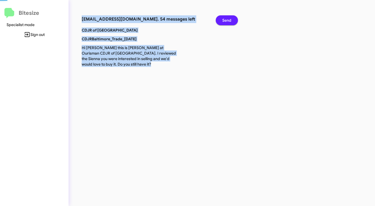
click at [220, 17] on button "Send" at bounding box center [227, 20] width 22 height 10
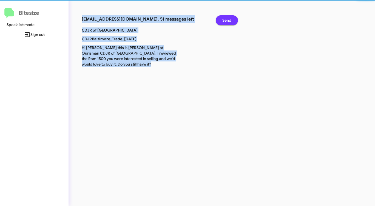
click at [220, 17] on button "Send" at bounding box center [227, 20] width 22 height 10
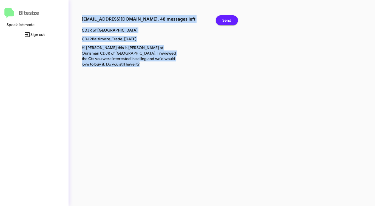
click at [220, 17] on button "Send" at bounding box center [227, 20] width 22 height 10
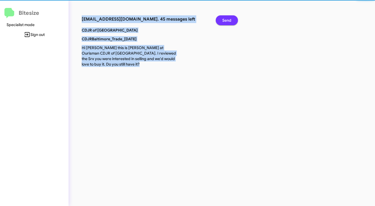
click at [220, 17] on button "Send" at bounding box center [227, 20] width 22 height 10
click at [221, 17] on button "Send" at bounding box center [227, 20] width 22 height 10
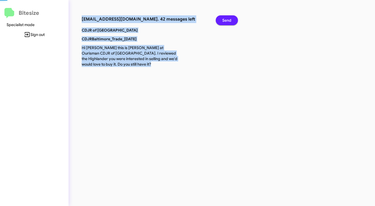
click at [221, 17] on button "Send" at bounding box center [227, 20] width 22 height 10
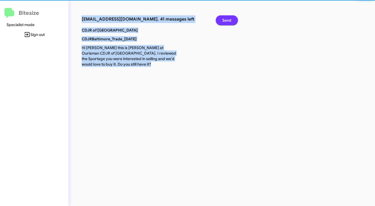
click at [221, 17] on button "Send" at bounding box center [227, 20] width 22 height 10
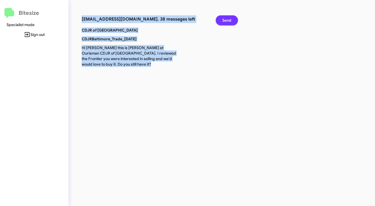
click at [221, 17] on button "Send" at bounding box center [227, 20] width 22 height 10
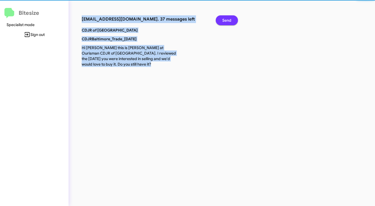
click at [221, 17] on button "Send" at bounding box center [227, 20] width 22 height 10
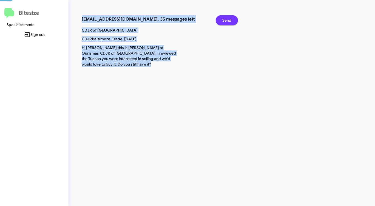
click at [221, 17] on button "Send" at bounding box center [227, 20] width 22 height 10
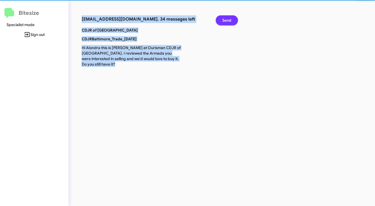
click at [221, 17] on button "Send" at bounding box center [227, 20] width 22 height 10
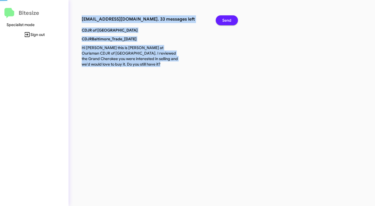
click at [221, 17] on button "Send" at bounding box center [227, 20] width 22 height 10
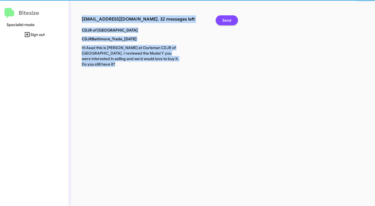
click at [221, 17] on button "Send" at bounding box center [227, 20] width 22 height 10
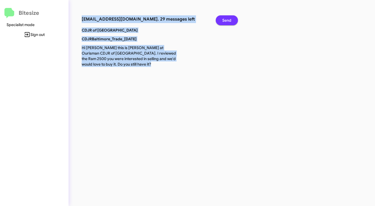
click at [221, 17] on button "Send" at bounding box center [227, 20] width 22 height 10
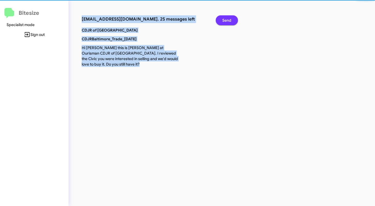
click at [221, 17] on button "Send" at bounding box center [227, 20] width 22 height 10
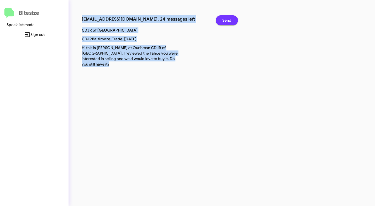
click at [221, 17] on button "Send" at bounding box center [227, 20] width 22 height 10
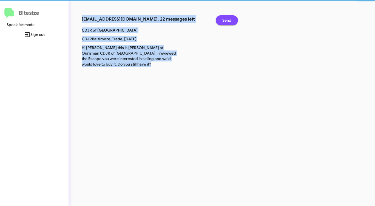
click at [221, 17] on button "Send" at bounding box center [227, 20] width 22 height 10
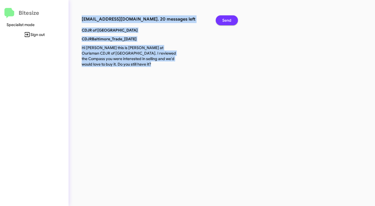
click at [221, 17] on button "Send" at bounding box center [227, 20] width 22 height 10
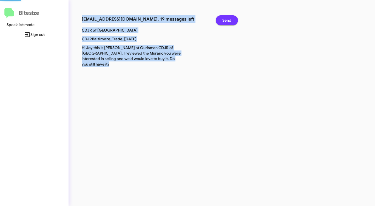
click at [221, 17] on button "Send" at bounding box center [227, 20] width 22 height 10
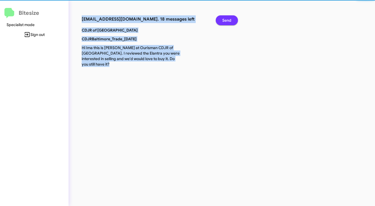
click at [221, 17] on button "Send" at bounding box center [227, 20] width 22 height 10
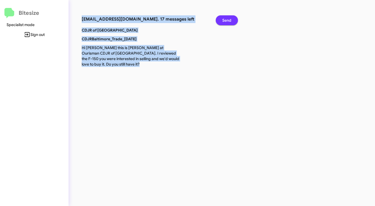
click at [221, 17] on button "Send" at bounding box center [227, 20] width 22 height 10
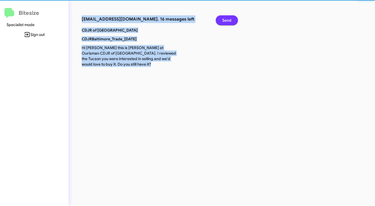
click at [221, 17] on button "Send" at bounding box center [227, 20] width 22 height 10
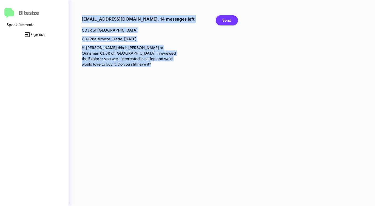
click at [221, 17] on button "Send" at bounding box center [227, 20] width 22 height 10
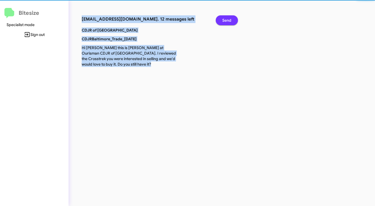
click at [221, 17] on button "Send" at bounding box center [227, 20] width 22 height 10
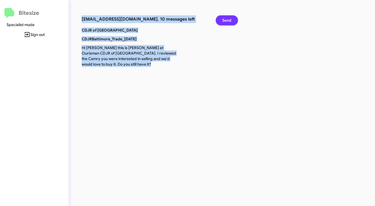
click at [221, 17] on button "Send" at bounding box center [227, 20] width 22 height 10
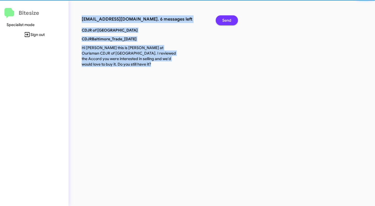
click at [221, 17] on button "Send" at bounding box center [227, 20] width 22 height 10
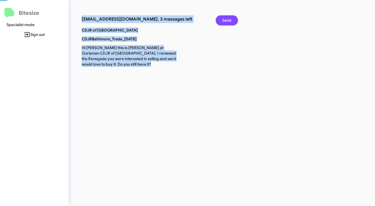
click at [221, 17] on button "Send" at bounding box center [227, 20] width 22 height 10
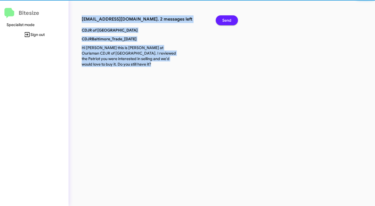
click at [221, 17] on button "Send" at bounding box center [227, 20] width 22 height 10
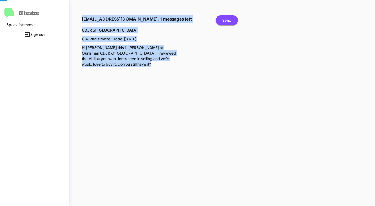
click at [221, 17] on button "Send" at bounding box center [227, 20] width 22 height 10
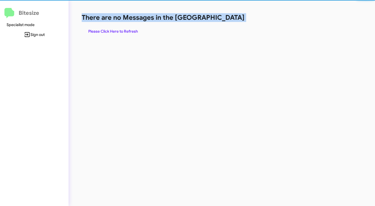
click at [221, 17] on h1 "There are no Messages in the [GEOGRAPHIC_DATA]" at bounding box center [196, 17] width 229 height 9
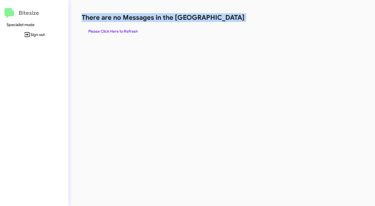
click at [221, 17] on h1 "There are no Messages in the [GEOGRAPHIC_DATA]" at bounding box center [196, 17] width 229 height 9
click at [126, 29] on span "Please Click Here to Refresh" at bounding box center [113, 31] width 50 height 10
click at [127, 30] on span "Please Click Here to Refresh" at bounding box center [113, 31] width 50 height 10
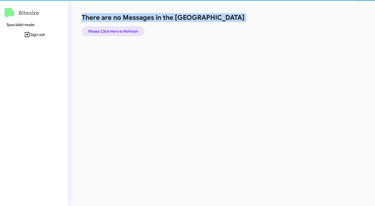
click at [127, 30] on span "Please Click Here to Refresh" at bounding box center [113, 31] width 50 height 10
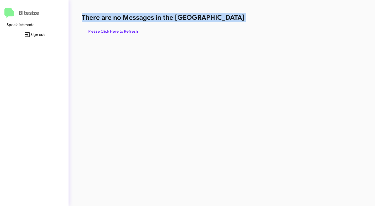
click at [225, 23] on div "There are no Messages in the Queue Please Click Here to Refresh" at bounding box center [196, 24] width 229 height 23
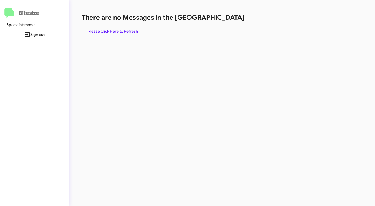
click at [225, 23] on div "There are no Messages in the Queue Please Click Here to Refresh" at bounding box center [196, 24] width 229 height 23
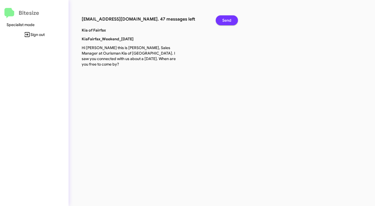
click at [230, 21] on span "Send" at bounding box center [226, 20] width 9 height 10
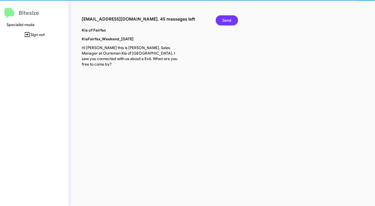
click at [230, 21] on span "Send" at bounding box center [226, 20] width 9 height 10
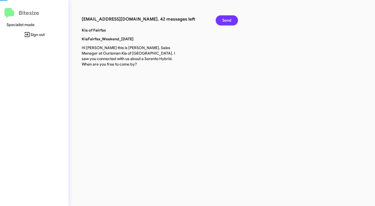
click at [230, 21] on span "Send" at bounding box center [226, 20] width 9 height 10
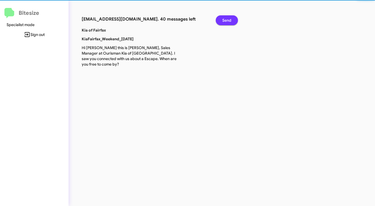
click at [230, 21] on span "Send" at bounding box center [226, 20] width 9 height 10
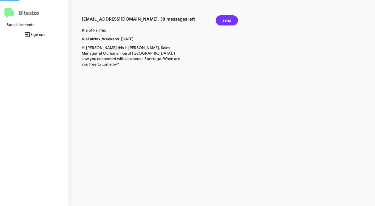
click at [230, 21] on span "Send" at bounding box center [226, 20] width 9 height 10
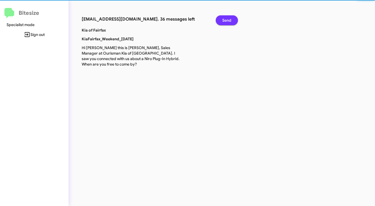
click at [230, 21] on span "Send" at bounding box center [226, 20] width 9 height 10
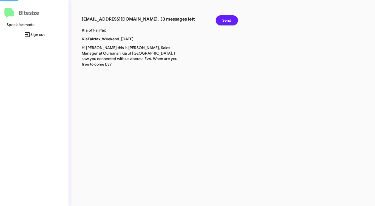
click at [230, 21] on span "Send" at bounding box center [226, 20] width 9 height 10
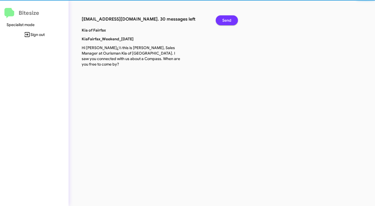
click at [230, 21] on span "Send" at bounding box center [226, 20] width 9 height 10
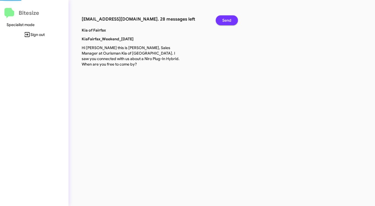
click at [230, 21] on span "Send" at bounding box center [226, 20] width 9 height 10
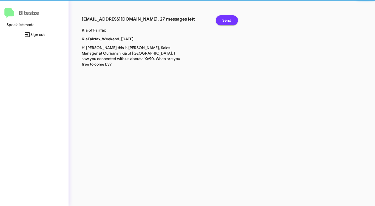
click at [230, 21] on span "Send" at bounding box center [226, 20] width 9 height 10
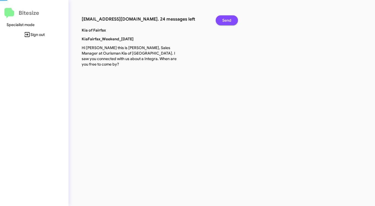
click at [230, 21] on span "Send" at bounding box center [226, 20] width 9 height 10
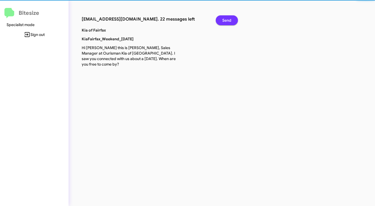
click at [230, 21] on span "Send" at bounding box center [226, 20] width 9 height 10
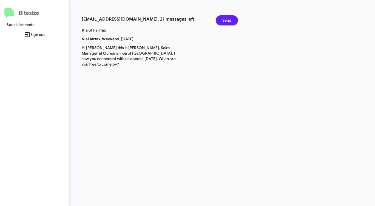
click at [230, 21] on span "Send" at bounding box center [226, 20] width 9 height 10
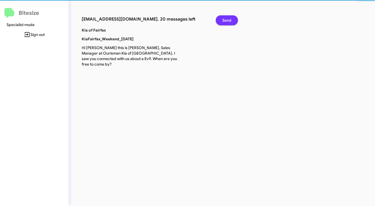
click at [230, 21] on span "Send" at bounding box center [226, 20] width 9 height 10
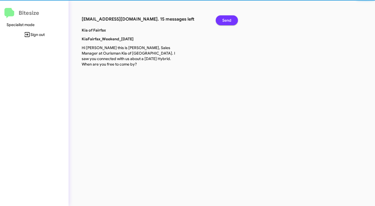
click at [230, 21] on span "Send" at bounding box center [226, 20] width 9 height 10
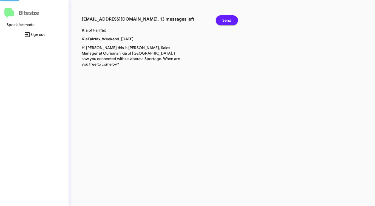
click at [230, 21] on span "Send" at bounding box center [226, 20] width 9 height 10
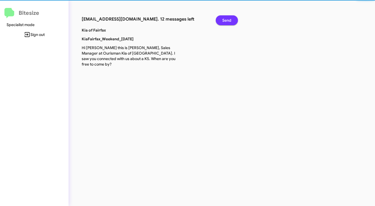
click at [230, 21] on span "Send" at bounding box center [226, 20] width 9 height 10
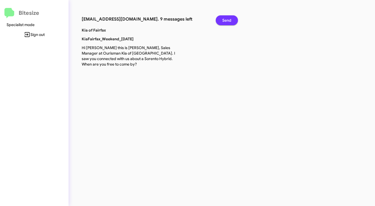
click at [230, 21] on span "Send" at bounding box center [226, 20] width 9 height 10
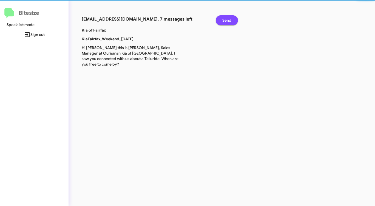
click at [230, 21] on span "Send" at bounding box center [226, 20] width 9 height 10
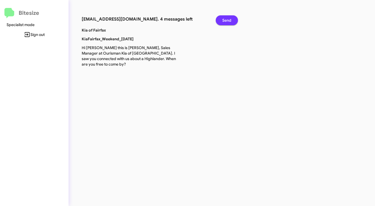
click at [230, 21] on span "Send" at bounding box center [226, 20] width 9 height 10
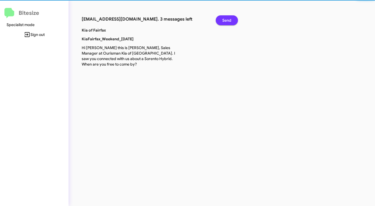
click at [230, 21] on span "Send" at bounding box center [226, 20] width 9 height 10
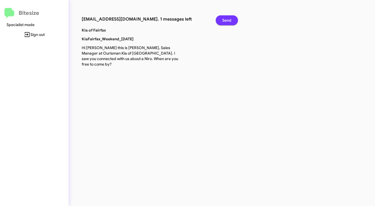
click at [230, 21] on span "Send" at bounding box center [226, 20] width 9 height 10
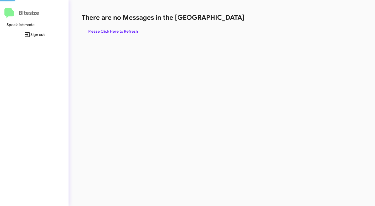
click at [230, 21] on h1 "There are no Messages in the [GEOGRAPHIC_DATA]" at bounding box center [196, 17] width 229 height 9
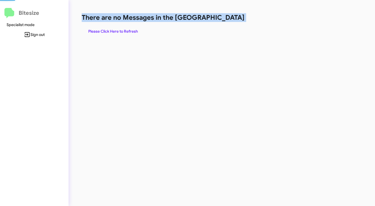
click at [230, 21] on h1 "There are no Messages in the [GEOGRAPHIC_DATA]" at bounding box center [196, 17] width 229 height 9
click at [230, 23] on div "There are no Messages in the Queue Please Click Here to Refresh" at bounding box center [196, 24] width 229 height 23
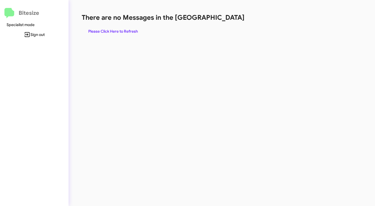
click at [230, 23] on div "There are no Messages in the Queue Please Click Here to Refresh" at bounding box center [196, 24] width 229 height 23
click at [118, 31] on span "Please Click Here to Refresh" at bounding box center [113, 31] width 50 height 10
click at [201, 38] on div "There are no Messages in the Queue Please Click Here to Refresh" at bounding box center [195, 103] width 255 height 206
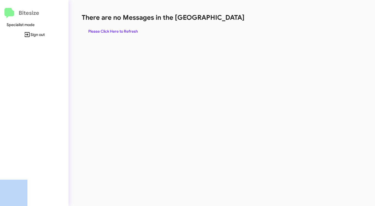
click at [201, 38] on div "There are no Messages in the Queue Please Click Here to Refresh" at bounding box center [195, 103] width 255 height 206
click at [125, 30] on span "Please Click Here to Refresh" at bounding box center [113, 31] width 50 height 10
drag, startPoint x: 125, startPoint y: 30, endPoint x: 136, endPoint y: 30, distance: 10.4
click at [125, 30] on span "Please Click Here to Refresh" at bounding box center [113, 31] width 50 height 10
click at [221, 29] on div "There are no Messages in the Queue Please Click Here to Refresh" at bounding box center [196, 24] width 229 height 23
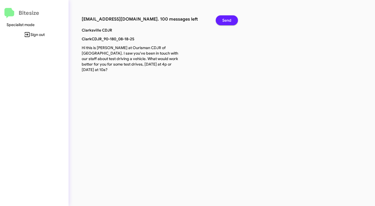
click at [224, 18] on span "Send" at bounding box center [226, 20] width 9 height 10
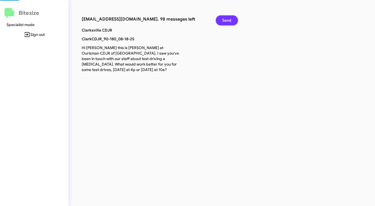
click at [224, 18] on span "Send" at bounding box center [226, 20] width 9 height 10
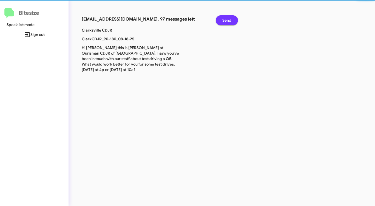
click at [224, 18] on span "Send" at bounding box center [226, 20] width 9 height 10
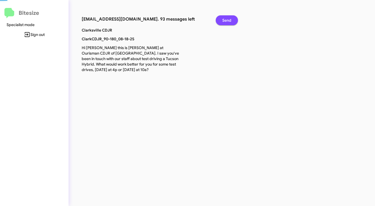
click at [224, 18] on span "Send" at bounding box center [226, 20] width 9 height 10
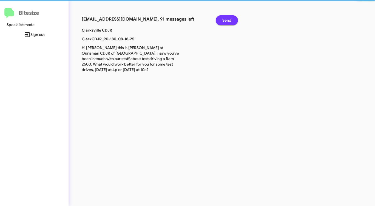
click at [224, 18] on span "Send" at bounding box center [226, 20] width 9 height 10
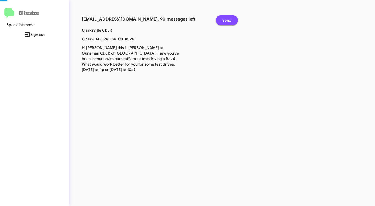
click at [224, 18] on span "Send" at bounding box center [226, 20] width 9 height 10
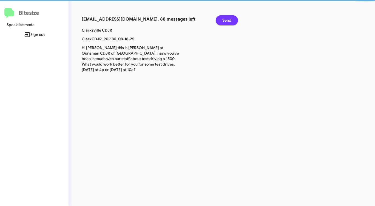
click at [224, 18] on span "Send" at bounding box center [226, 20] width 9 height 10
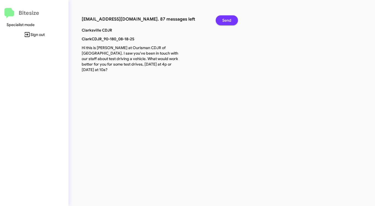
click at [224, 18] on span "Send" at bounding box center [226, 20] width 9 height 10
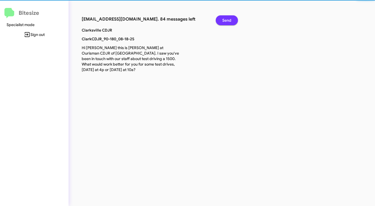
click at [224, 18] on span "Send" at bounding box center [226, 20] width 9 height 10
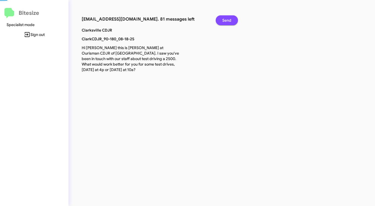
click at [224, 18] on span "Send" at bounding box center [226, 20] width 9 height 10
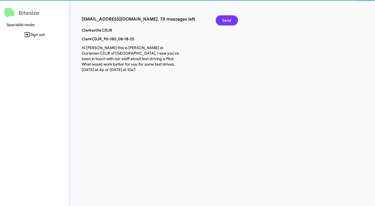
click at [224, 18] on span "Send" at bounding box center [226, 20] width 9 height 10
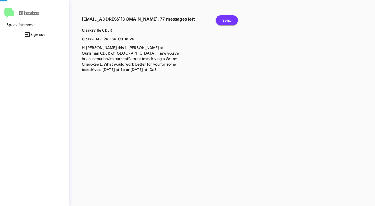
click at [224, 18] on span "Send" at bounding box center [226, 20] width 9 height 10
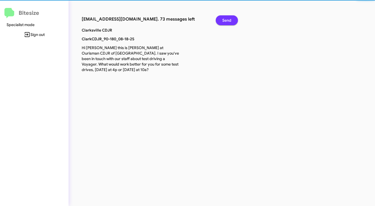
click at [224, 18] on span "Send" at bounding box center [226, 20] width 9 height 10
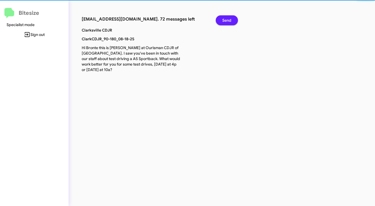
click at [224, 18] on span "Send" at bounding box center [226, 20] width 9 height 10
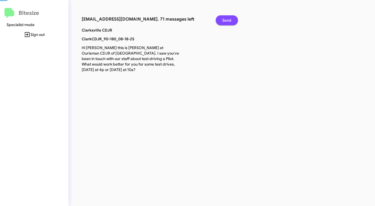
click at [224, 18] on span "Send" at bounding box center [226, 20] width 9 height 10
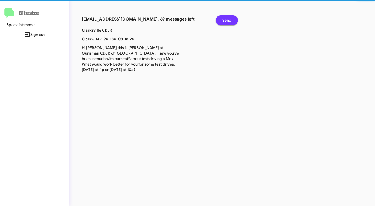
click at [224, 18] on span "Send" at bounding box center [226, 20] width 9 height 10
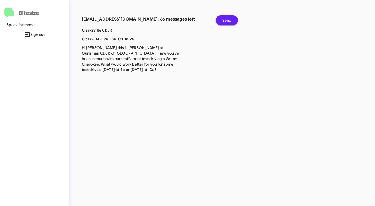
click at [224, 18] on span "Send" at bounding box center [226, 20] width 9 height 10
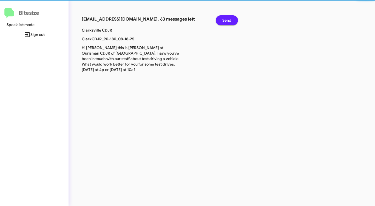
click at [224, 18] on span "Send" at bounding box center [226, 20] width 9 height 10
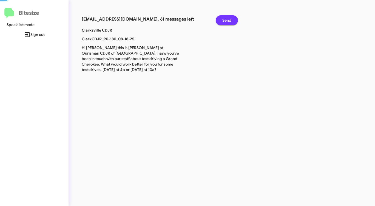
click at [224, 18] on span "Send" at bounding box center [226, 20] width 9 height 10
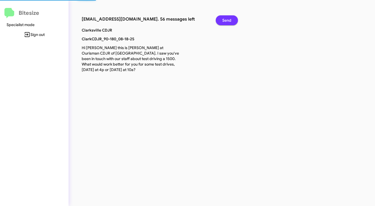
click at [224, 18] on span "Send" at bounding box center [226, 20] width 9 height 10
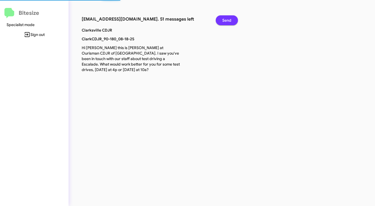
click at [224, 18] on span "Send" at bounding box center [226, 20] width 9 height 10
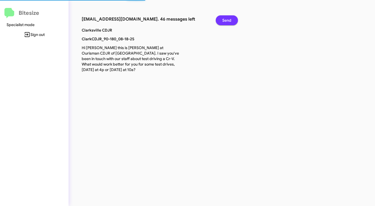
click at [224, 18] on span "Send" at bounding box center [226, 20] width 9 height 10
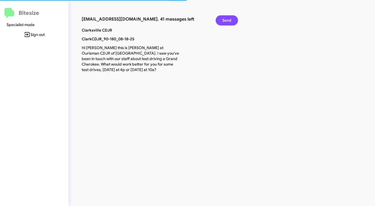
click at [224, 18] on span "Send" at bounding box center [226, 20] width 9 height 10
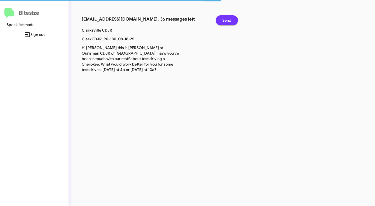
click at [224, 18] on span "Send" at bounding box center [226, 20] width 9 height 10
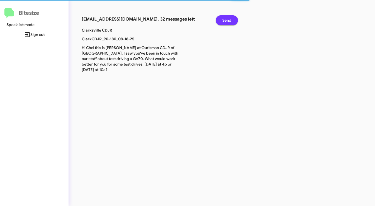
click at [224, 18] on span "Send" at bounding box center [226, 20] width 9 height 10
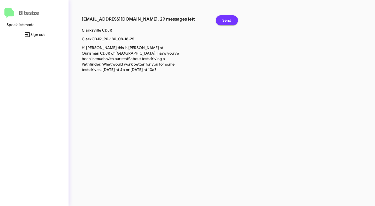
click at [224, 18] on span "Send" at bounding box center [226, 20] width 9 height 10
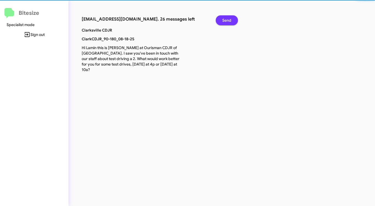
click at [224, 18] on span "Send" at bounding box center [226, 20] width 9 height 10
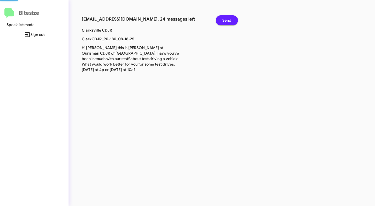
click at [224, 18] on span "Send" at bounding box center [226, 20] width 9 height 10
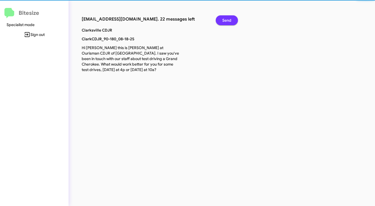
click at [224, 18] on span "Send" at bounding box center [226, 20] width 9 height 10
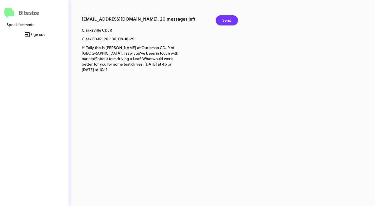
click at [224, 18] on span "Send" at bounding box center [226, 20] width 9 height 10
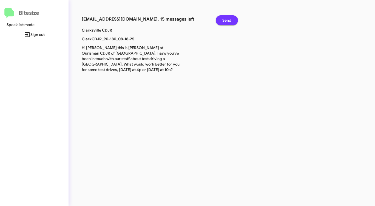
click at [224, 18] on span "Send" at bounding box center [226, 20] width 9 height 10
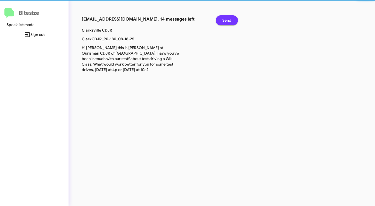
click at [224, 18] on span "Send" at bounding box center [226, 20] width 9 height 10
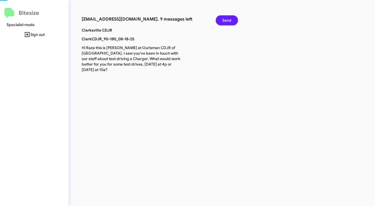
click at [224, 18] on span "Send" at bounding box center [226, 20] width 9 height 10
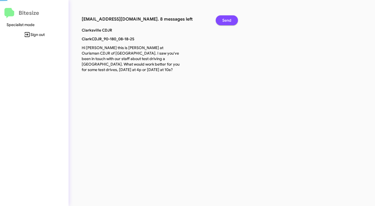
click at [224, 18] on span "Send" at bounding box center [226, 20] width 9 height 10
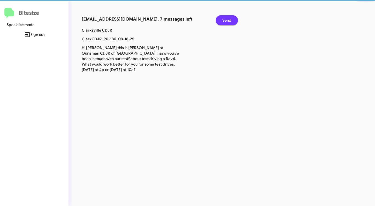
click at [224, 18] on span "Send" at bounding box center [226, 20] width 9 height 10
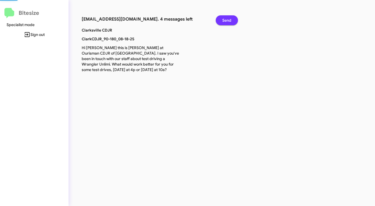
click at [224, 18] on span "Send" at bounding box center [226, 20] width 9 height 10
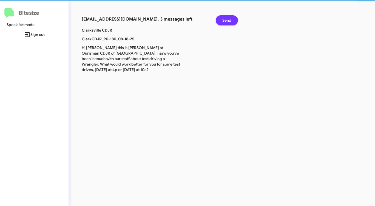
click at [224, 18] on span "Send" at bounding box center [226, 20] width 9 height 10
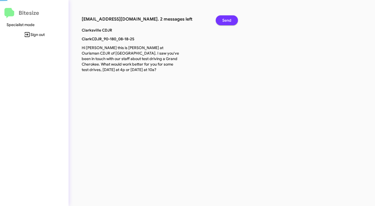
click at [224, 18] on span "Send" at bounding box center [226, 20] width 9 height 10
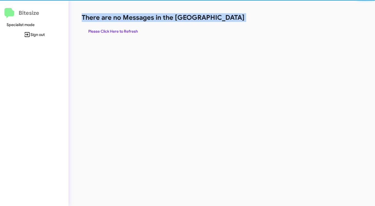
click at [224, 18] on h1 "There are no Messages in the [GEOGRAPHIC_DATA]" at bounding box center [196, 17] width 229 height 9
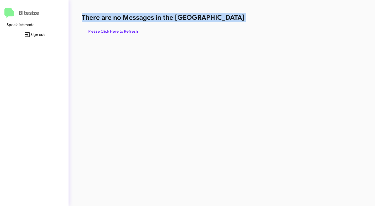
click at [224, 18] on h1 "There are no Messages in the [GEOGRAPHIC_DATA]" at bounding box center [196, 17] width 229 height 9
click at [129, 27] on span "Please Click Here to Refresh" at bounding box center [113, 31] width 50 height 10
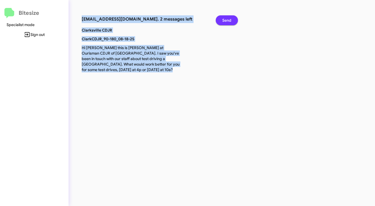
click at [232, 16] on button "Send" at bounding box center [227, 20] width 22 height 10
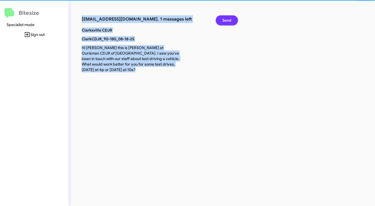
click at [232, 16] on button "Send" at bounding box center [227, 20] width 22 height 10
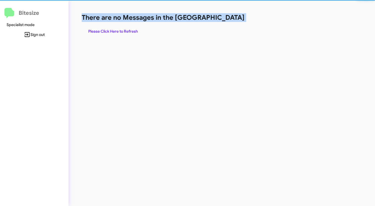
click at [232, 16] on h1 "There are no Messages in the [GEOGRAPHIC_DATA]" at bounding box center [196, 17] width 229 height 9
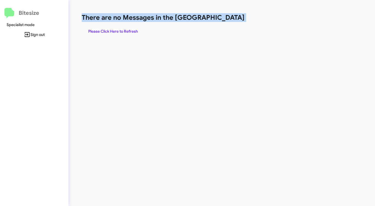
click at [232, 16] on h1 "There are no Messages in the [GEOGRAPHIC_DATA]" at bounding box center [196, 17] width 229 height 9
click at [126, 30] on span "Please Click Here to Refresh" at bounding box center [113, 31] width 50 height 10
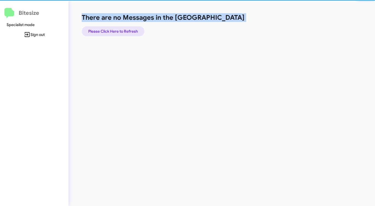
click at [126, 30] on span "Please Click Here to Refresh" at bounding box center [113, 31] width 50 height 10
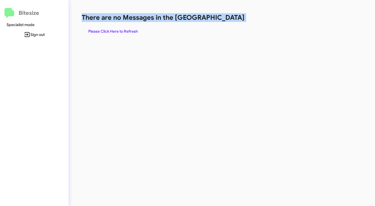
click at [224, 22] on div "There are no Messages in the Queue Please Click Here to Refresh" at bounding box center [196, 24] width 229 height 23
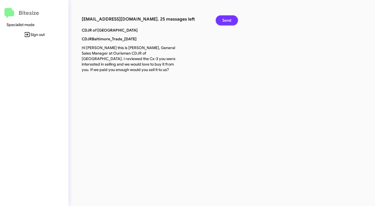
click at [229, 21] on span "Send" at bounding box center [226, 20] width 9 height 10
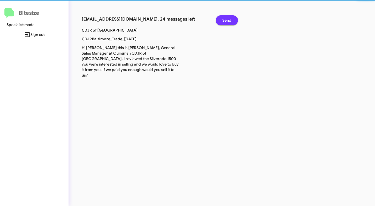
click at [229, 21] on span "Send" at bounding box center [226, 20] width 9 height 10
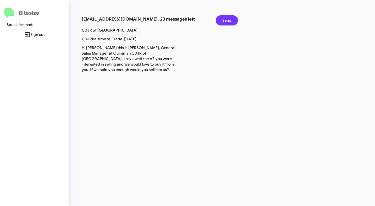
click at [229, 21] on span "Send" at bounding box center [226, 20] width 9 height 10
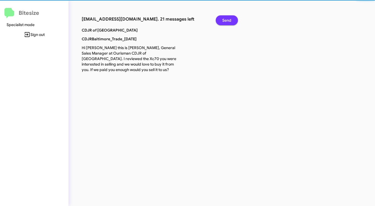
click at [229, 21] on span "Send" at bounding box center [226, 20] width 9 height 10
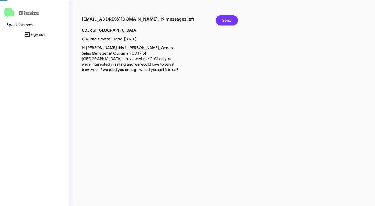
click at [229, 21] on span "Send" at bounding box center [226, 20] width 9 height 10
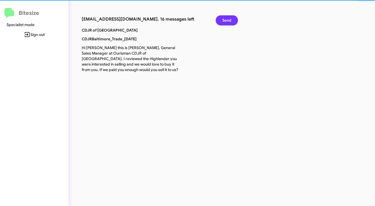
click at [229, 21] on span "Send" at bounding box center [226, 20] width 9 height 10
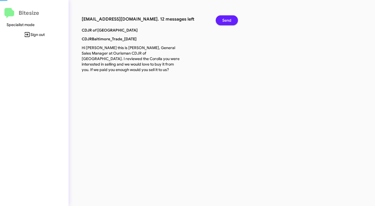
click at [229, 21] on span "Send" at bounding box center [226, 20] width 9 height 10
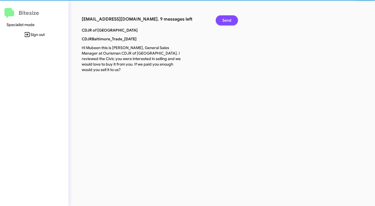
click at [229, 21] on span "Send" at bounding box center [226, 20] width 9 height 10
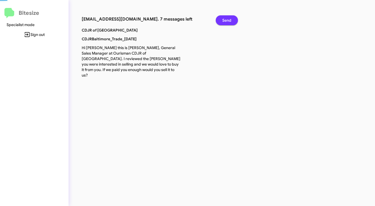
click at [229, 21] on span "Send" at bounding box center [226, 20] width 9 height 10
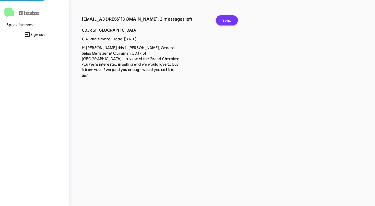
click at [229, 21] on span "Send" at bounding box center [226, 20] width 9 height 10
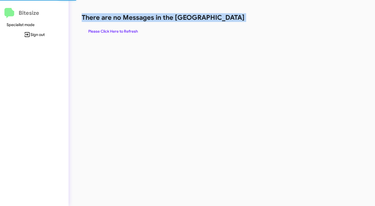
click at [229, 21] on h1 "There are no Messages in the [GEOGRAPHIC_DATA]" at bounding box center [196, 17] width 229 height 9
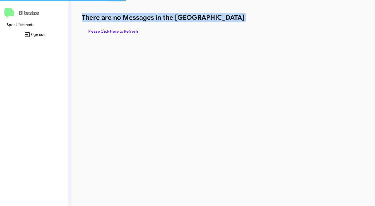
click at [229, 21] on h1 "There are no Messages in the [GEOGRAPHIC_DATA]" at bounding box center [196, 17] width 229 height 9
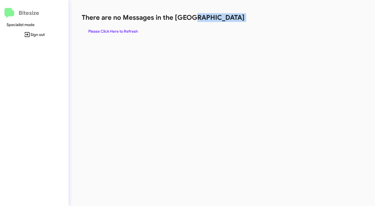
click at [229, 21] on h1 "There are no Messages in the [GEOGRAPHIC_DATA]" at bounding box center [196, 17] width 229 height 9
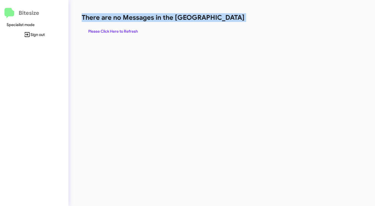
click at [229, 21] on h1 "There are no Messages in the [GEOGRAPHIC_DATA]" at bounding box center [196, 17] width 229 height 9
click at [126, 33] on span "Please Click Here to Refresh" at bounding box center [113, 31] width 50 height 10
click at [207, 21] on h1 "There are no Messages in the [GEOGRAPHIC_DATA]" at bounding box center [196, 17] width 229 height 9
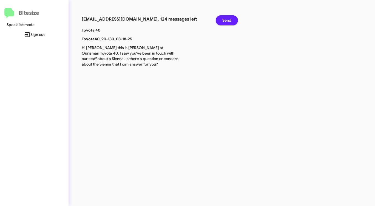
click at [228, 19] on span "Send" at bounding box center [226, 20] width 9 height 10
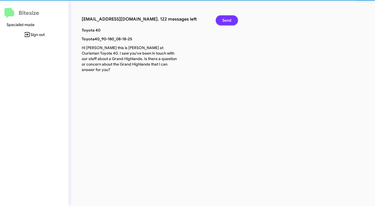
click at [228, 19] on span "Send" at bounding box center [226, 20] width 9 height 10
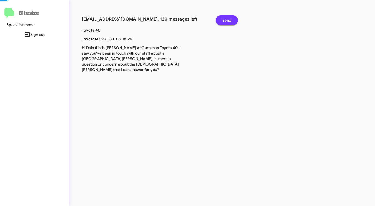
click at [228, 19] on span "Send" at bounding box center [226, 20] width 9 height 10
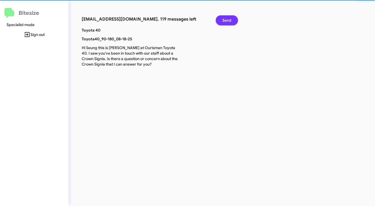
click at [228, 19] on span "Send" at bounding box center [226, 20] width 9 height 10
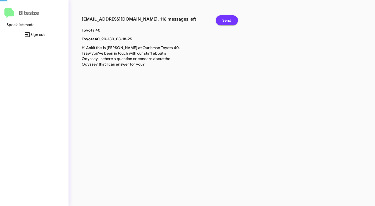
click at [228, 19] on span "Send" at bounding box center [226, 20] width 9 height 10
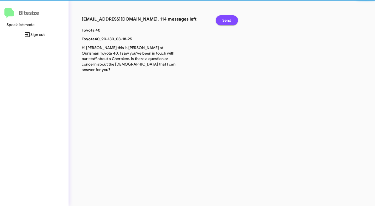
click at [228, 19] on span "Send" at bounding box center [226, 20] width 9 height 10
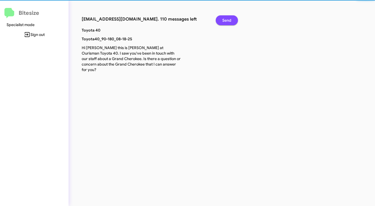
click at [228, 19] on span "Send" at bounding box center [226, 20] width 9 height 10
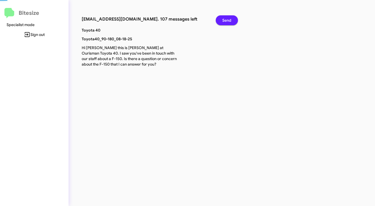
click at [228, 19] on span "Send" at bounding box center [226, 20] width 9 height 10
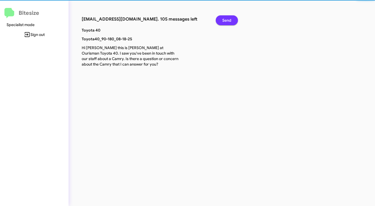
click at [228, 19] on span "Send" at bounding box center [226, 20] width 9 height 10
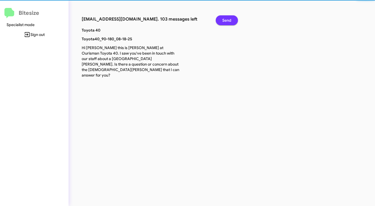
click at [228, 19] on span "Send" at bounding box center [226, 20] width 9 height 10
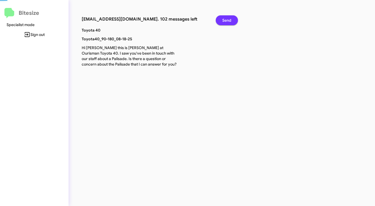
click at [228, 19] on span "Send" at bounding box center [226, 20] width 9 height 10
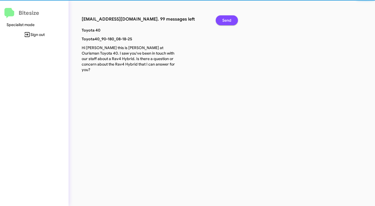
click at [228, 19] on span "Send" at bounding box center [226, 20] width 9 height 10
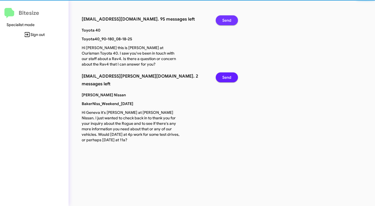
click at [228, 19] on span "Send" at bounding box center [226, 20] width 9 height 10
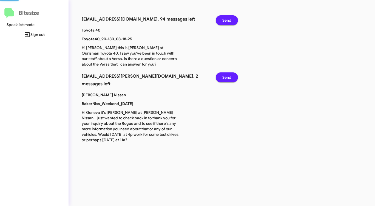
click at [228, 19] on span "Send" at bounding box center [226, 20] width 9 height 10
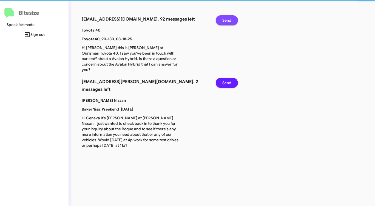
click at [228, 19] on span "Send" at bounding box center [226, 20] width 9 height 10
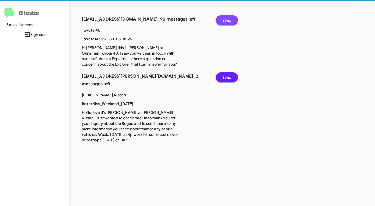
click at [228, 19] on span "Send" at bounding box center [226, 20] width 9 height 10
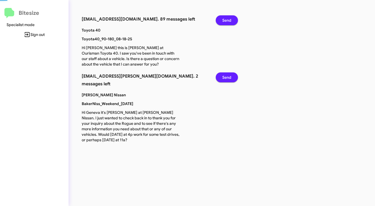
click at [228, 19] on span "Send" at bounding box center [226, 20] width 9 height 10
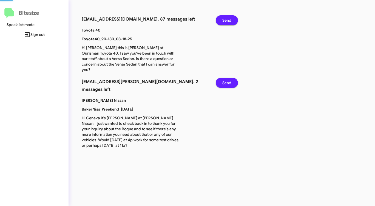
click at [228, 19] on span "Send" at bounding box center [226, 20] width 9 height 10
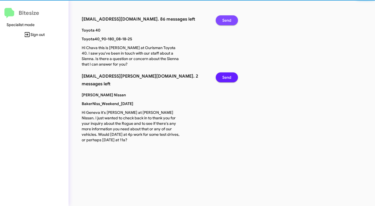
click at [228, 19] on span "Send" at bounding box center [226, 20] width 9 height 10
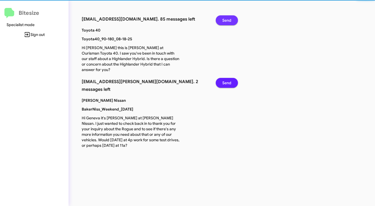
click at [228, 19] on span "Send" at bounding box center [226, 20] width 9 height 10
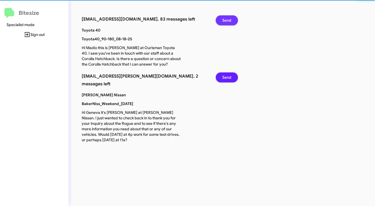
click at [228, 19] on span "Send" at bounding box center [226, 20] width 9 height 10
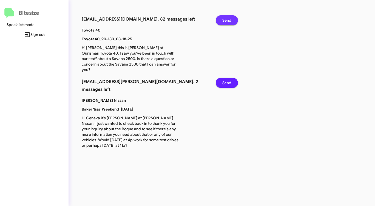
click at [228, 19] on span "Send" at bounding box center [226, 20] width 9 height 10
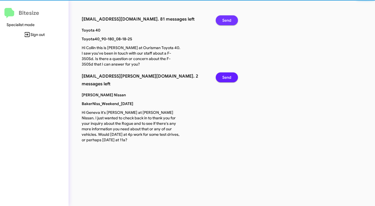
click at [228, 19] on span "Send" at bounding box center [226, 20] width 9 height 10
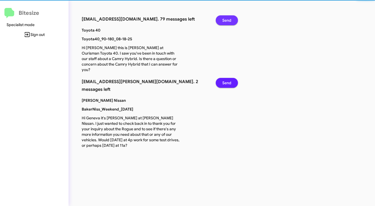
click at [228, 19] on span "Send" at bounding box center [226, 20] width 9 height 10
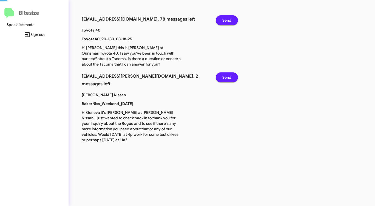
click at [228, 19] on span "Send" at bounding box center [226, 20] width 9 height 10
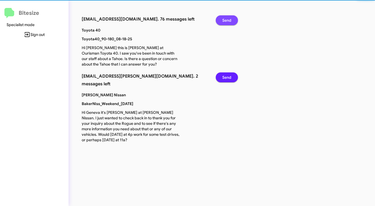
click at [228, 19] on span "Send" at bounding box center [226, 20] width 9 height 10
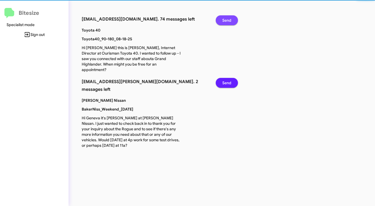
click at [228, 19] on span "Send" at bounding box center [226, 20] width 9 height 10
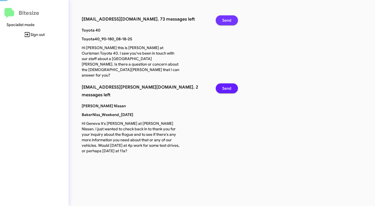
click at [228, 19] on span "Send" at bounding box center [226, 20] width 9 height 10
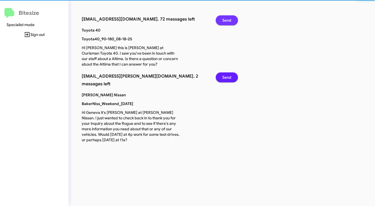
click at [228, 19] on span "Send" at bounding box center [226, 20] width 9 height 10
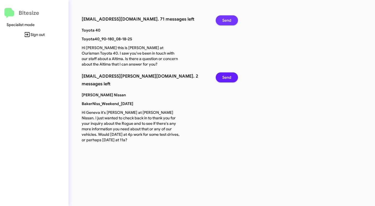
click at [228, 19] on span "Send" at bounding box center [226, 20] width 9 height 10
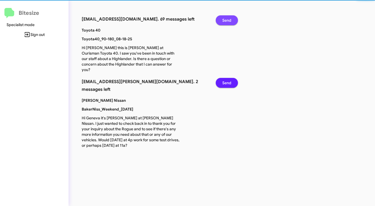
click at [228, 19] on span "Send" at bounding box center [226, 20] width 9 height 10
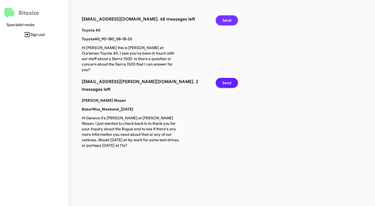
click at [228, 19] on span "Send" at bounding box center [226, 20] width 9 height 10
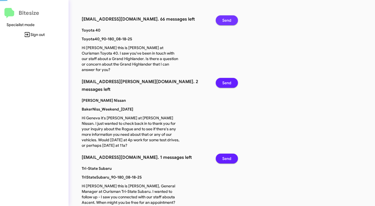
click at [228, 19] on span "Send" at bounding box center [226, 20] width 9 height 10
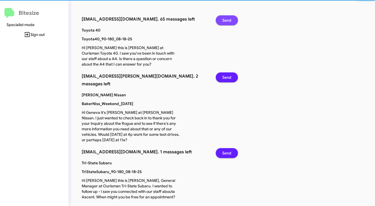
click at [228, 19] on span "Send" at bounding box center [226, 20] width 9 height 10
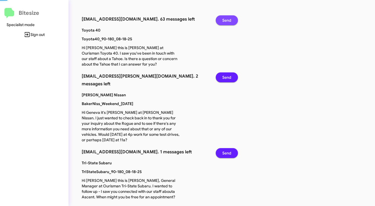
click at [228, 19] on span "Send" at bounding box center [226, 20] width 9 height 10
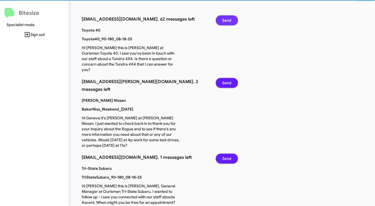
click at [228, 19] on span "Send" at bounding box center [226, 20] width 9 height 10
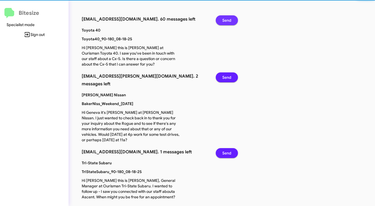
click at [228, 19] on span "Send" at bounding box center [226, 20] width 9 height 10
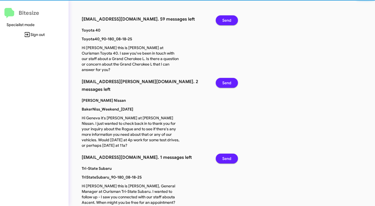
click at [228, 19] on span "Send" at bounding box center [226, 20] width 9 height 10
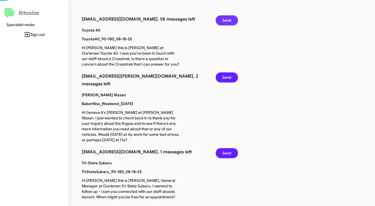
click at [228, 19] on span "Send" at bounding box center [226, 20] width 9 height 10
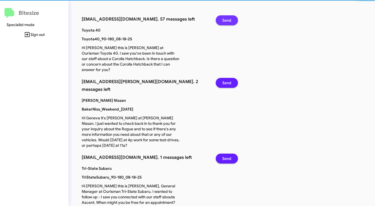
click at [228, 19] on span "Send" at bounding box center [226, 20] width 9 height 10
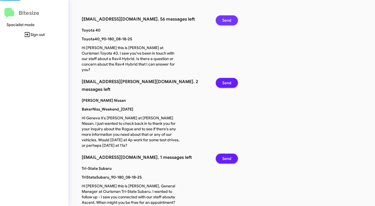
click at [228, 19] on span "Send" at bounding box center [226, 20] width 9 height 10
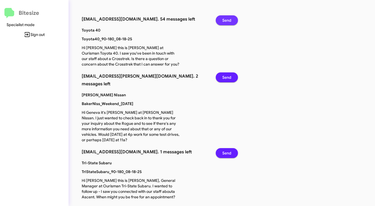
click at [228, 19] on span "Send" at bounding box center [226, 20] width 9 height 10
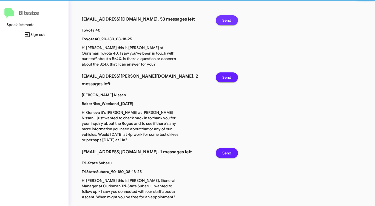
click at [228, 19] on span "Send" at bounding box center [226, 20] width 9 height 10
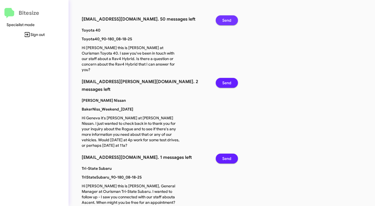
click at [228, 19] on span "Send" at bounding box center [226, 20] width 9 height 10
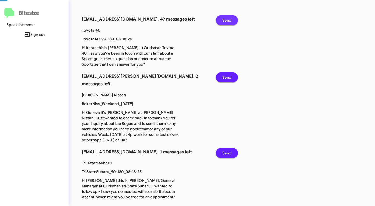
click at [228, 19] on span "Send" at bounding box center [226, 20] width 9 height 10
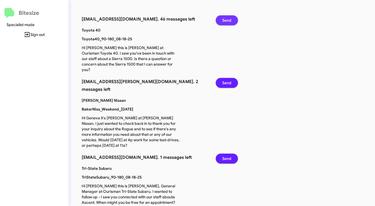
click at [228, 19] on span "Send" at bounding box center [226, 20] width 9 height 10
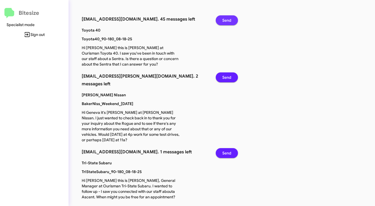
click at [228, 19] on span "Send" at bounding box center [226, 20] width 9 height 10
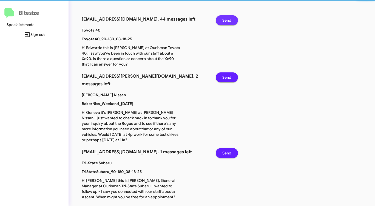
click at [228, 19] on span "Send" at bounding box center [226, 20] width 9 height 10
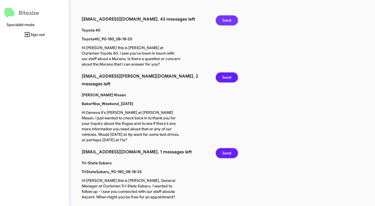
click at [228, 19] on span "Send" at bounding box center [226, 20] width 9 height 10
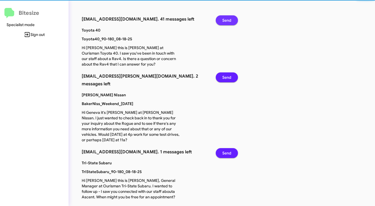
click at [228, 19] on span "Send" at bounding box center [226, 20] width 9 height 10
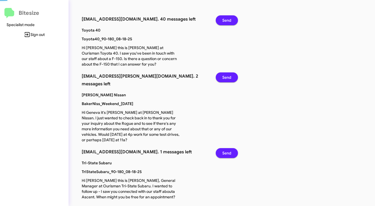
click at [228, 19] on span "Send" at bounding box center [226, 20] width 9 height 10
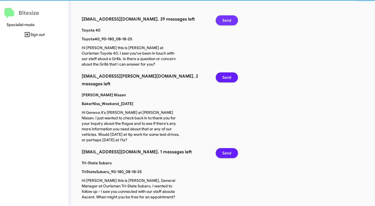
click at [228, 19] on span "Send" at bounding box center [226, 20] width 9 height 10
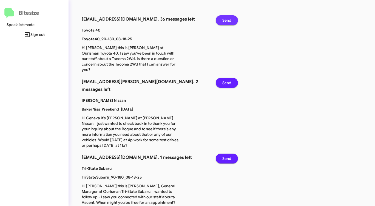
click at [228, 19] on span "Send" at bounding box center [226, 20] width 9 height 10
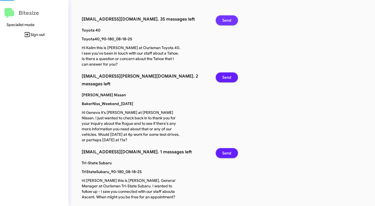
click at [228, 19] on span "Send" at bounding box center [226, 20] width 9 height 10
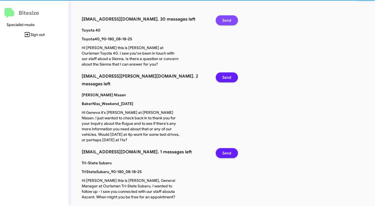
click at [228, 19] on span "Send" at bounding box center [226, 20] width 9 height 10
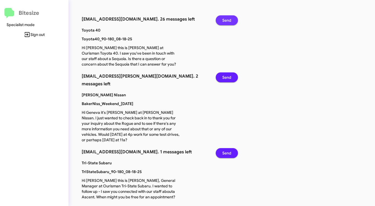
click at [228, 19] on span "Send" at bounding box center [226, 20] width 9 height 10
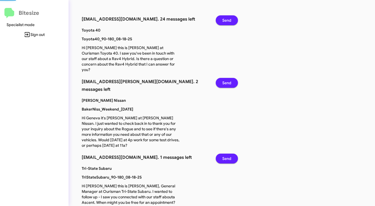
click at [228, 19] on span "Send" at bounding box center [226, 20] width 9 height 10
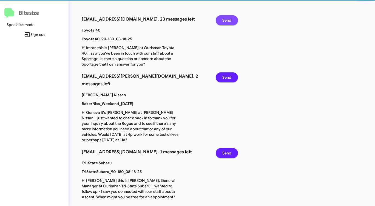
click at [228, 19] on span "Send" at bounding box center [226, 20] width 9 height 10
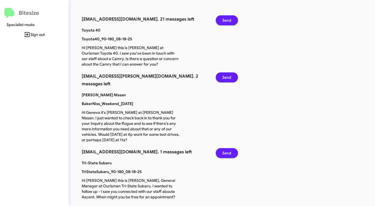
click at [228, 19] on span "Send" at bounding box center [226, 20] width 9 height 10
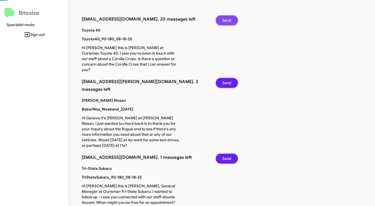
click at [228, 19] on span "Send" at bounding box center [226, 20] width 9 height 10
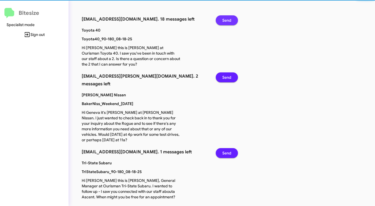
click at [228, 19] on span "Send" at bounding box center [226, 20] width 9 height 10
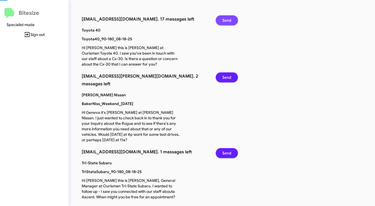
click at [228, 19] on span "Send" at bounding box center [226, 20] width 9 height 10
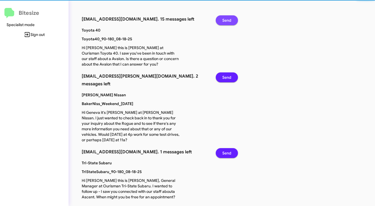
click at [228, 19] on span "Send" at bounding box center [226, 20] width 9 height 10
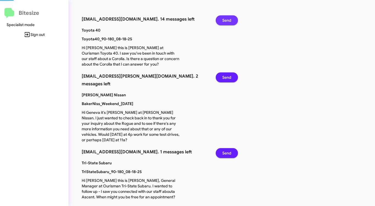
click at [228, 19] on span "Send" at bounding box center [226, 20] width 9 height 10
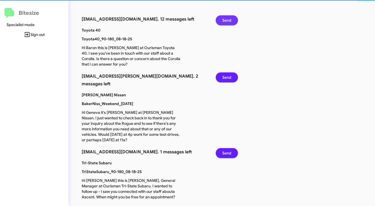
click at [228, 19] on span "Send" at bounding box center [226, 20] width 9 height 10
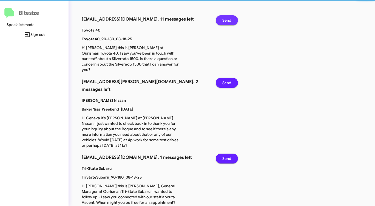
click at [228, 19] on span "Send" at bounding box center [226, 20] width 9 height 10
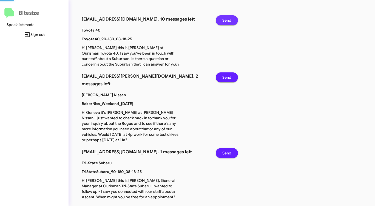
click at [228, 19] on span "Send" at bounding box center [226, 20] width 9 height 10
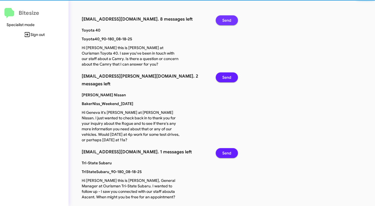
click at [228, 19] on span "Send" at bounding box center [226, 20] width 9 height 10
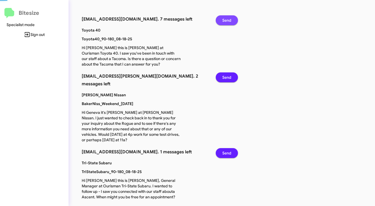
click at [228, 19] on span "Send" at bounding box center [226, 20] width 9 height 10
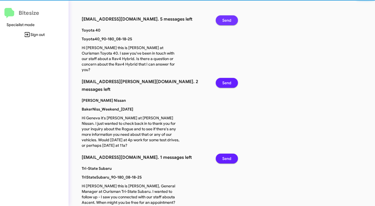
click at [228, 19] on span "Send" at bounding box center [226, 20] width 9 height 10
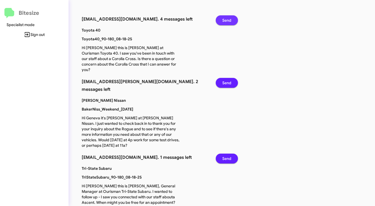
click at [228, 19] on span "Send" at bounding box center [226, 20] width 9 height 10
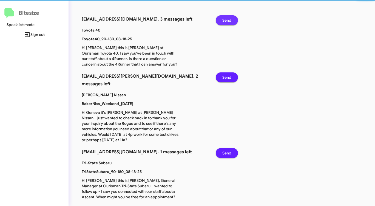
click at [228, 19] on span "Send" at bounding box center [226, 20] width 9 height 10
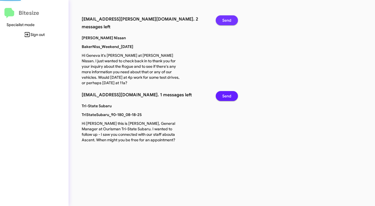
click at [228, 19] on span "Send" at bounding box center [226, 20] width 9 height 10
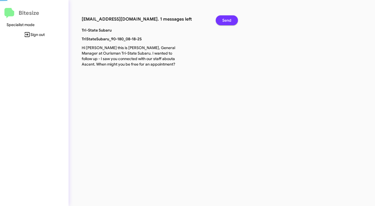
click at [228, 19] on span "Send" at bounding box center [226, 20] width 9 height 10
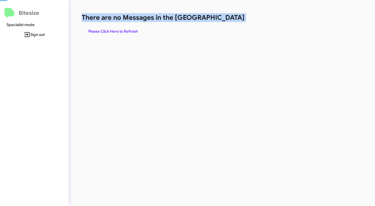
click at [228, 19] on h1 "There are no Messages in the [GEOGRAPHIC_DATA]" at bounding box center [196, 17] width 229 height 9
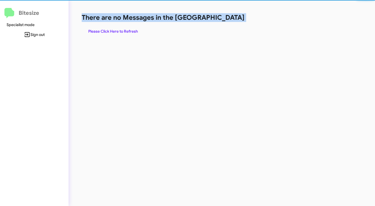
click at [228, 19] on h1 "There are no Messages in the [GEOGRAPHIC_DATA]" at bounding box center [196, 17] width 229 height 9
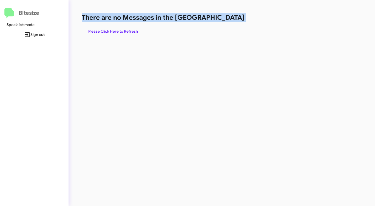
click at [228, 19] on h1 "There are no Messages in the [GEOGRAPHIC_DATA]" at bounding box center [196, 17] width 229 height 9
click at [116, 31] on span "Please Click Here to Refresh" at bounding box center [113, 31] width 50 height 10
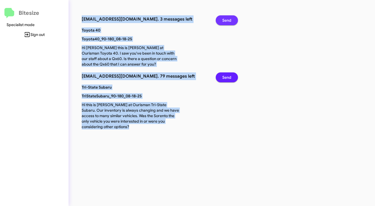
click at [222, 20] on span "Send" at bounding box center [226, 20] width 9 height 10
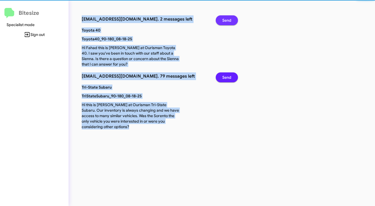
click at [222, 20] on span "Send" at bounding box center [226, 20] width 9 height 10
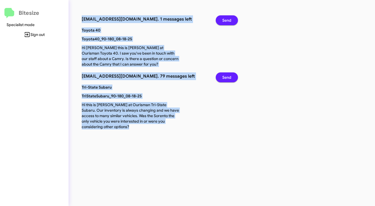
click at [222, 20] on span "Send" at bounding box center [226, 20] width 9 height 10
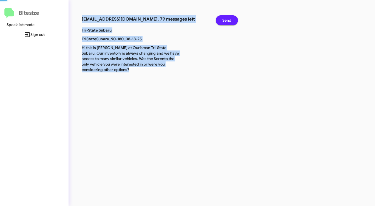
click at [222, 20] on span "Send" at bounding box center [226, 20] width 9 height 10
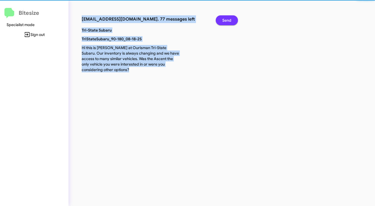
click at [222, 20] on span "Send" at bounding box center [226, 20] width 9 height 10
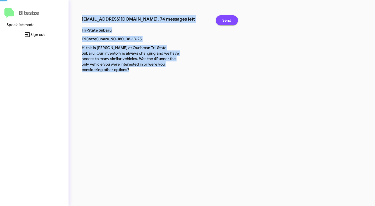
click at [222, 20] on span "Send" at bounding box center [226, 20] width 9 height 10
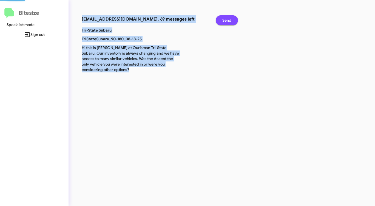
click at [222, 20] on span "Send" at bounding box center [226, 20] width 9 height 10
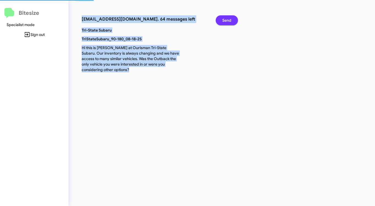
click at [222, 20] on span "Send" at bounding box center [226, 20] width 9 height 10
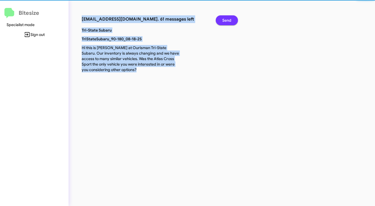
click at [222, 20] on span "Send" at bounding box center [226, 20] width 9 height 10
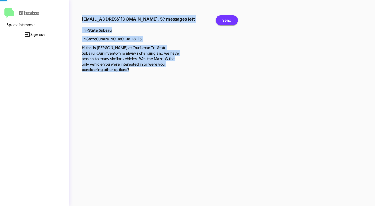
click at [222, 20] on span "Send" at bounding box center [226, 20] width 9 height 10
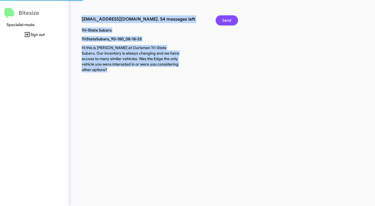
click at [222, 20] on span "Send" at bounding box center [226, 20] width 9 height 10
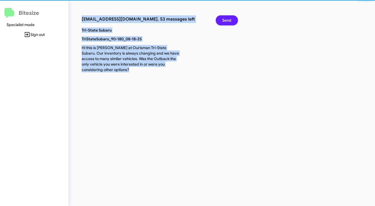
click at [222, 20] on span "Send" at bounding box center [226, 20] width 9 height 10
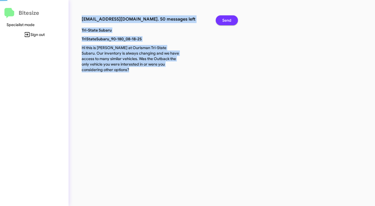
click at [222, 20] on span "Send" at bounding box center [226, 20] width 9 height 10
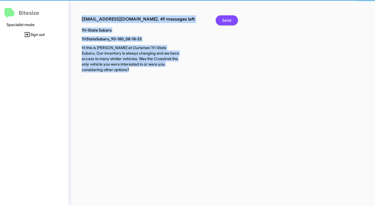
click at [222, 20] on span "Send" at bounding box center [226, 20] width 9 height 10
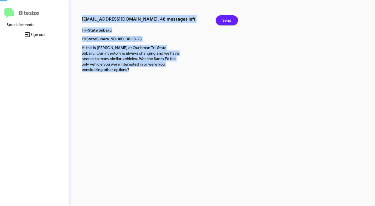
click at [222, 20] on span "Send" at bounding box center [226, 20] width 9 height 10
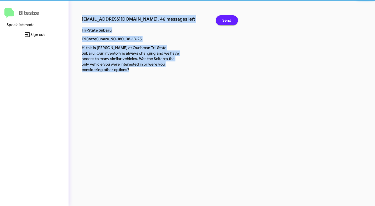
click at [222, 20] on span "Send" at bounding box center [226, 20] width 9 height 10
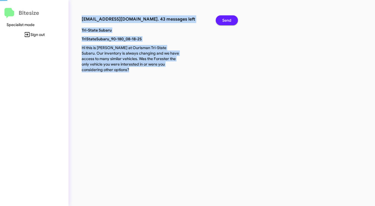
click at [222, 20] on span "Send" at bounding box center [226, 20] width 9 height 10
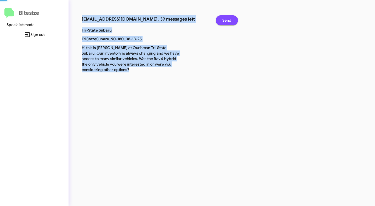
click at [222, 20] on span "Send" at bounding box center [226, 20] width 9 height 10
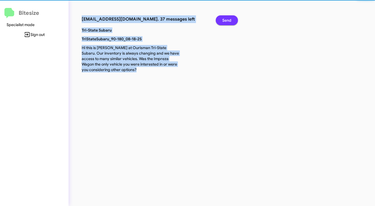
click at [222, 20] on span "Send" at bounding box center [226, 20] width 9 height 10
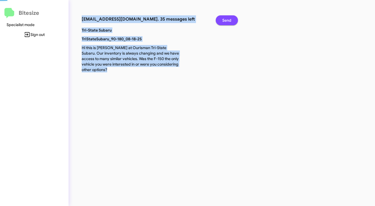
click at [222, 20] on span "Send" at bounding box center [226, 20] width 9 height 10
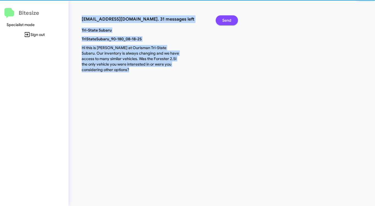
click at [222, 20] on span "Send" at bounding box center [226, 20] width 9 height 10
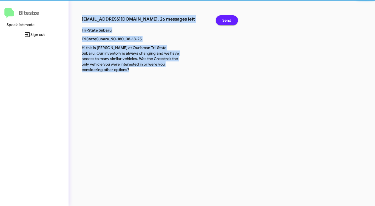
click at [222, 20] on span "Send" at bounding box center [226, 20] width 9 height 10
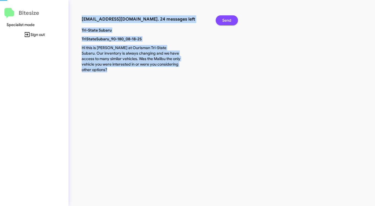
click at [222, 20] on span "Send" at bounding box center [226, 20] width 9 height 10
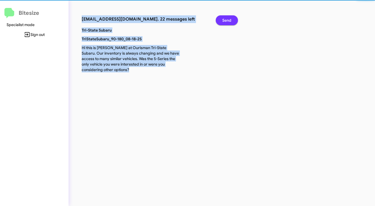
click at [222, 20] on span "Send" at bounding box center [226, 20] width 9 height 10
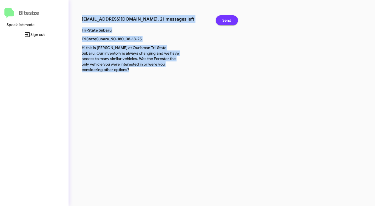
click at [222, 20] on span "Send" at bounding box center [226, 20] width 9 height 10
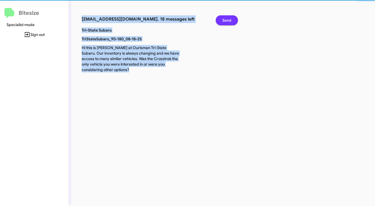
click at [222, 20] on span "Send" at bounding box center [226, 20] width 9 height 10
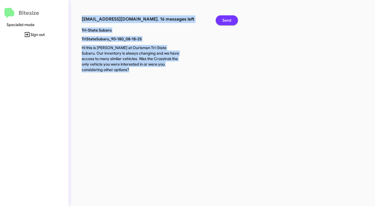
click at [222, 20] on span "Send" at bounding box center [226, 20] width 9 height 10
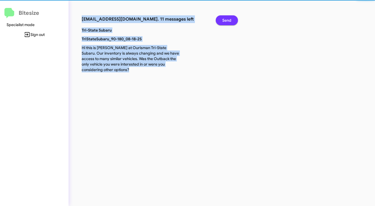
click at [222, 20] on span "Send" at bounding box center [226, 20] width 9 height 10
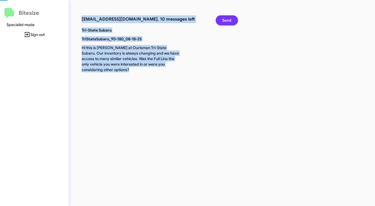
click at [222, 20] on span "Send" at bounding box center [226, 20] width 9 height 10
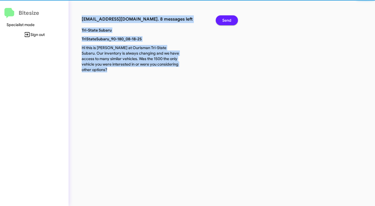
click at [222, 20] on span "Send" at bounding box center [226, 20] width 9 height 10
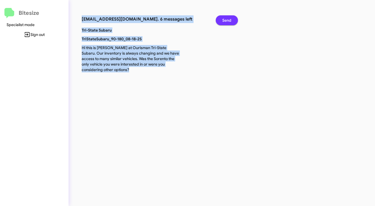
click at [222, 20] on span "Send" at bounding box center [226, 20] width 9 height 10
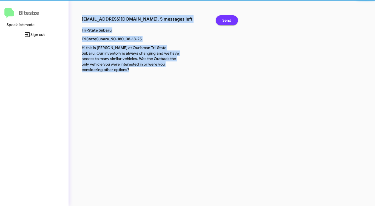
click at [222, 20] on span "Send" at bounding box center [226, 20] width 9 height 10
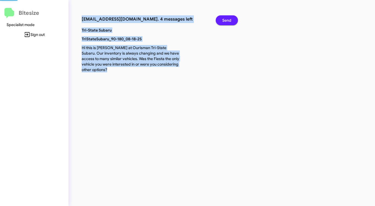
click at [222, 20] on span "Send" at bounding box center [226, 20] width 9 height 10
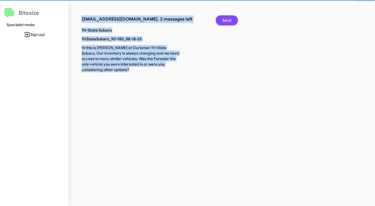
click at [222, 20] on span "Send" at bounding box center [226, 20] width 9 height 10
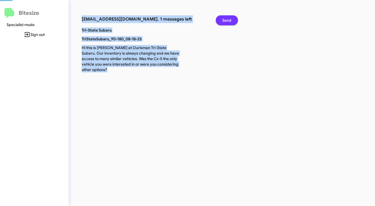
click at [222, 20] on span "Send" at bounding box center [226, 20] width 9 height 10
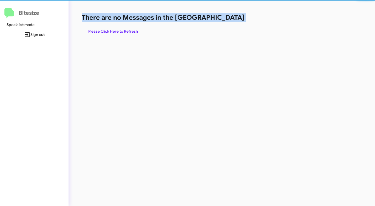
click at [222, 20] on h1 "There are no Messages in the [GEOGRAPHIC_DATA]" at bounding box center [196, 17] width 229 height 9
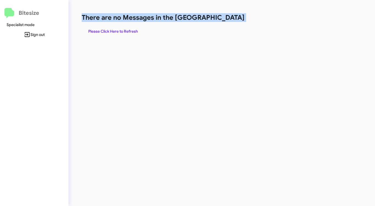
click at [222, 20] on h1 "There are no Messages in the [GEOGRAPHIC_DATA]" at bounding box center [196, 17] width 229 height 9
click at [121, 29] on span "Please Click Here to Refresh" at bounding box center [113, 31] width 50 height 10
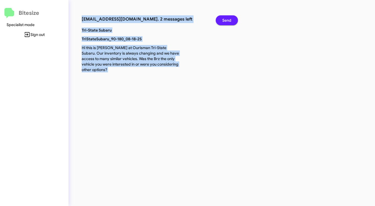
click at [233, 21] on button "Send" at bounding box center [227, 20] width 22 height 10
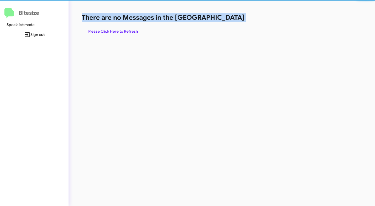
click at [233, 21] on h1 "There are no Messages in the [GEOGRAPHIC_DATA]" at bounding box center [196, 17] width 229 height 9
click
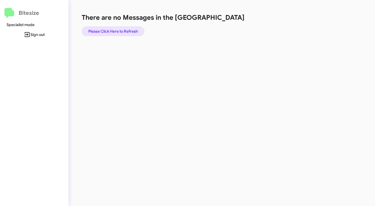
drag, startPoint x: 119, startPoint y: 28, endPoint x: 118, endPoint y: 32, distance: 4.4
drag, startPoint x: 131, startPoint y: 33, endPoint x: 136, endPoint y: 33, distance: 5.2
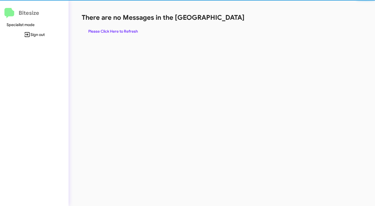
drag, startPoint x: 130, startPoint y: 34, endPoint x: 152, endPoint y: 31, distance: 21.8
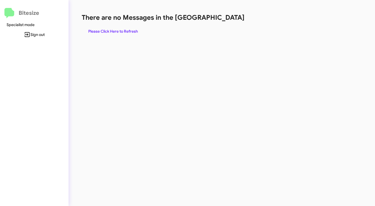
drag, startPoint x: 181, startPoint y: 28, endPoint x: 203, endPoint y: 28, distance: 22.2
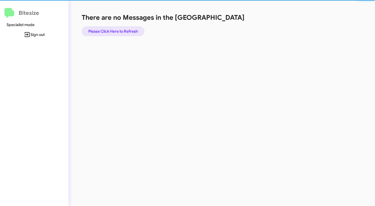
drag, startPoint x: 128, startPoint y: 32, endPoint x: 145, endPoint y: 30, distance: 17.3
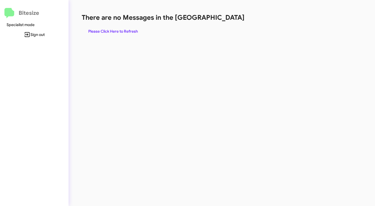
drag, startPoint x: 205, startPoint y: 29, endPoint x: 185, endPoint y: 31, distance: 20.3
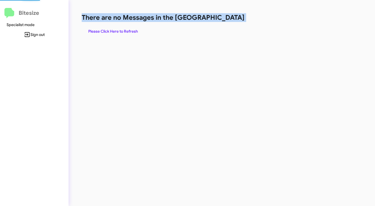
drag, startPoint x: 228, startPoint y: 21, endPoint x: 223, endPoint y: 22, distance: 5.7
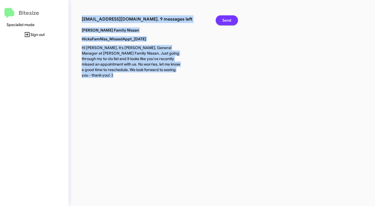
click at [231, 21] on button "Send" at bounding box center [227, 20] width 22 height 10
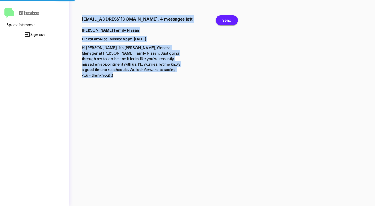
click at [231, 21] on button "Send" at bounding box center [227, 20] width 22 height 10
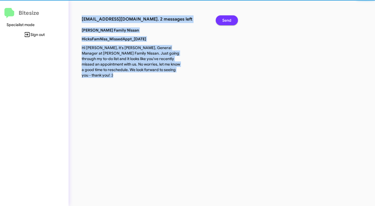
click at [231, 21] on button "Send" at bounding box center [227, 20] width 22 height 10
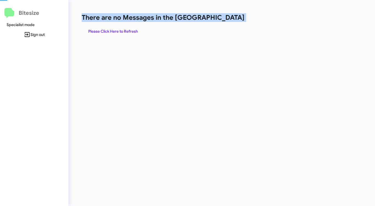
click at [231, 21] on h1 "There are no Messages in the [GEOGRAPHIC_DATA]" at bounding box center [196, 17] width 229 height 9
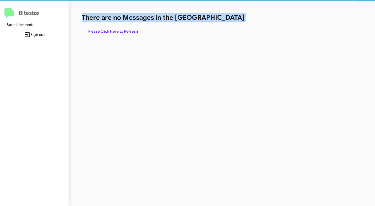
click at [231, 21] on h1 "There are no Messages in the [GEOGRAPHIC_DATA]" at bounding box center [196, 17] width 229 height 9
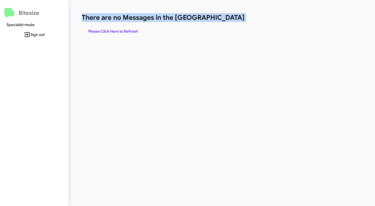
click at [231, 21] on h1 "There are no Messages in the [GEOGRAPHIC_DATA]" at bounding box center [196, 17] width 229 height 9
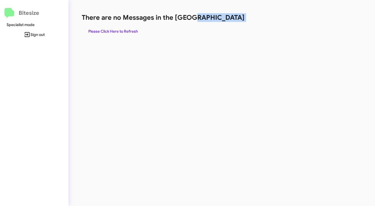
click at [231, 21] on h1 "There are no Messages in the [GEOGRAPHIC_DATA]" at bounding box center [196, 17] width 229 height 9
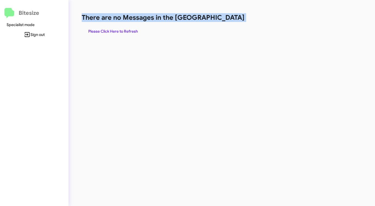
click at [231, 21] on h1 "There are no Messages in the [GEOGRAPHIC_DATA]" at bounding box center [196, 17] width 229 height 9
click at [129, 29] on span "Please Click Here to Refresh" at bounding box center [113, 31] width 50 height 10
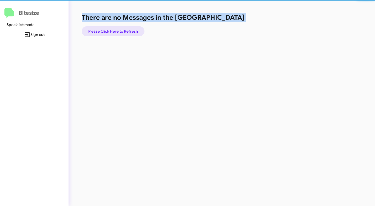
click at [129, 29] on span "Please Click Here to Refresh" at bounding box center [113, 31] width 50 height 10
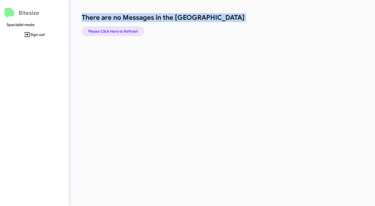
click at [122, 29] on span "Please Click Here to Refresh" at bounding box center [113, 31] width 50 height 10
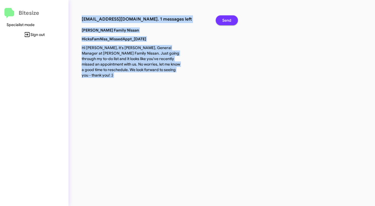
click at [226, 20] on span "Send" at bounding box center [226, 20] width 9 height 10
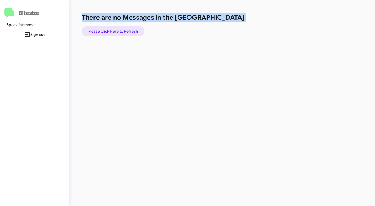
click at [112, 29] on span "Please Click Here to Refresh" at bounding box center [113, 31] width 50 height 10
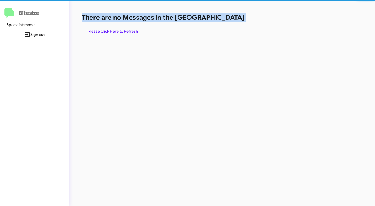
click at [112, 29] on span "Please Click Here to Refresh" at bounding box center [113, 31] width 50 height 10
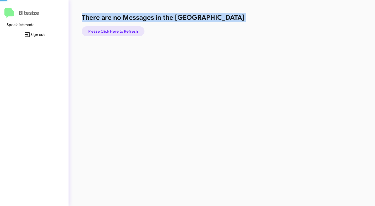
click at [112, 29] on span "Please Click Here to Refresh" at bounding box center [113, 31] width 50 height 10
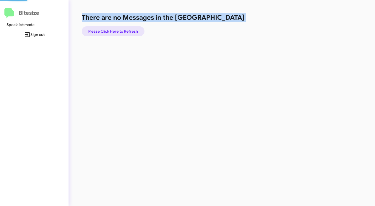
click at [112, 29] on span "Please Click Here to Refresh" at bounding box center [113, 31] width 50 height 10
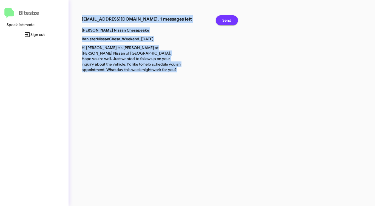
click at [227, 21] on span "Send" at bounding box center [226, 20] width 9 height 10
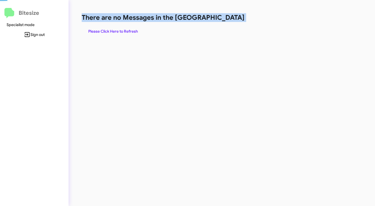
click at [227, 21] on h1 "There are no Messages in the [GEOGRAPHIC_DATA]" at bounding box center [196, 17] width 229 height 9
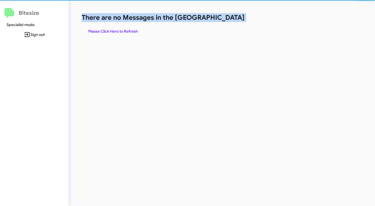
click at [227, 21] on h1 "There are no Messages in the [GEOGRAPHIC_DATA]" at bounding box center [196, 17] width 229 height 9
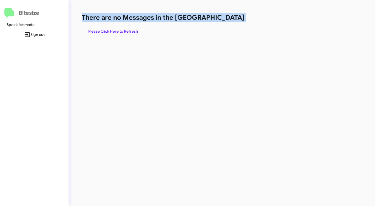
click at [227, 21] on h1 "There are no Messages in the [GEOGRAPHIC_DATA]" at bounding box center [196, 17] width 229 height 9
click at [123, 32] on span "Please Click Here to Refresh" at bounding box center [113, 31] width 50 height 10
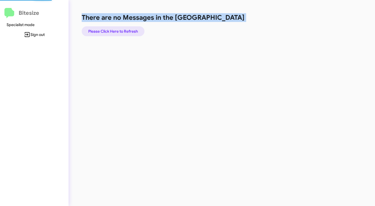
click at [123, 32] on span "Please Click Here to Refresh" at bounding box center [113, 31] width 50 height 10
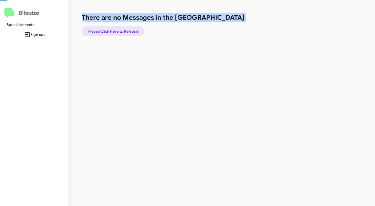
click at [123, 32] on span "Please Click Here to Refresh" at bounding box center [113, 31] width 50 height 10
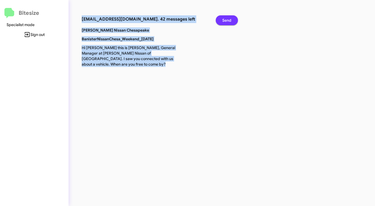
click at [227, 20] on span "Send" at bounding box center [226, 20] width 9 height 10
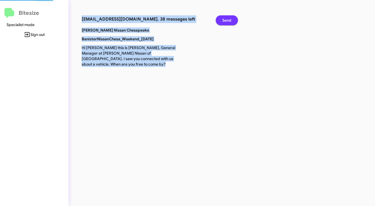
click at [227, 20] on span "Send" at bounding box center [226, 20] width 9 height 10
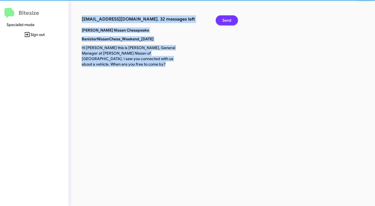
click at [227, 20] on span "Send" at bounding box center [226, 20] width 9 height 10
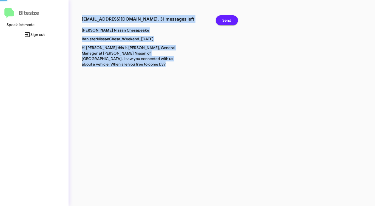
click at [227, 20] on span "Send" at bounding box center [226, 20] width 9 height 10
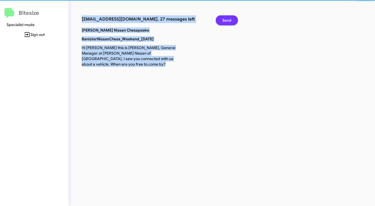
click at [227, 20] on span "Send" at bounding box center [226, 20] width 9 height 10
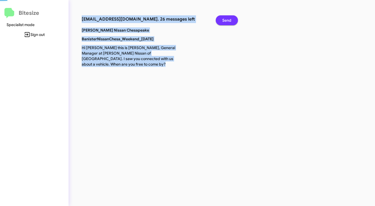
click at [227, 20] on span "Send" at bounding box center [226, 20] width 9 height 10
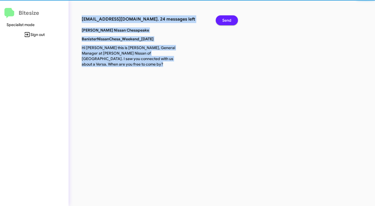
click at [227, 20] on span "Send" at bounding box center [226, 20] width 9 height 10
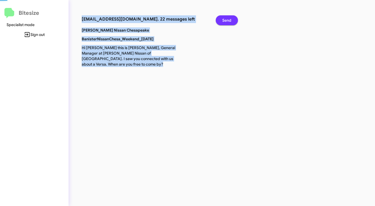
click at [227, 20] on span "Send" at bounding box center [226, 20] width 9 height 10
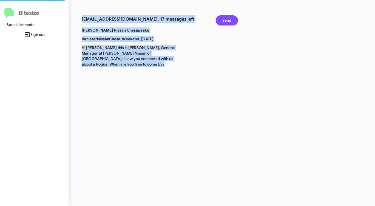
click at [227, 20] on span "Send" at bounding box center [226, 20] width 9 height 10
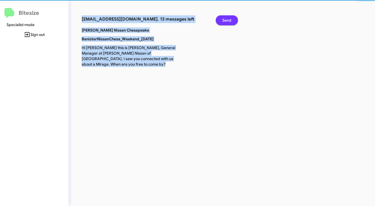
click at [227, 20] on span "Send" at bounding box center [226, 20] width 9 height 10
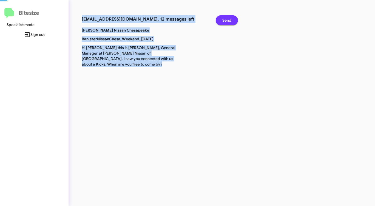
click at [227, 20] on span "Send" at bounding box center [226, 20] width 9 height 10
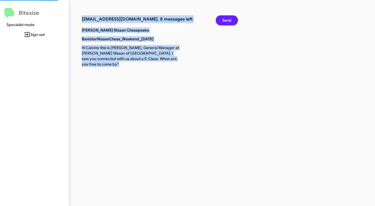
click at [227, 20] on span "Send" at bounding box center [226, 20] width 9 height 10
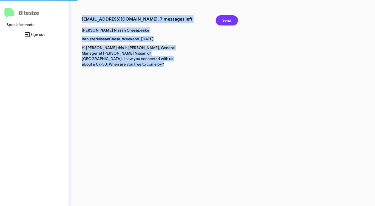
click at [227, 20] on span "Send" at bounding box center [226, 20] width 9 height 10
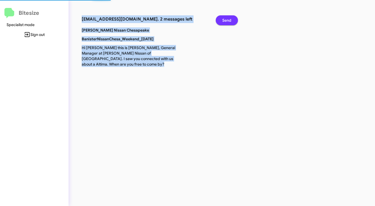
click at [227, 20] on span "Send" at bounding box center [226, 20] width 9 height 10
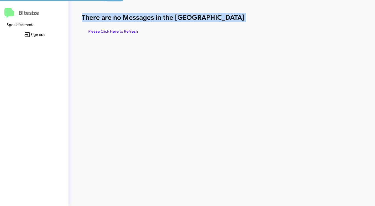
click at [227, 20] on h1 "There are no Messages in the [GEOGRAPHIC_DATA]" at bounding box center [196, 17] width 229 height 9
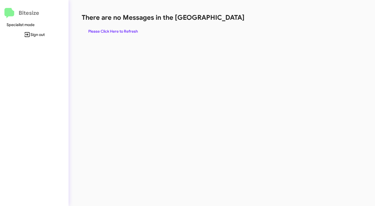
click at [227, 20] on h1 "There are no Messages in the [GEOGRAPHIC_DATA]" at bounding box center [196, 17] width 229 height 9
click at [125, 29] on span "Please Click Here to Refresh" at bounding box center [113, 31] width 50 height 10
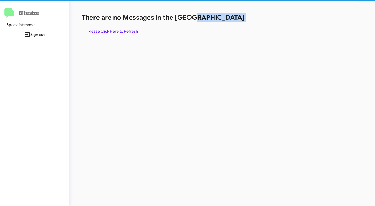
click at [125, 29] on span "Please Click Here to Refresh" at bounding box center [113, 31] width 50 height 10
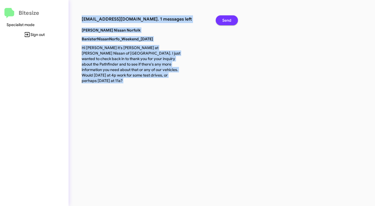
click at [232, 20] on button "Send" at bounding box center [227, 20] width 22 height 10
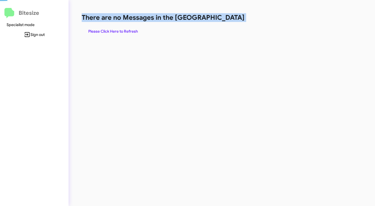
click at [232, 20] on h1 "There are no Messages in the [GEOGRAPHIC_DATA]" at bounding box center [196, 17] width 229 height 9
click at [118, 29] on span "Please Click Here to Refresh" at bounding box center [113, 31] width 50 height 10
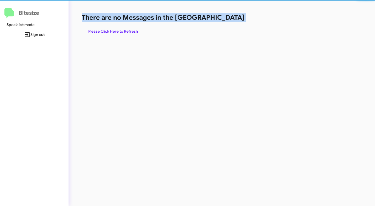
click at [118, 29] on span "Please Click Here to Refresh" at bounding box center [113, 31] width 50 height 10
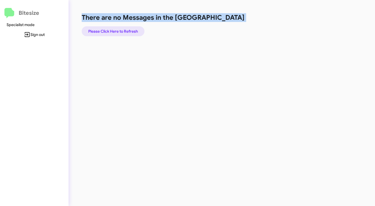
click at [118, 29] on span "Please Click Here to Refresh" at bounding box center [113, 31] width 50 height 10
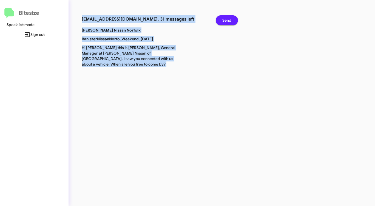
click at [231, 21] on span "Send" at bounding box center [226, 20] width 9 height 10
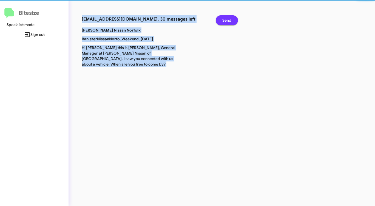
click at [231, 21] on span "Send" at bounding box center [226, 20] width 9 height 10
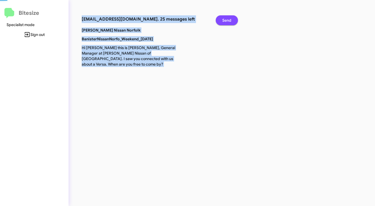
click at [231, 21] on span "Send" at bounding box center [226, 20] width 9 height 10
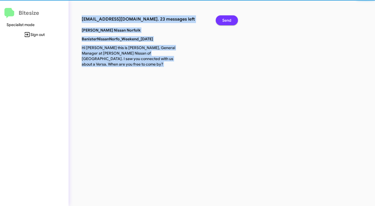
click at [231, 21] on span "Send" at bounding box center [226, 20] width 9 height 10
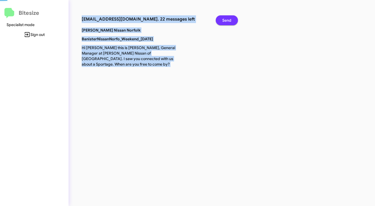
click at [231, 21] on span "Send" at bounding box center [226, 20] width 9 height 10
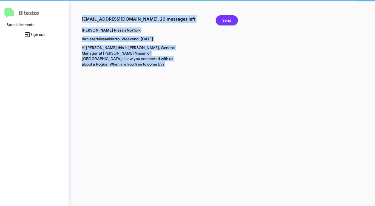
click at [231, 21] on span "Send" at bounding box center [226, 20] width 9 height 10
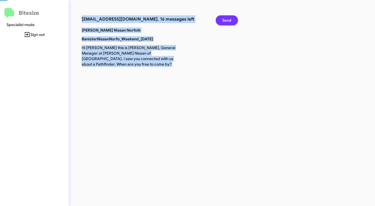
click at [231, 21] on span "Send" at bounding box center [226, 20] width 9 height 10
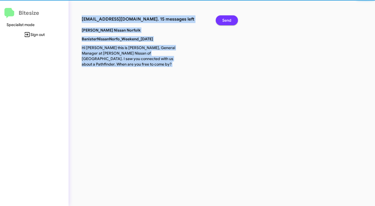
click at [231, 21] on span "Send" at bounding box center [226, 20] width 9 height 10
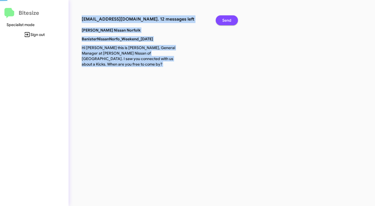
click at [231, 21] on span "Send" at bounding box center [226, 20] width 9 height 10
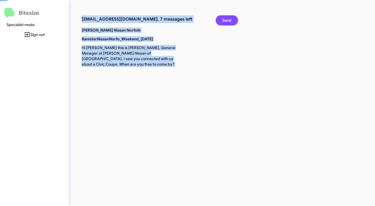
click at [231, 21] on span "Send" at bounding box center [226, 20] width 9 height 10
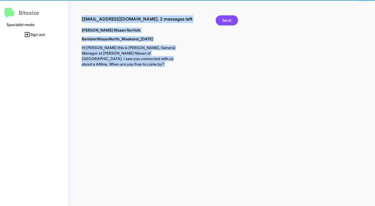
click at [231, 21] on span "Send" at bounding box center [226, 20] width 9 height 10
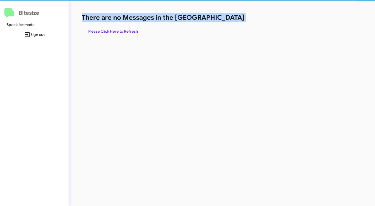
click at [231, 21] on h1 "There are no Messages in the [GEOGRAPHIC_DATA]" at bounding box center [196, 17] width 229 height 9
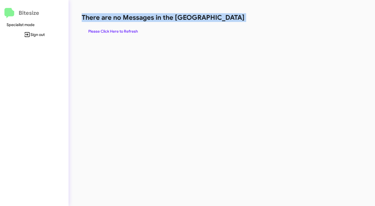
click at [231, 21] on h1 "There are no Messages in the [GEOGRAPHIC_DATA]" at bounding box center [196, 17] width 229 height 9
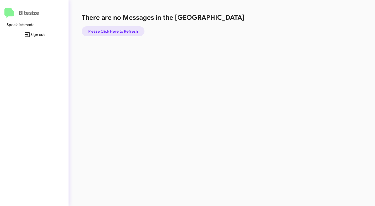
click at [100, 32] on span "Please Click Here to Refresh" at bounding box center [113, 31] width 50 height 10
click at [111, 39] on div "There are no Messages in the Queue Please Click Here to Refresh" at bounding box center [195, 103] width 255 height 206
click at [118, 29] on span "Please Click Here to Refresh" at bounding box center [113, 31] width 50 height 10
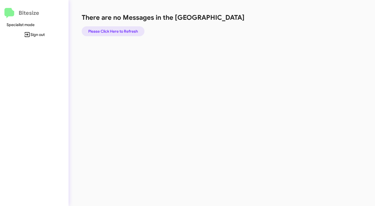
click at [118, 29] on span "Please Click Here to Refresh" at bounding box center [113, 31] width 50 height 10
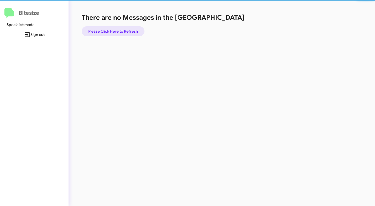
click at [118, 29] on span "Please Click Here to Refresh" at bounding box center [113, 31] width 50 height 10
